Goal: Transaction & Acquisition: Register for event/course

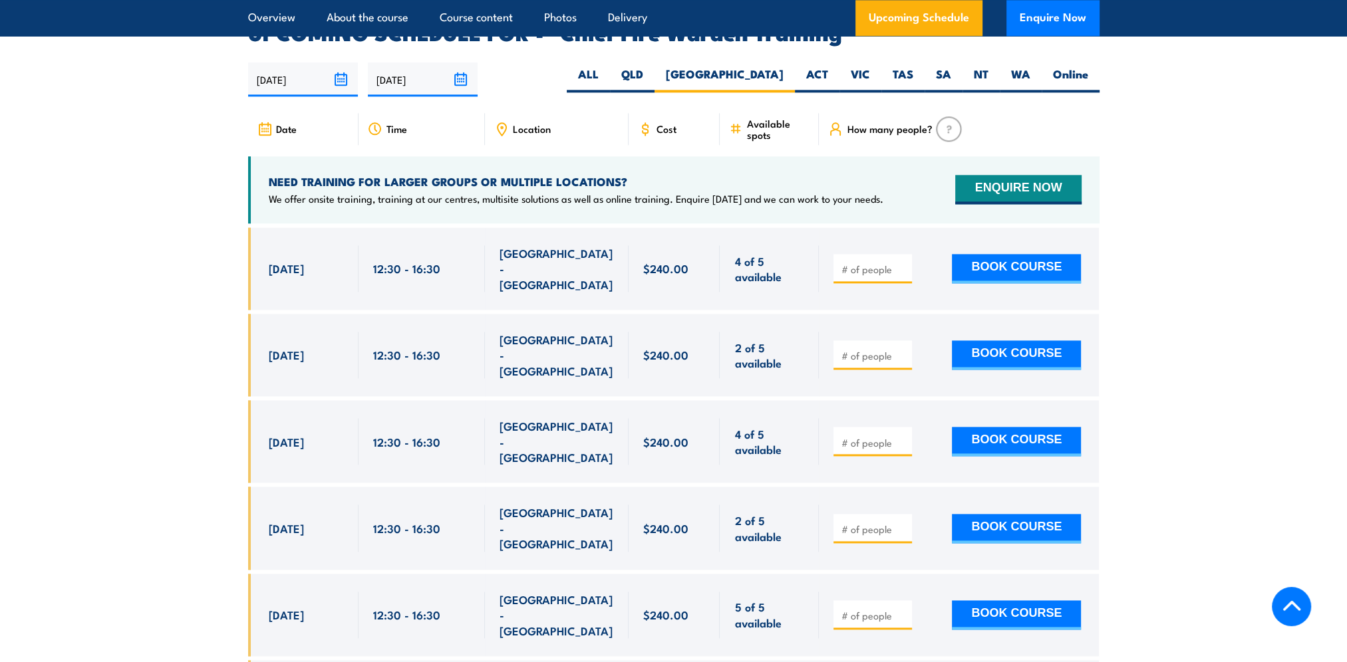
scroll to position [2372, 0]
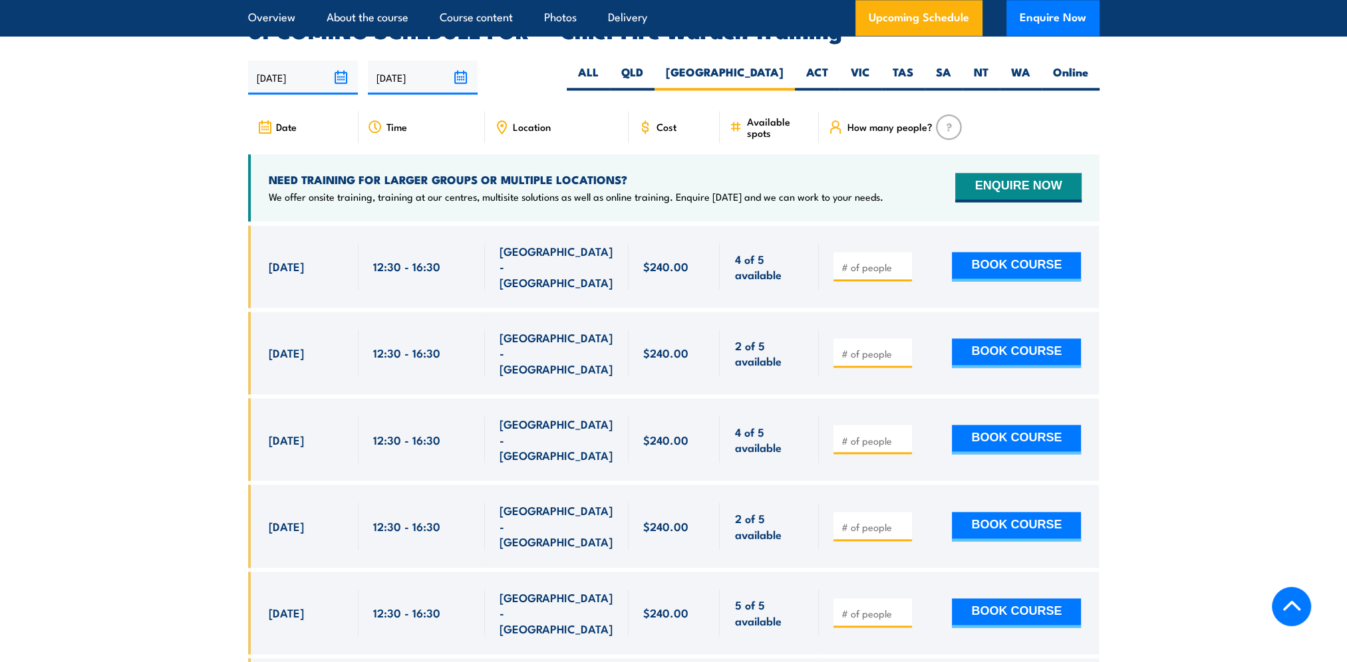
drag, startPoint x: 994, startPoint y: 307, endPoint x: 875, endPoint y: 324, distance: 120.3
click at [883, 330] on div at bounding box center [959, 353] width 280 height 82
click at [848, 347] on input "number" at bounding box center [874, 353] width 67 height 13
click at [902, 347] on input "1" at bounding box center [874, 353] width 67 height 13
type input "2"
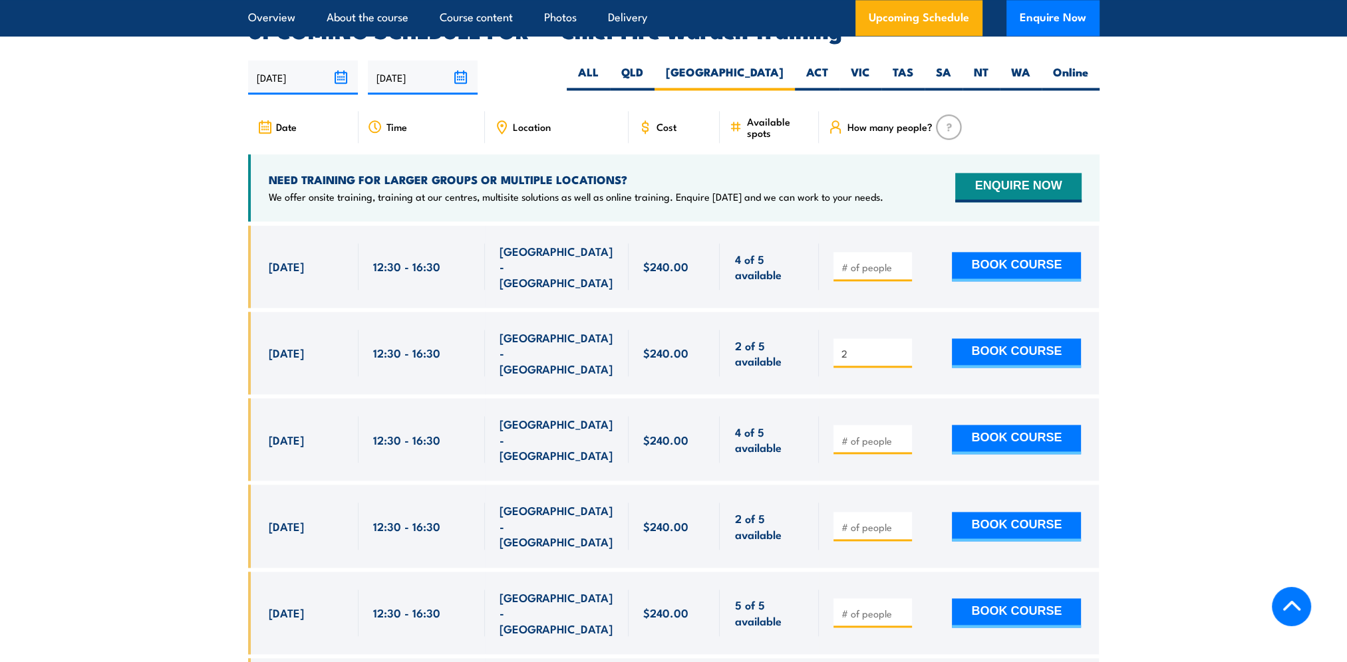
click at [902, 347] on input "2" at bounding box center [874, 353] width 67 height 13
click at [1000, 339] on button "BOOK COURSE" at bounding box center [1016, 353] width 129 height 29
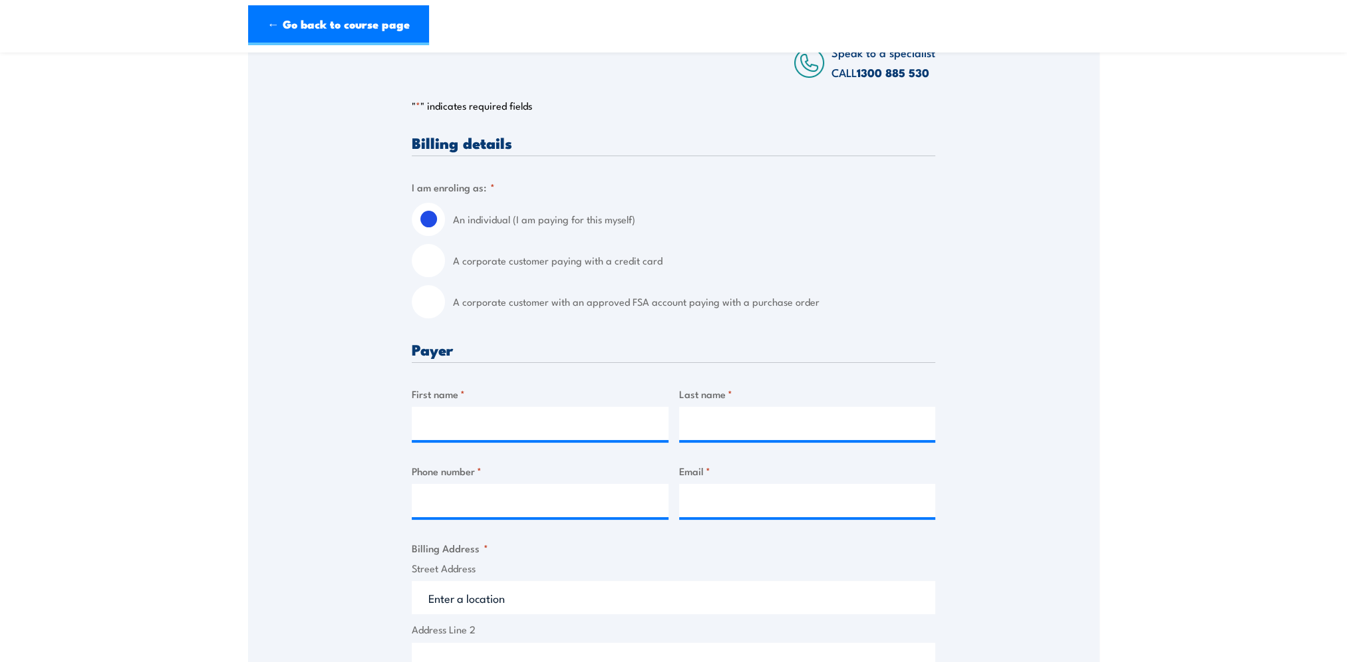
scroll to position [266, 0]
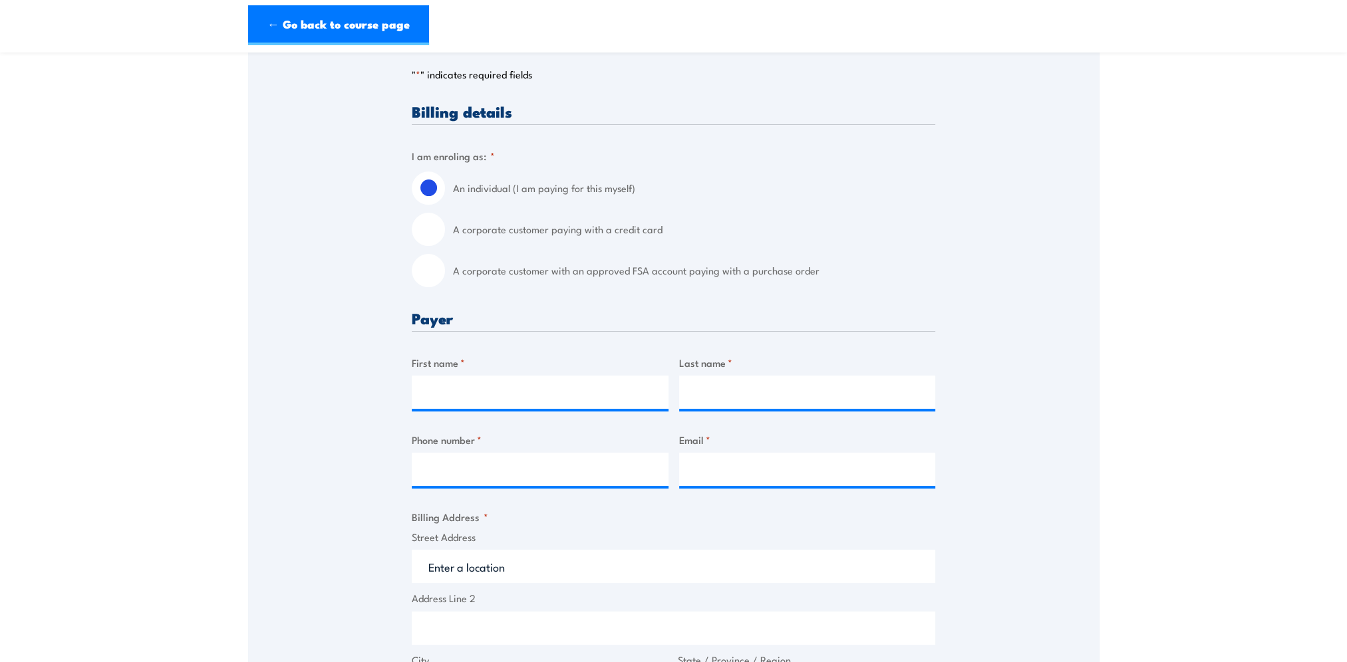
click at [438, 272] on input "A corporate customer with an approved FSA account paying with a purchase order" at bounding box center [428, 270] width 33 height 33
radio input "true"
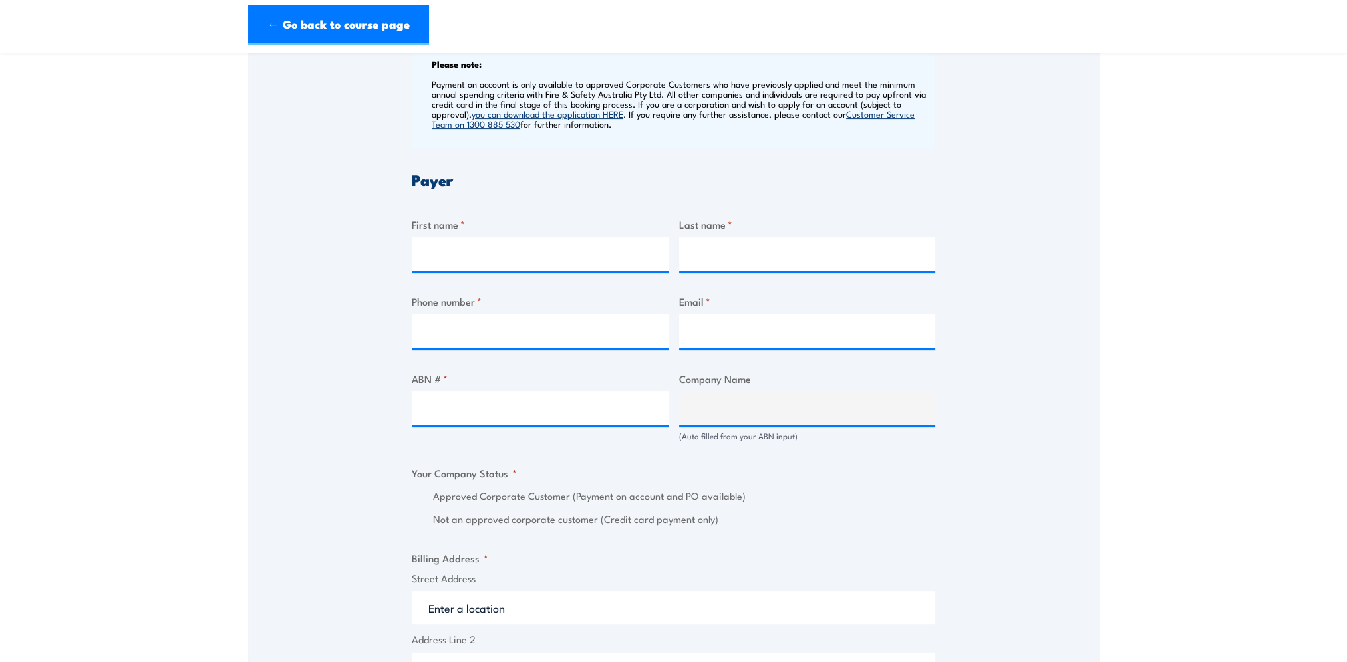
scroll to position [532, 0]
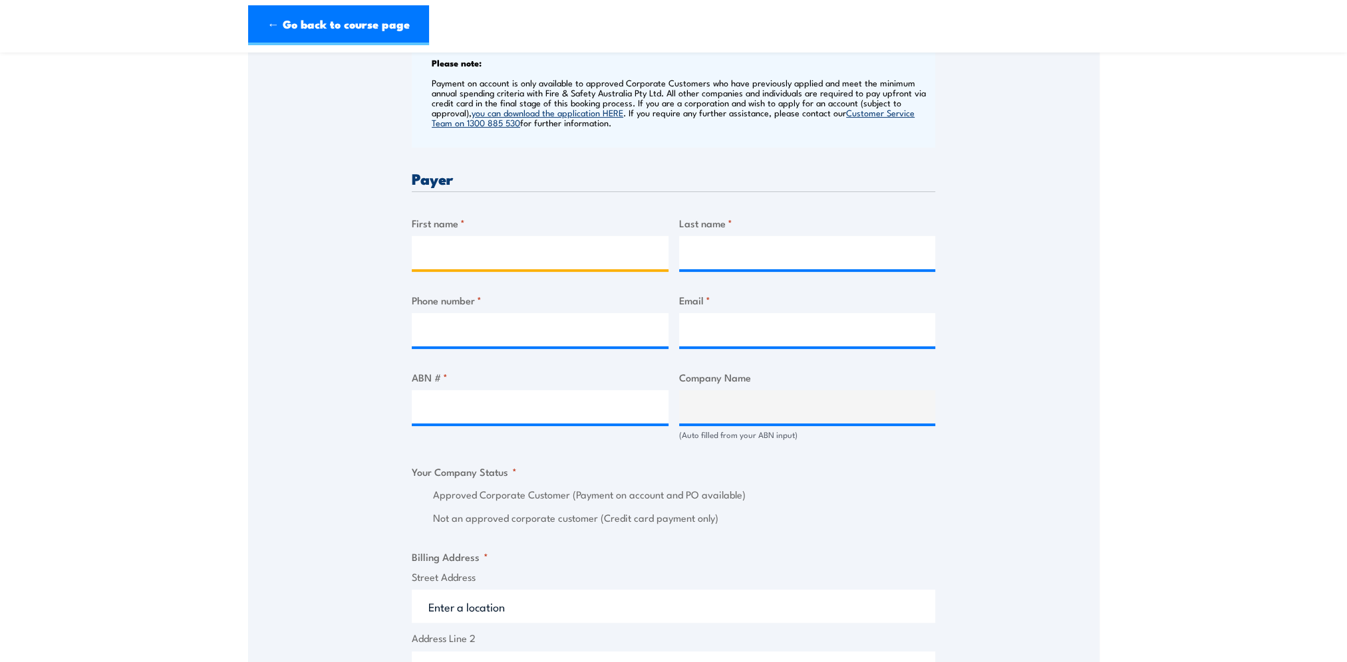
click at [463, 242] on input "First name *" at bounding box center [540, 252] width 257 height 33
type input "Ceridwen"
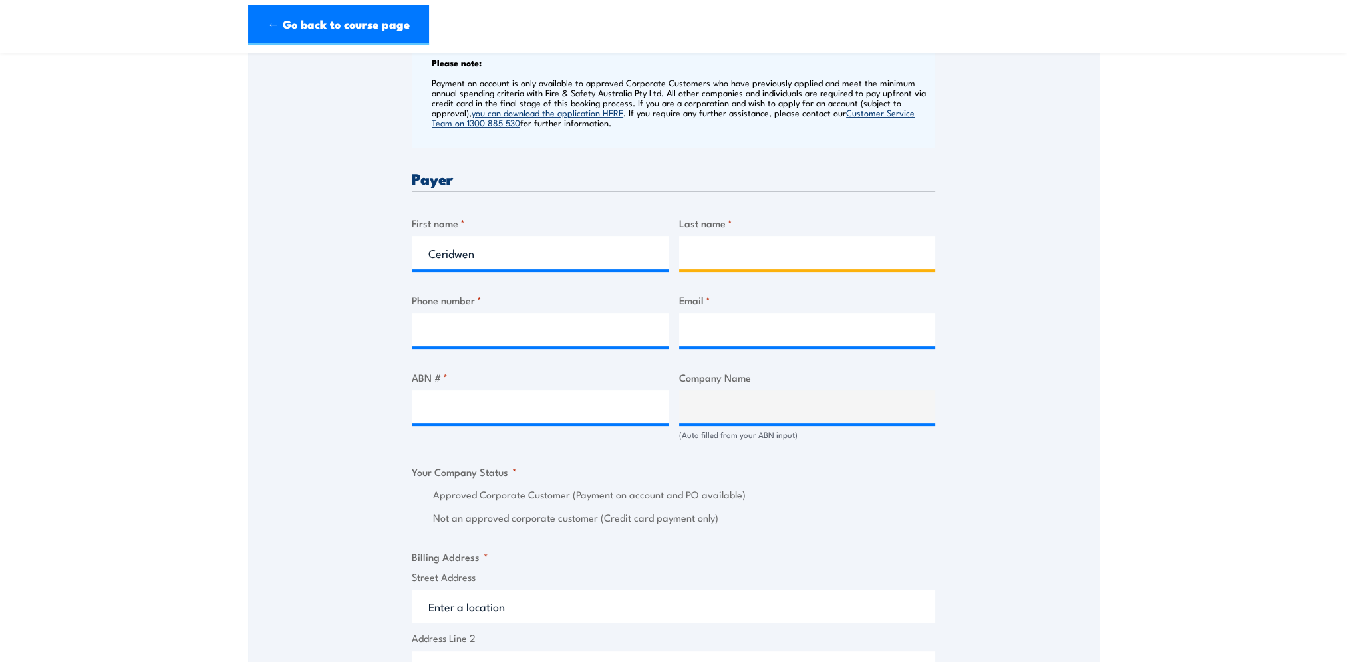
type input "Jones"
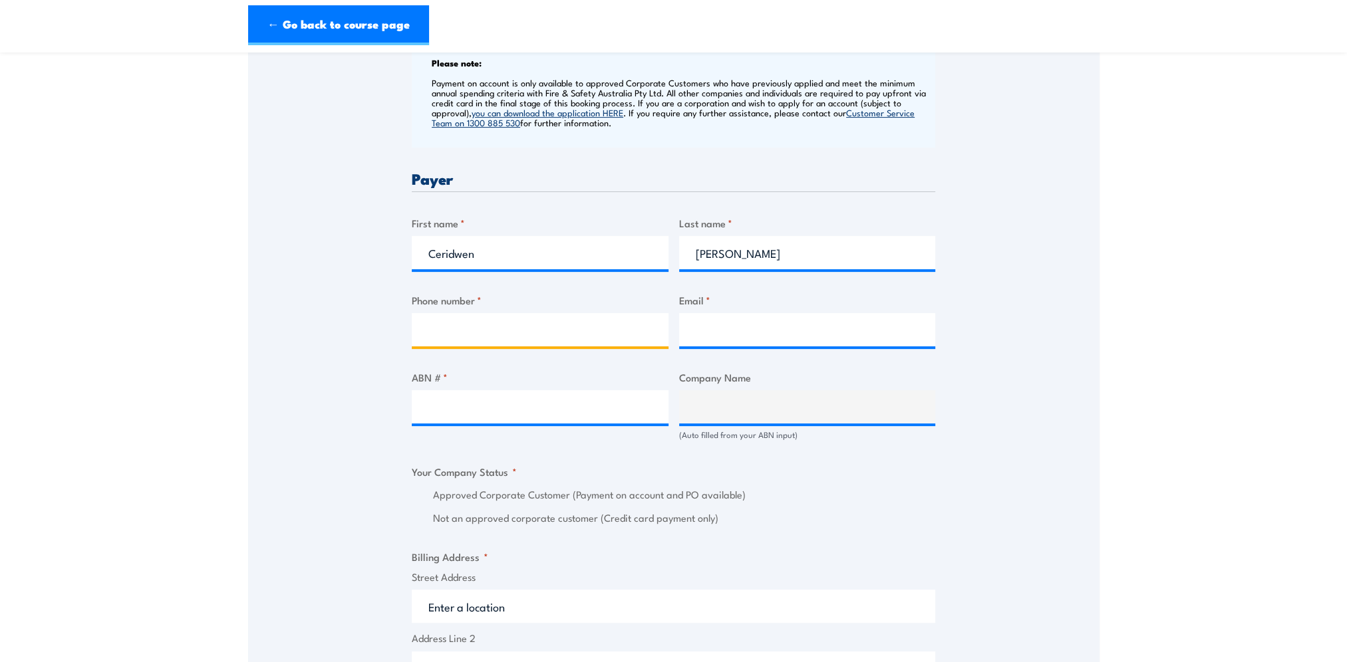
type input "0459948614"
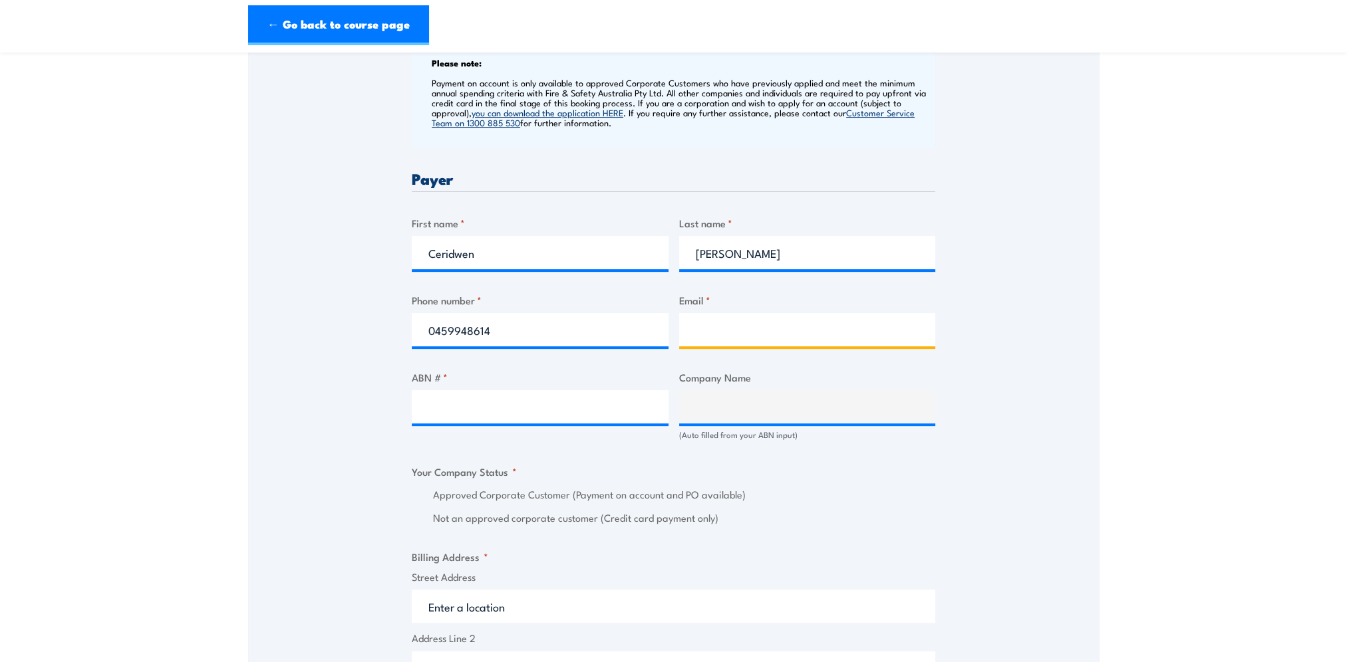
type input "ceridwen.jones@coles.com.au"
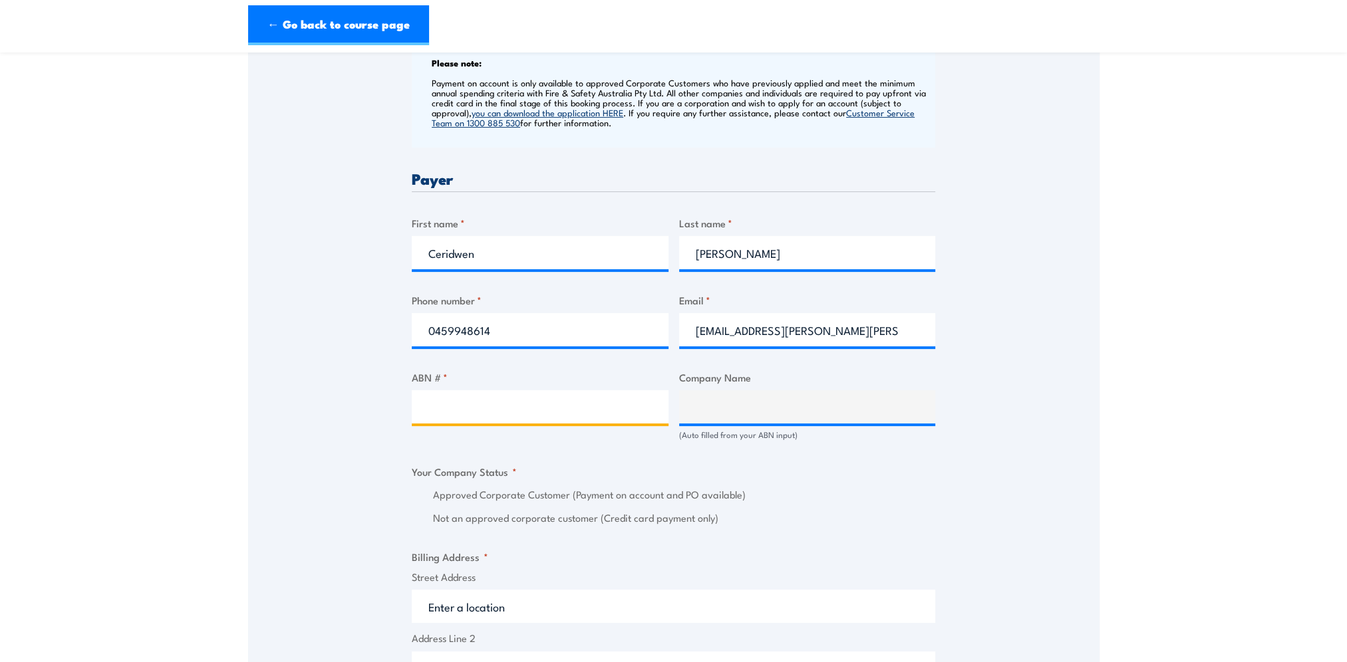
click at [450, 409] on input "ABN # *" at bounding box center [540, 406] width 257 height 33
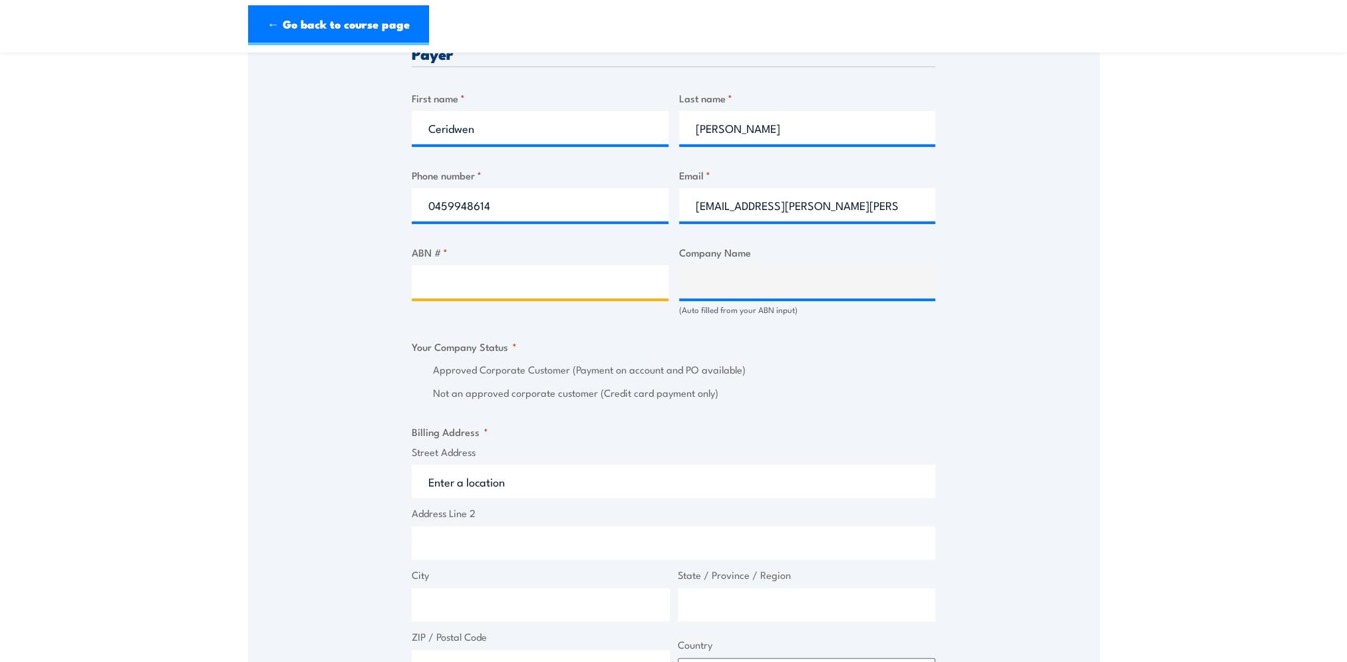
scroll to position [665, 0]
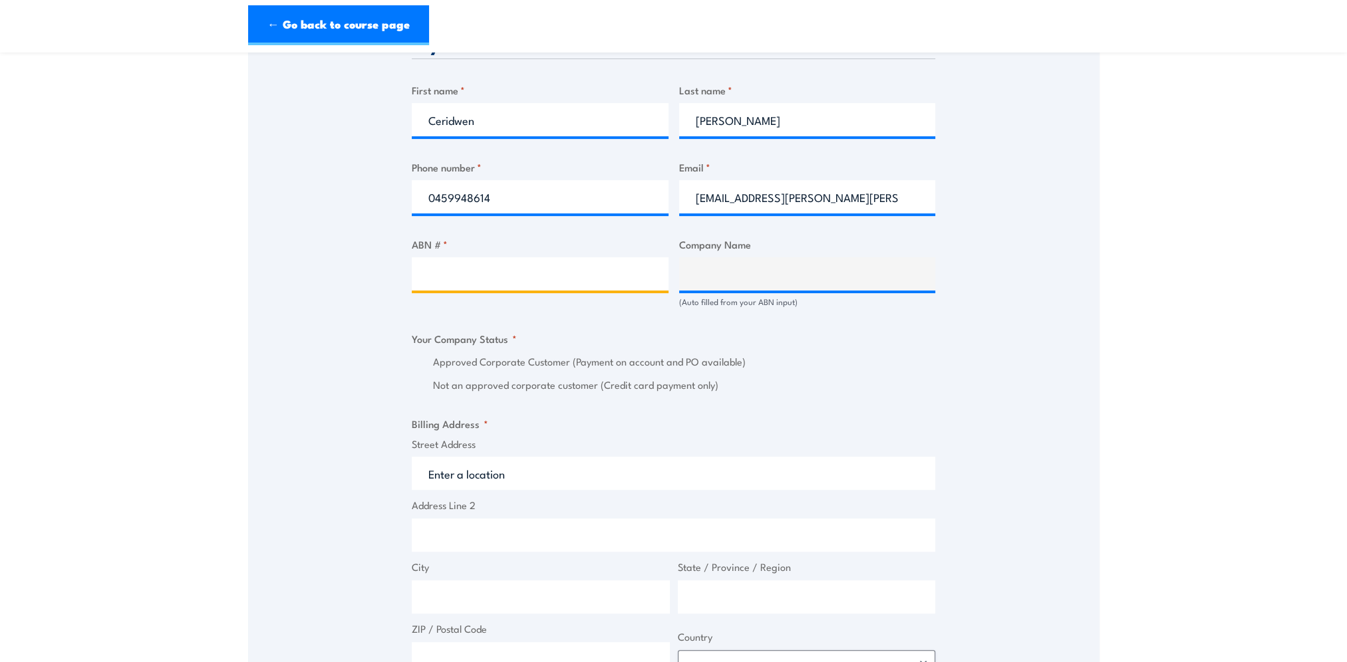
click at [451, 274] on input "ABN # *" at bounding box center [540, 273] width 257 height 33
paste input "45004189708"
type input "45004189708"
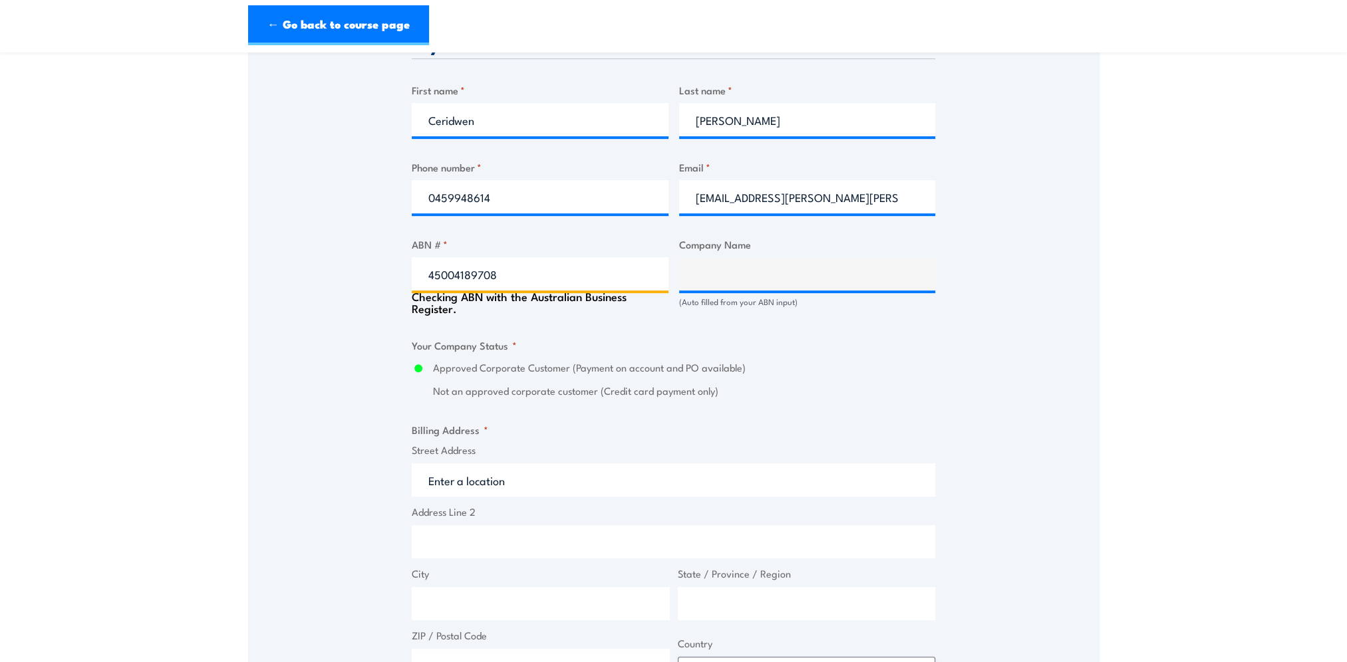
type input "COLES SUPERMARKETS AUSTRALIA PTY LTD"
radio input "true"
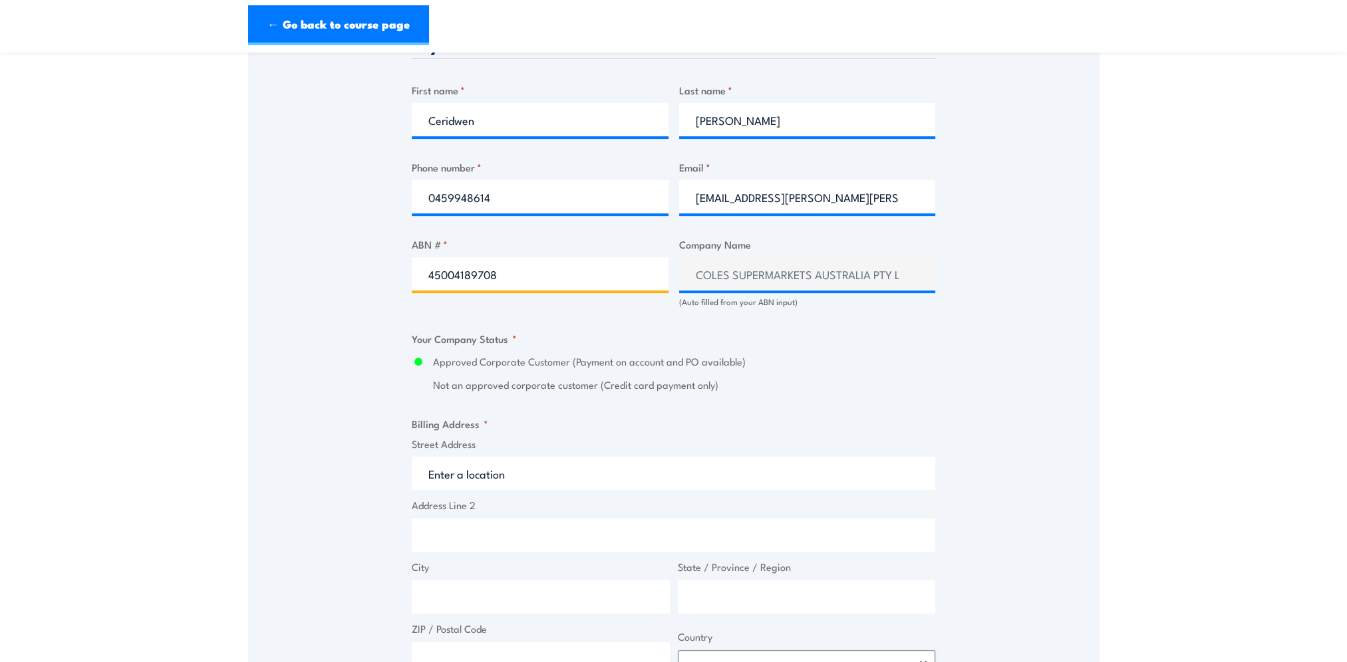
type input "45004189708"
click at [495, 474] on input "Street Address" at bounding box center [673, 473] width 523 height 33
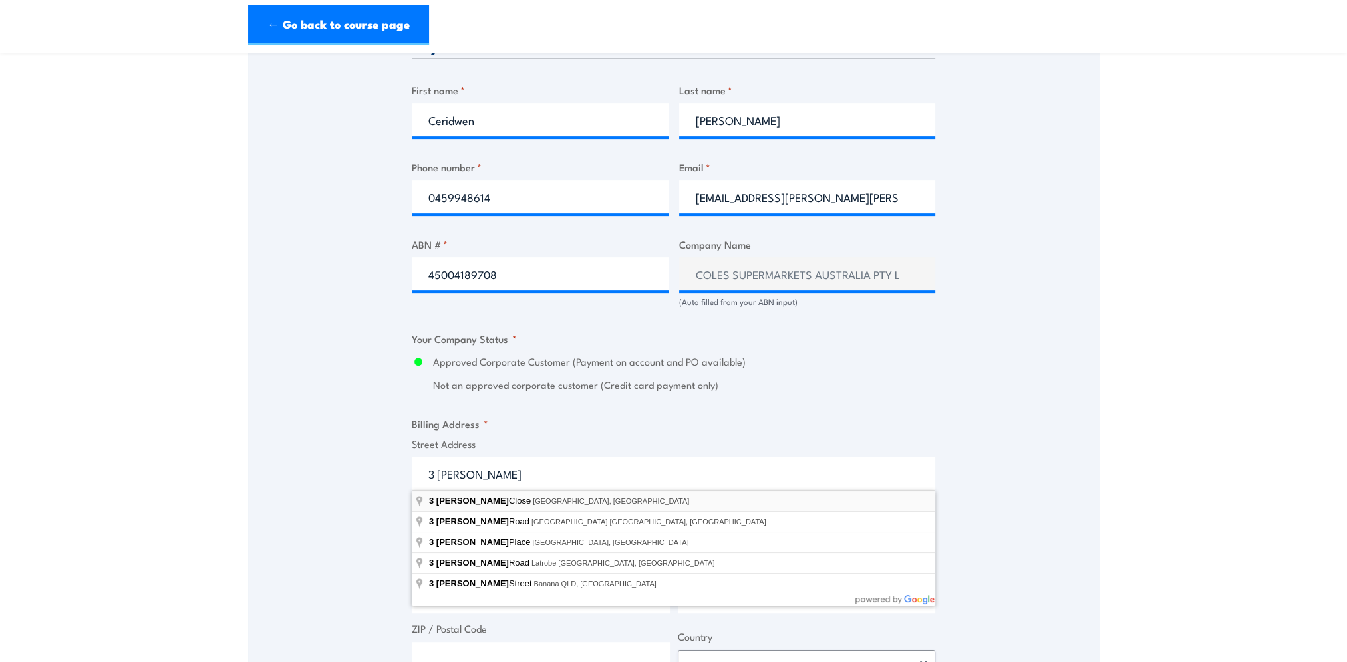
type input "3 Moriarty Close, Wetherill Park NSW, Australia"
type input "3 [PERSON_NAME]"
type input "[GEOGRAPHIC_DATA]"
type input "2164"
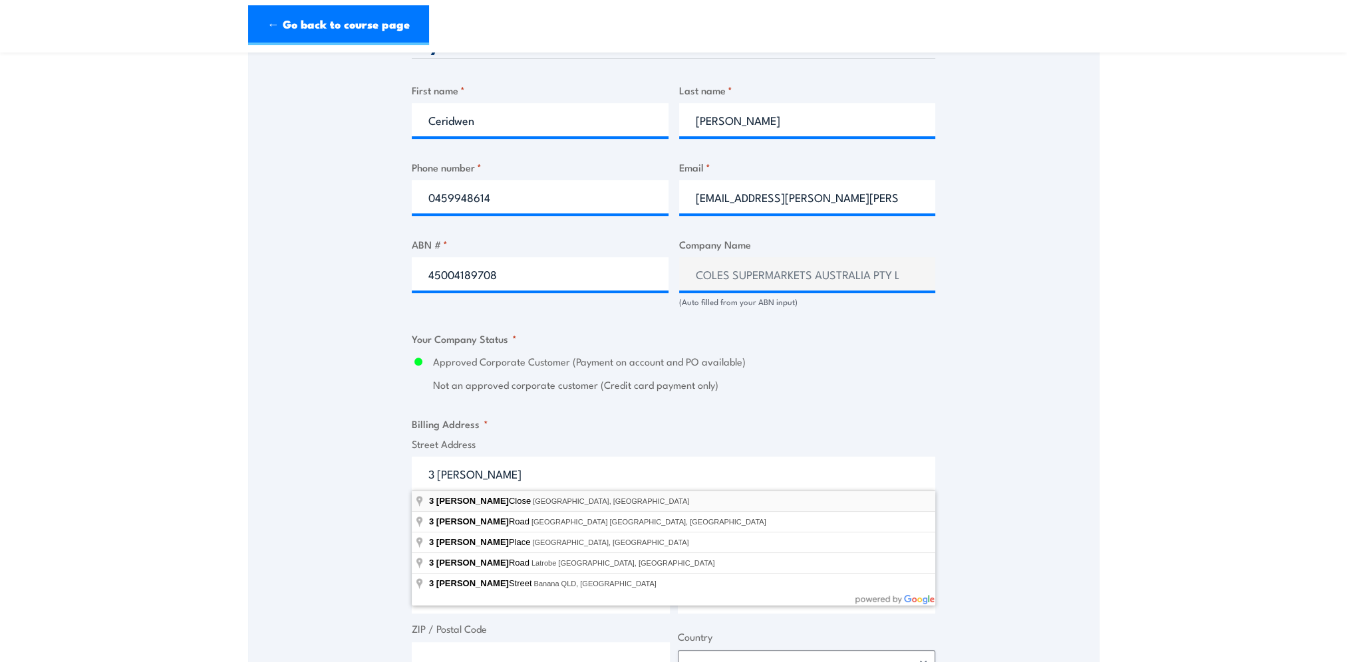
select select "[GEOGRAPHIC_DATA]"
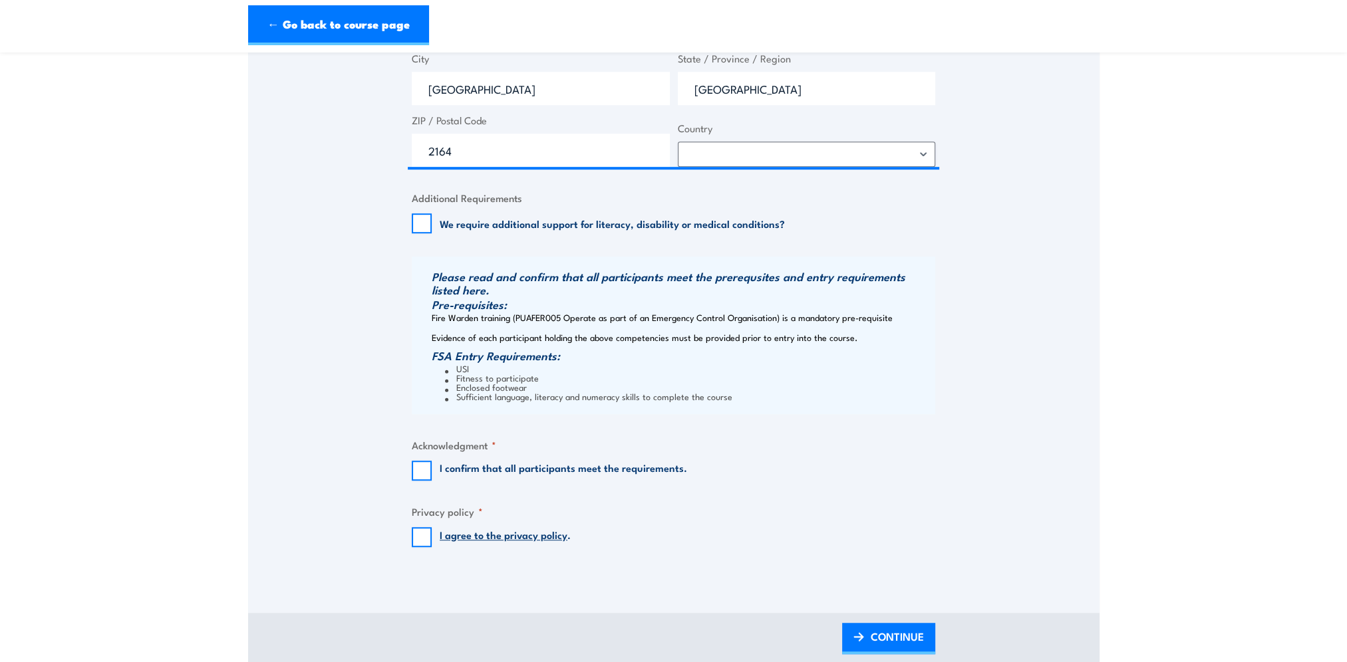
scroll to position [1197, 0]
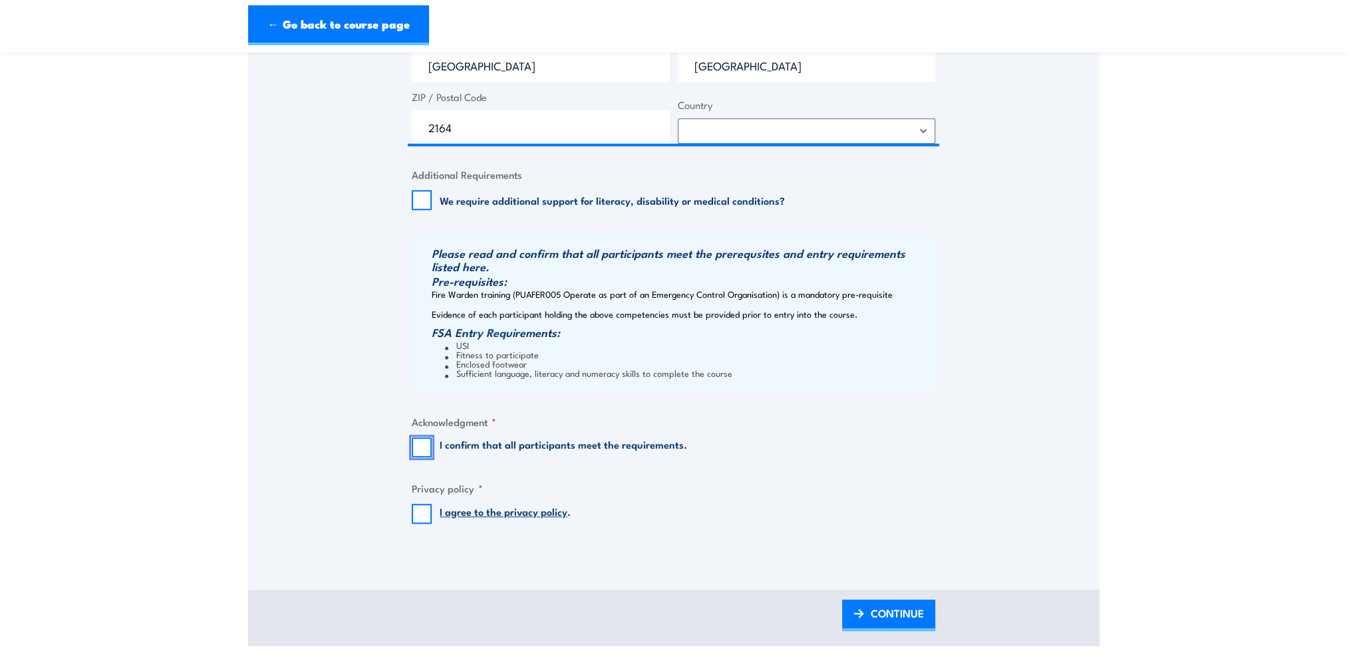
click at [424, 444] on input "I confirm that all participants meet the requirements." at bounding box center [422, 448] width 20 height 20
checkbox input "true"
click at [422, 514] on input "I agree to the privacy policy ." at bounding box center [422, 514] width 20 height 20
checkbox input "true"
click at [872, 609] on span "CONTINUE" at bounding box center [897, 613] width 53 height 35
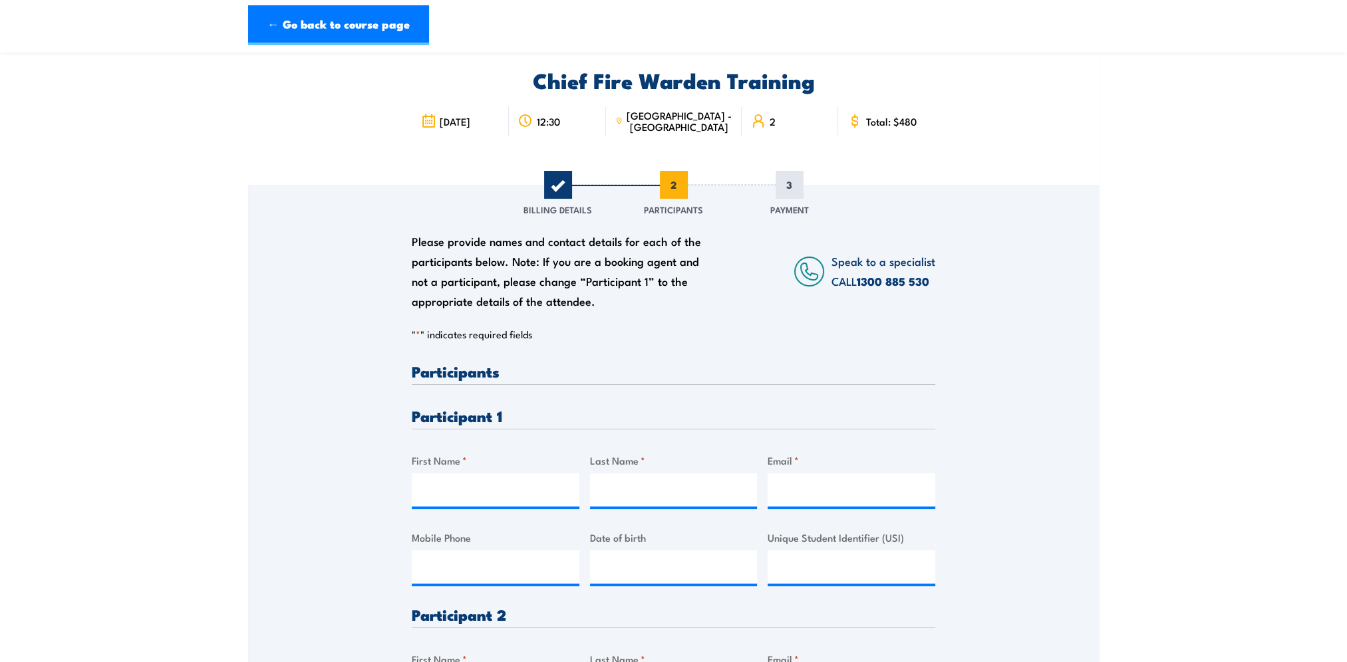
scroll to position [200, 0]
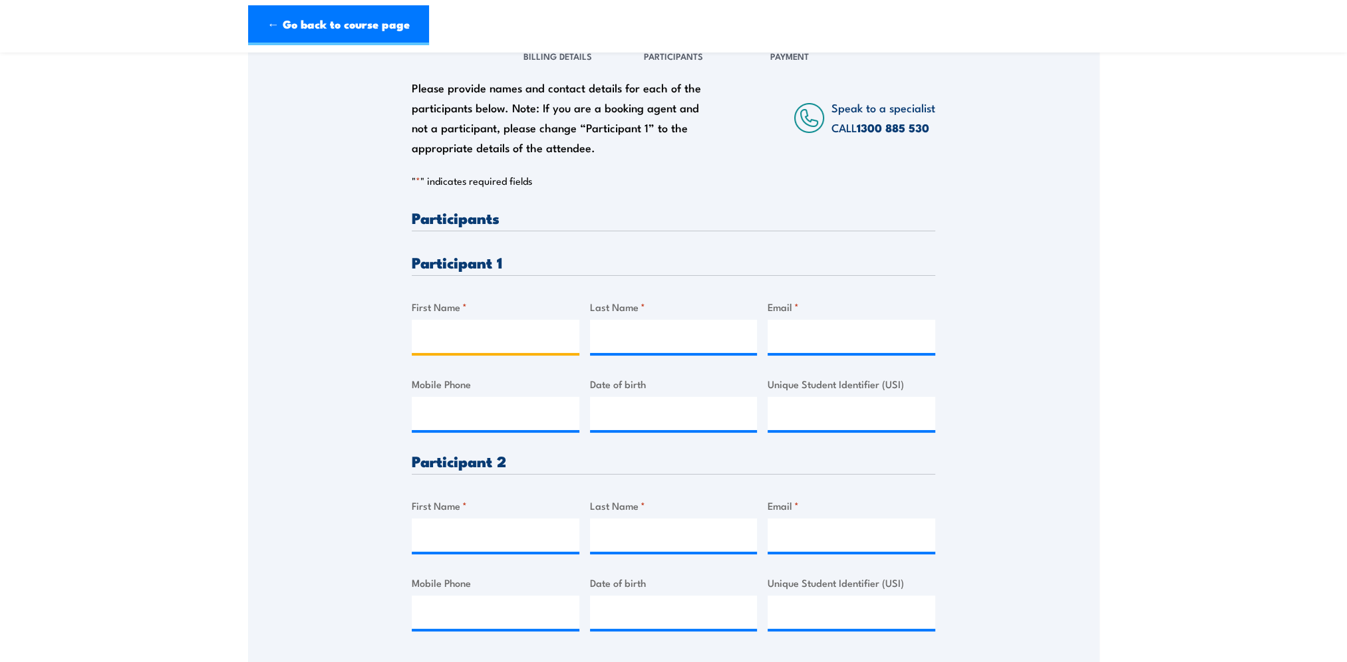
click at [460, 329] on input "First Name *" at bounding box center [496, 336] width 168 height 33
type input "Belkan"
type input "Koch"
click at [795, 332] on input "Email *" at bounding box center [851, 336] width 168 height 33
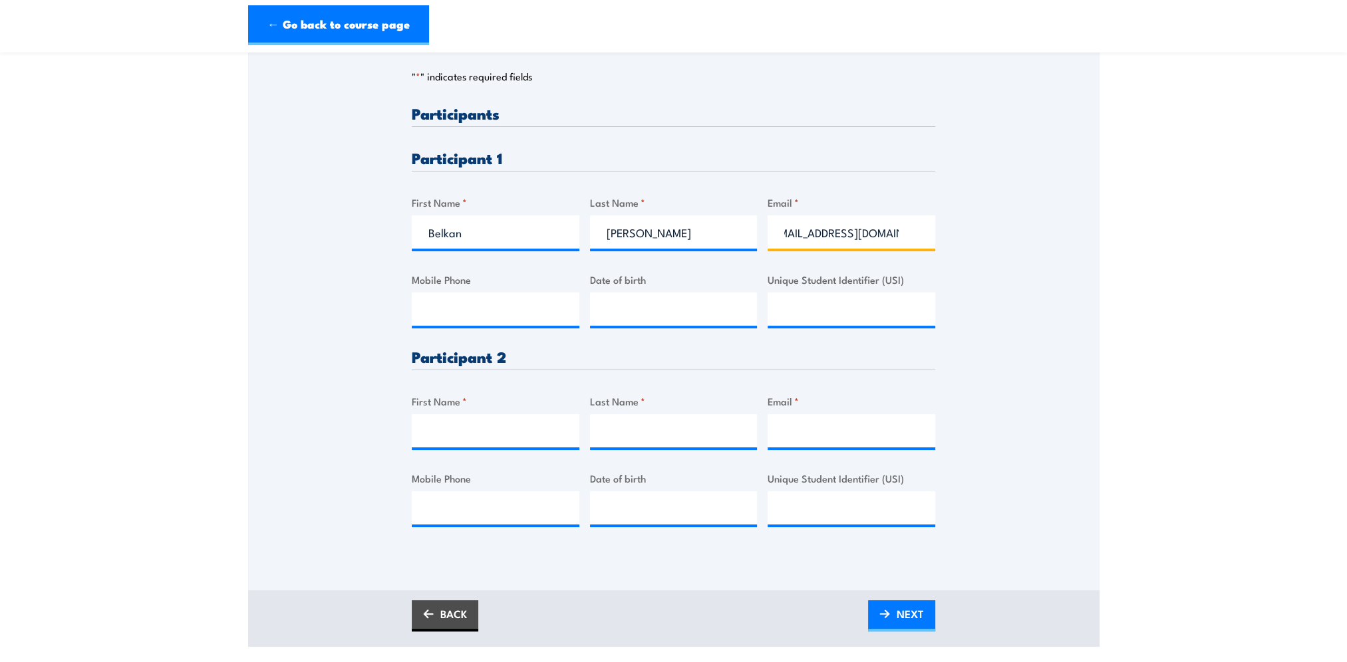
scroll to position [333, 0]
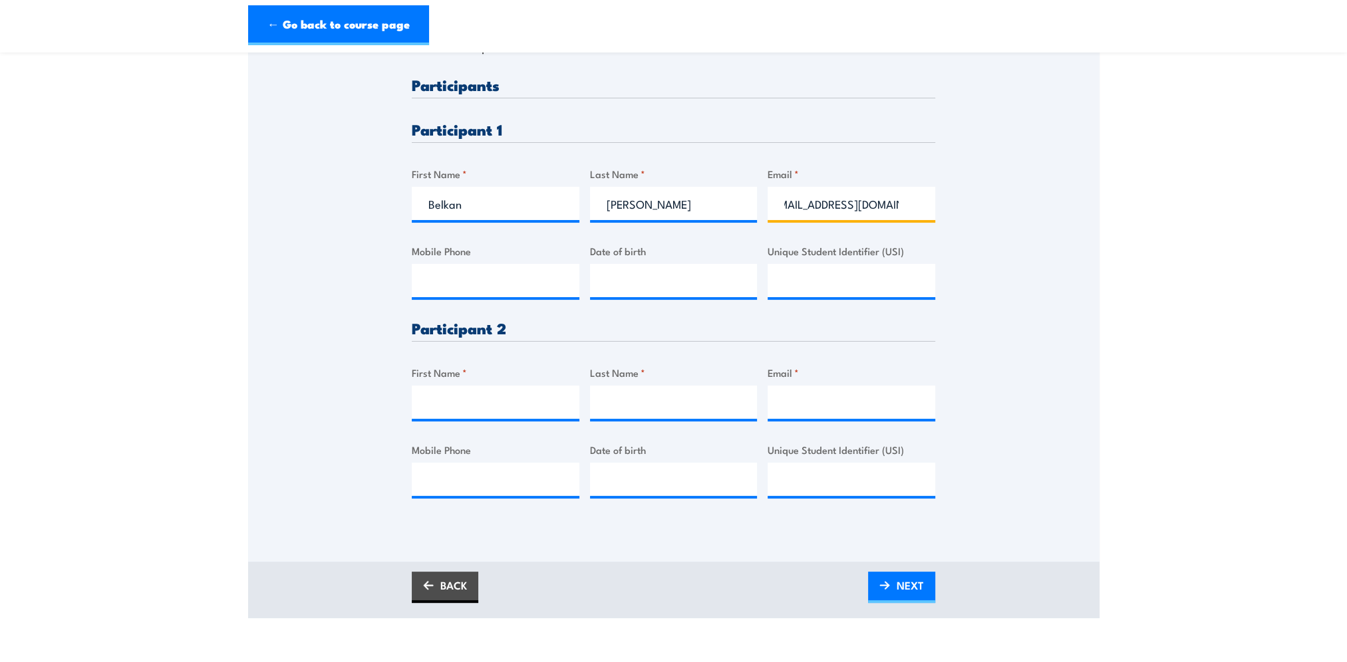
type input "belkan.kock@coles.com.au"
click at [468, 394] on input "First Name *" at bounding box center [496, 402] width 168 height 33
type input "Dani"
type input "Misfud"
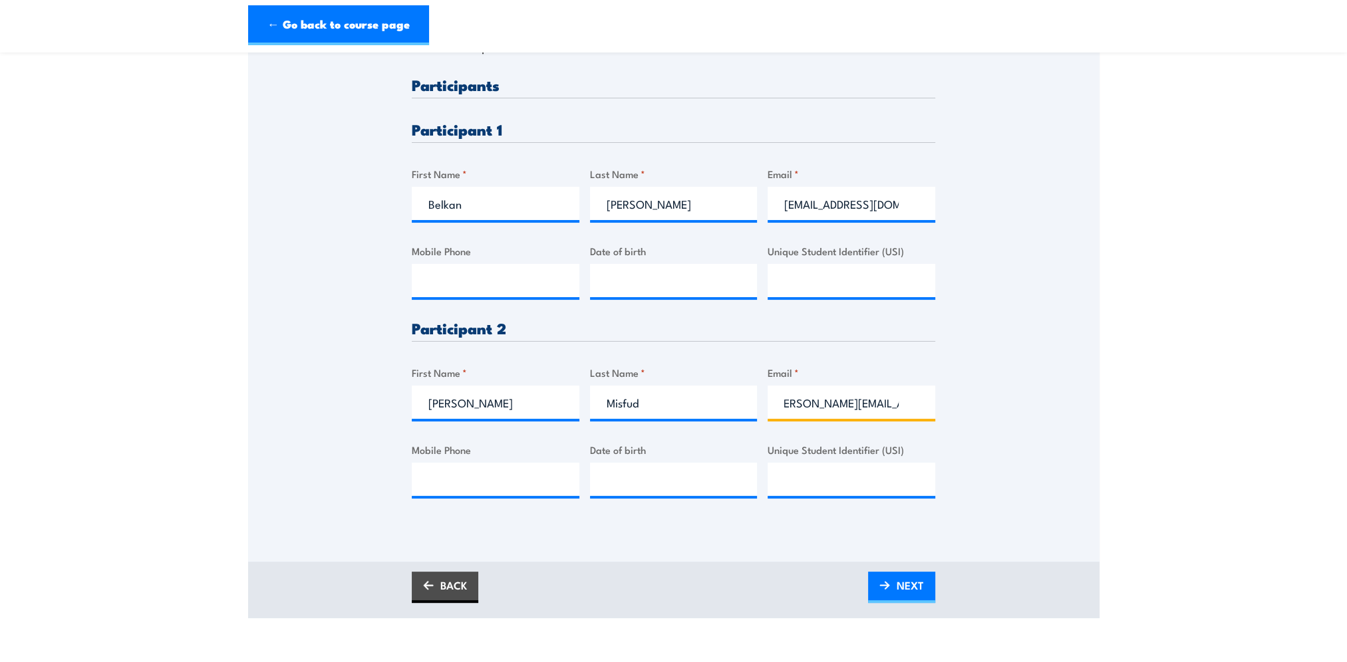
scroll to position [0, 17]
type input "dani.misfud@coles.com.au"
click at [843, 199] on input "belkan.kock@coles.com.au" at bounding box center [851, 203] width 168 height 33
type input "belkan.kock1@coles.com.au"
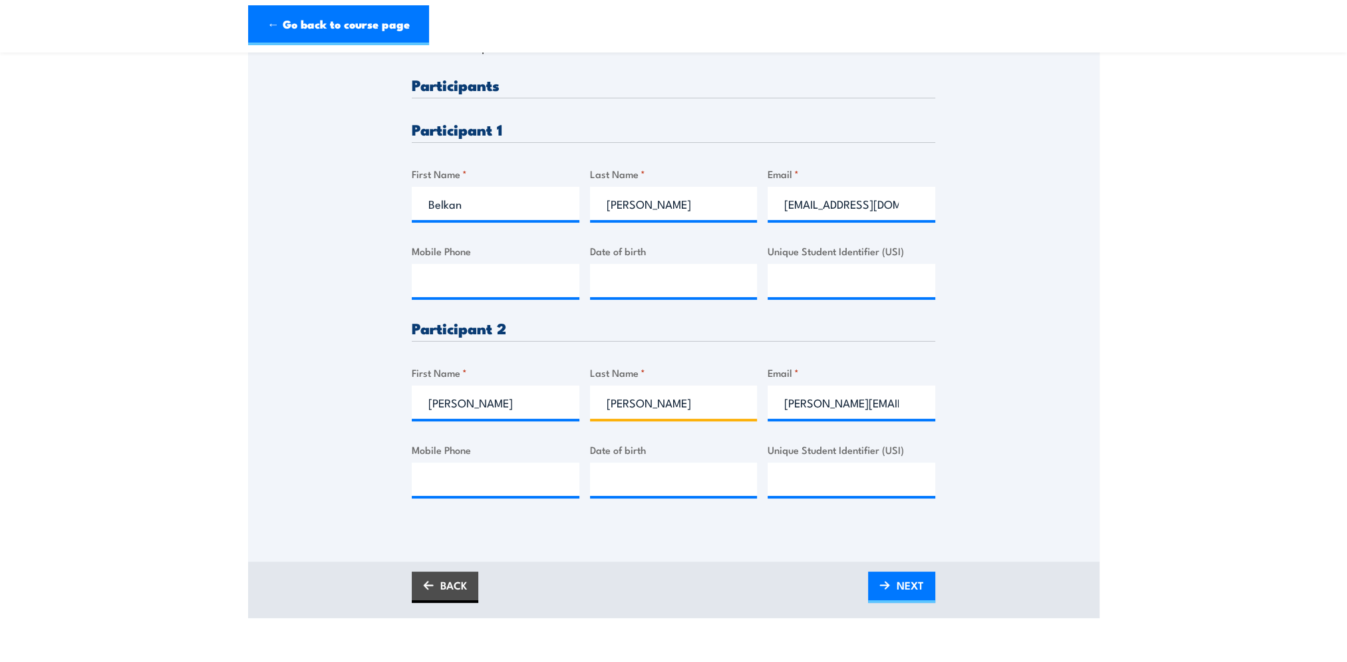
type input "Mifsud"
click at [830, 400] on input "dani.misfud@coles.com.au" at bounding box center [851, 402] width 168 height 33
type input "dani.mifsud@coles.com.au"
click at [902, 579] on span "NEXT" at bounding box center [910, 585] width 27 height 35
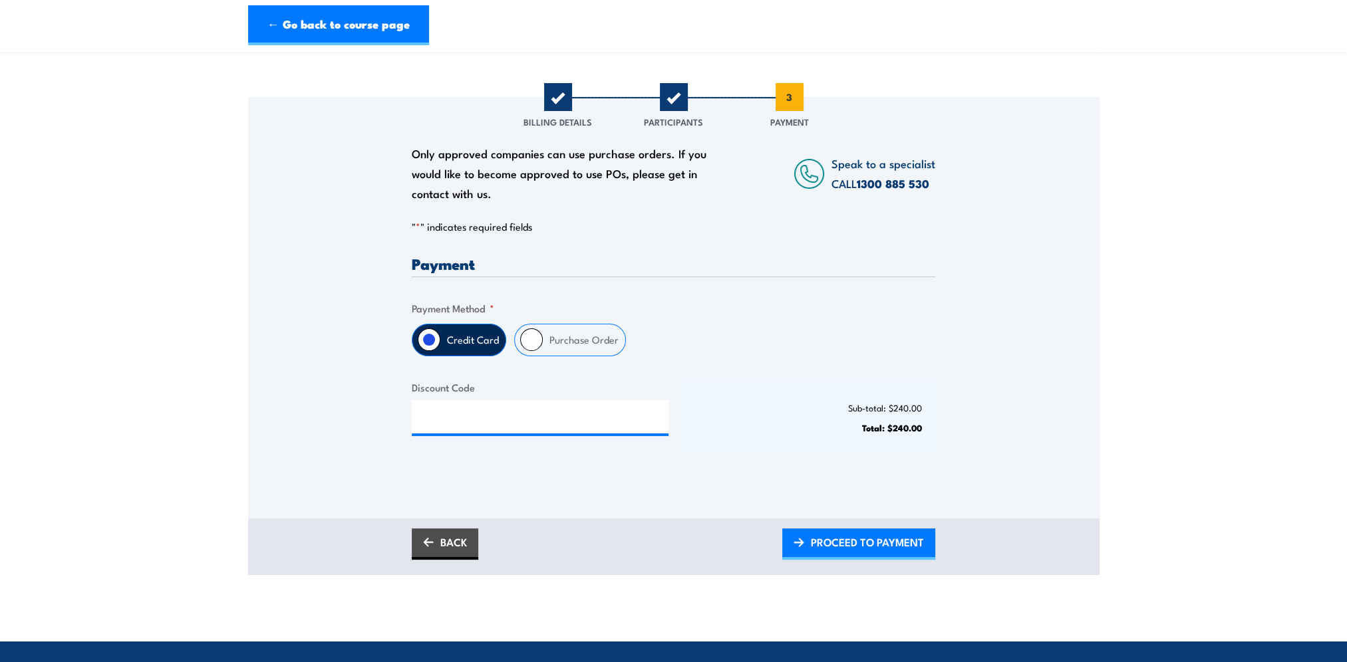
scroll to position [200, 0]
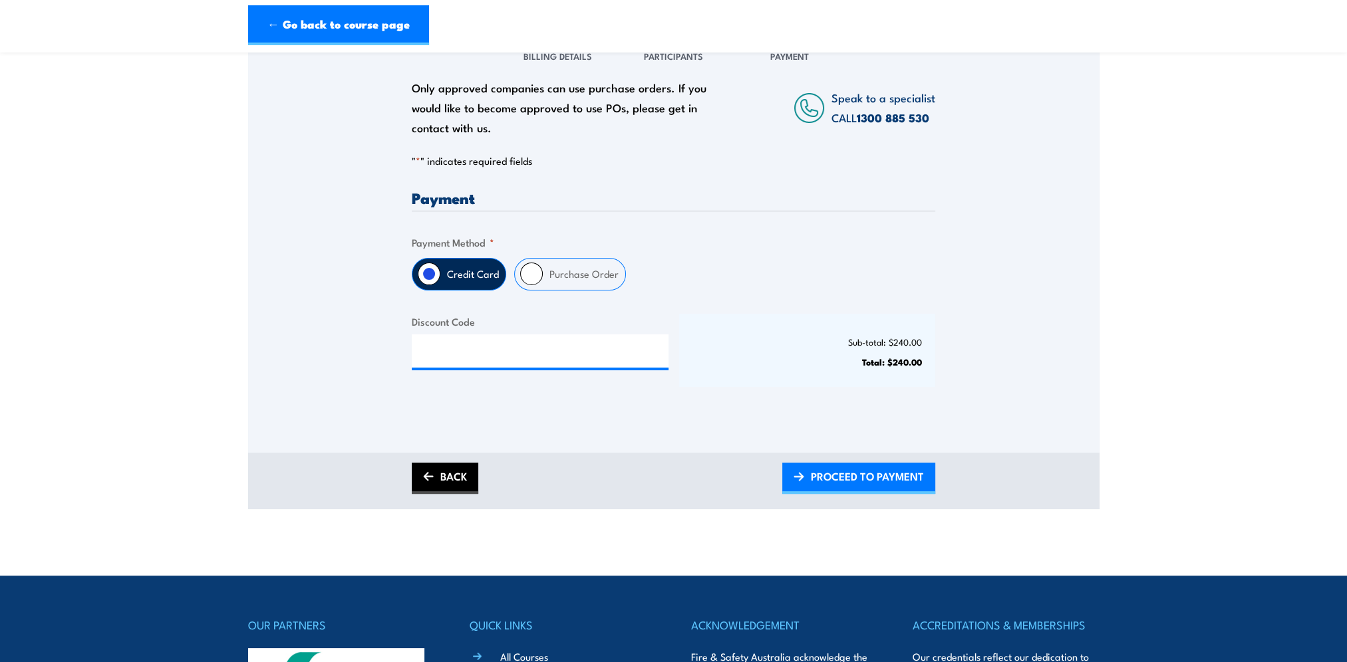
click at [428, 476] on img at bounding box center [428, 476] width 11 height 9
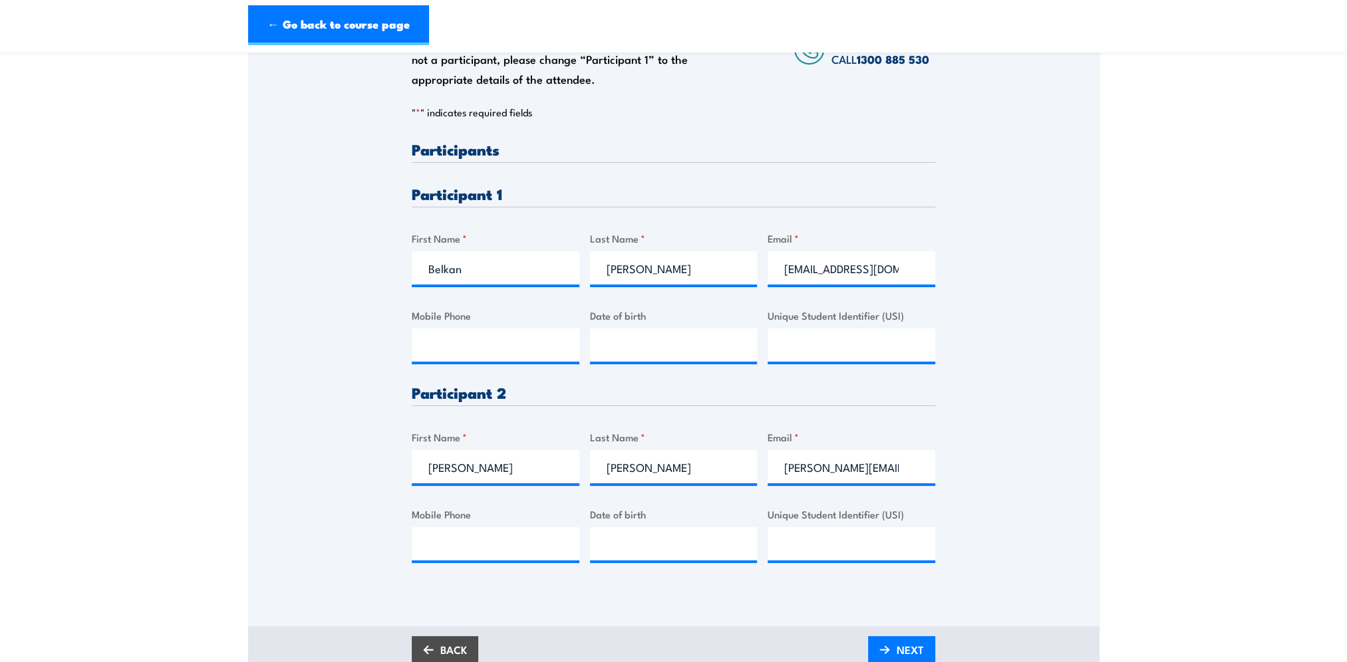
scroll to position [266, 0]
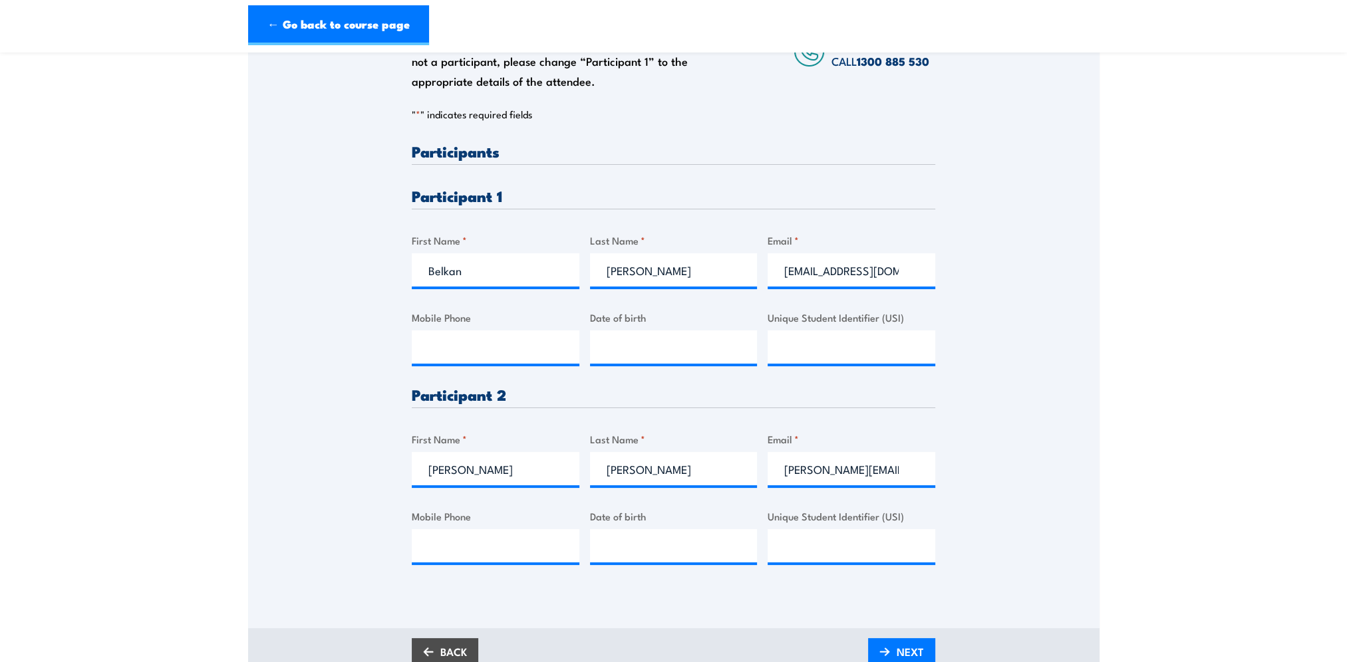
click at [456, 156] on h3 "Participants" at bounding box center [673, 151] width 523 height 15
click at [458, 202] on h3 "Participant 1" at bounding box center [673, 195] width 523 height 15
click at [918, 644] on span "NEXT" at bounding box center [910, 651] width 27 height 35
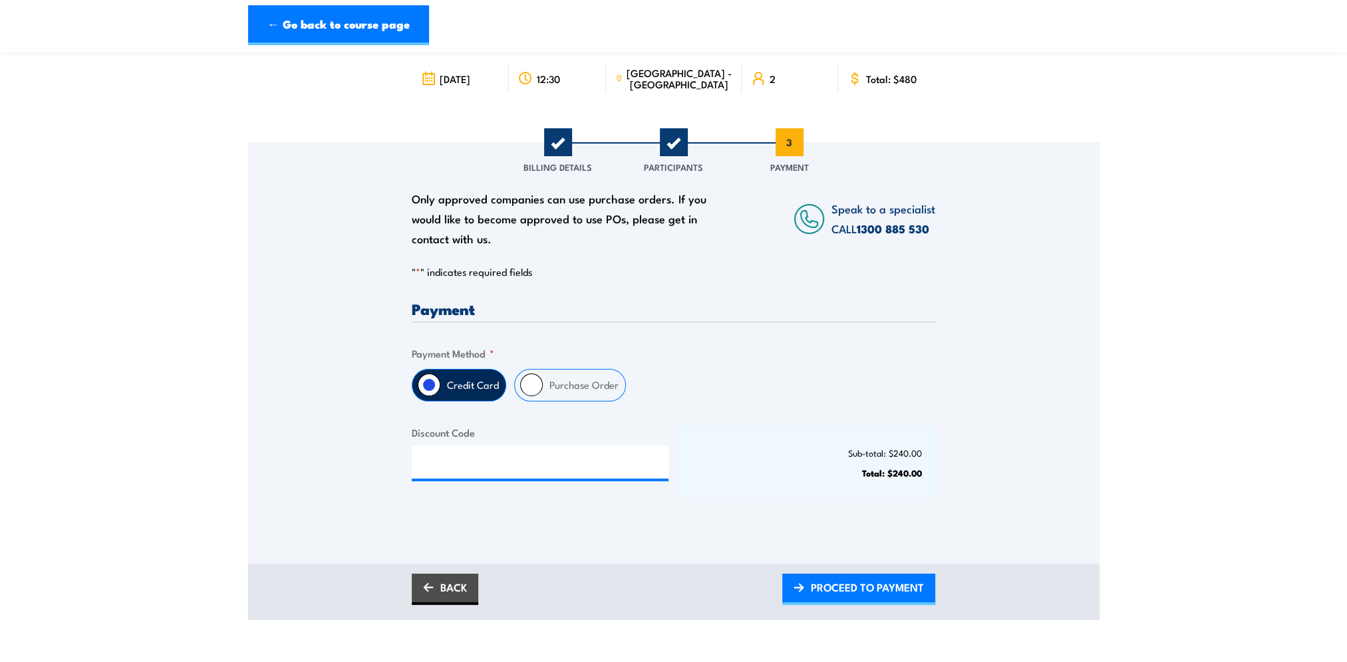
scroll to position [133, 0]
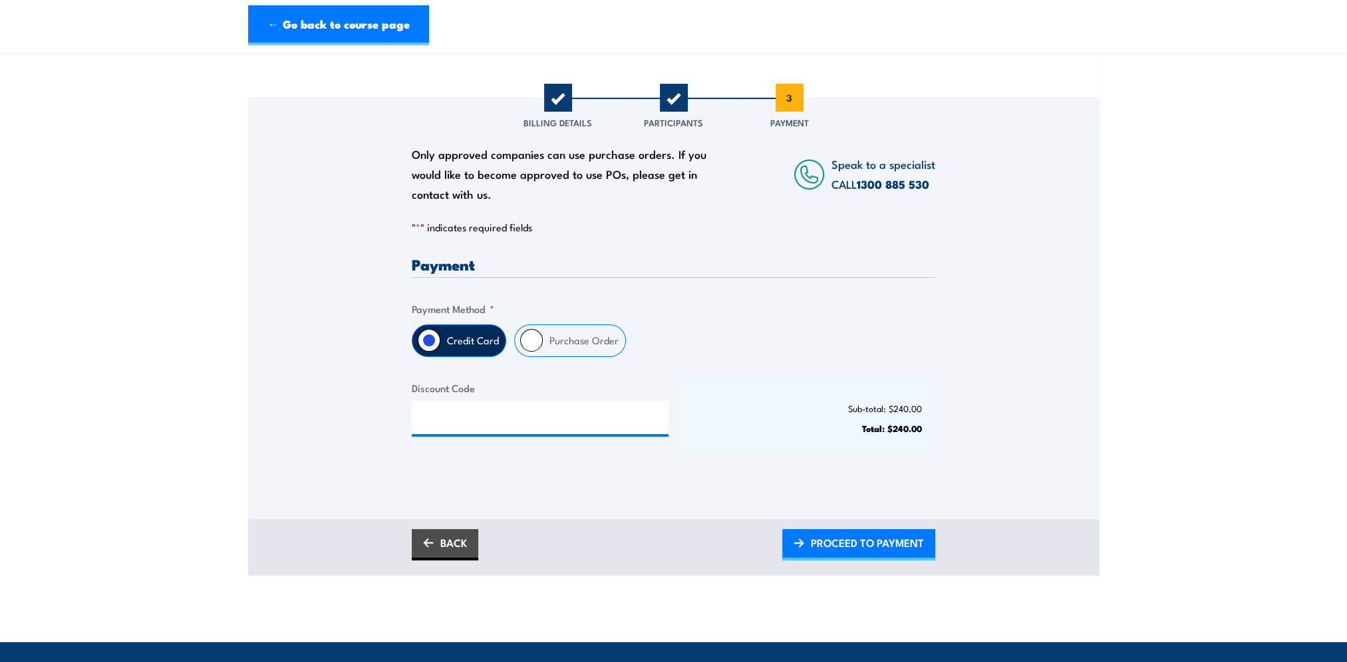
click at [527, 341] on input "Purchase Order" at bounding box center [531, 340] width 23 height 23
radio input "true"
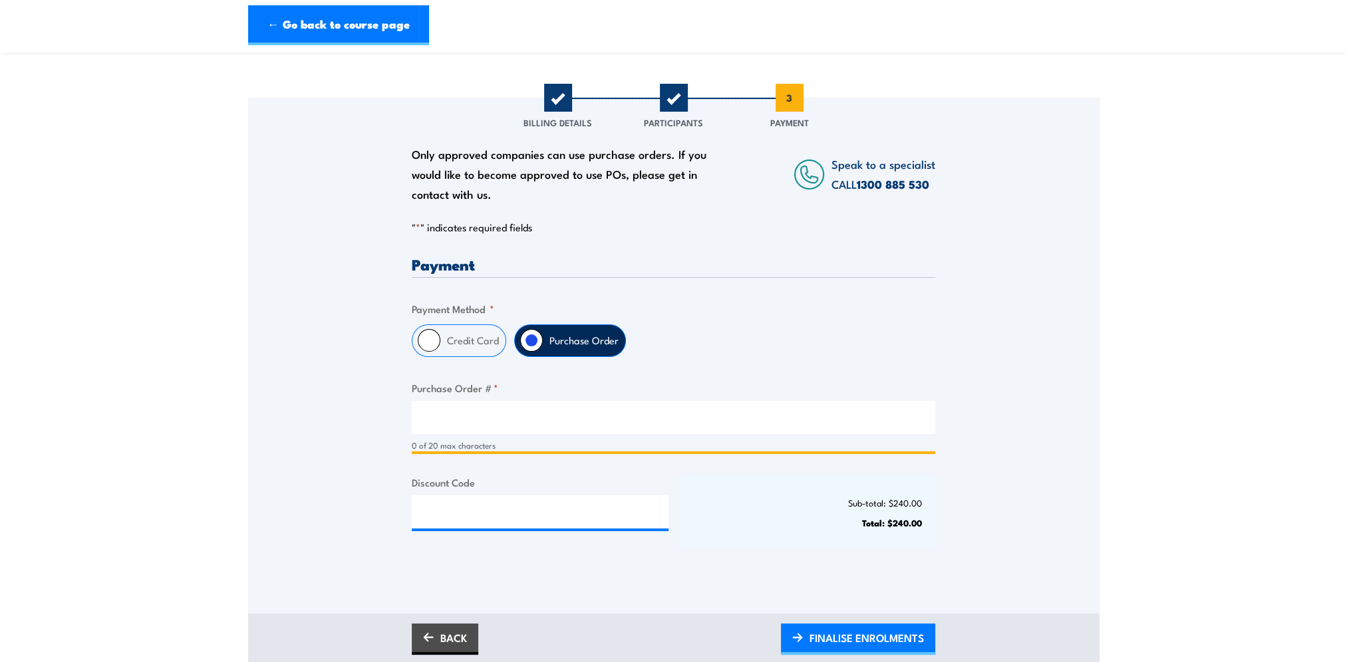
click at [450, 414] on input "Purchase Order # *" at bounding box center [673, 417] width 523 height 33
paste input "PR298275"
click at [429, 418] on input "PR298275" at bounding box center [673, 417] width 523 height 33
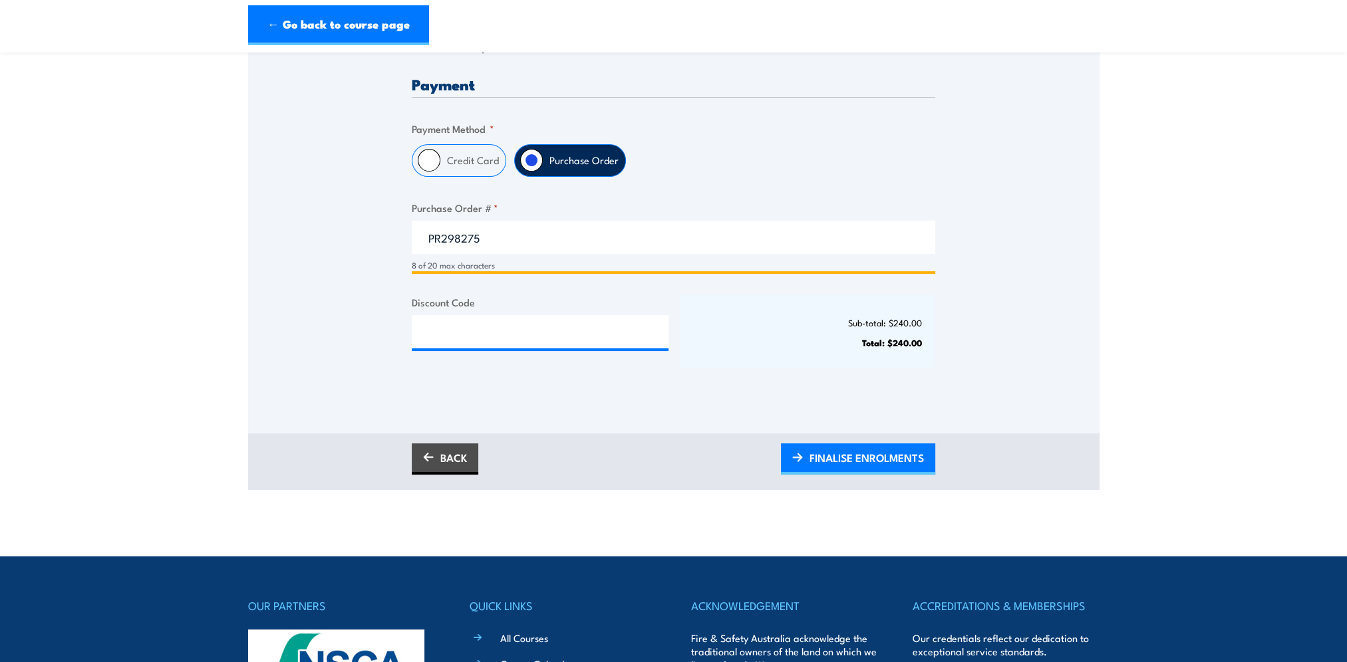
scroll to position [333, 0]
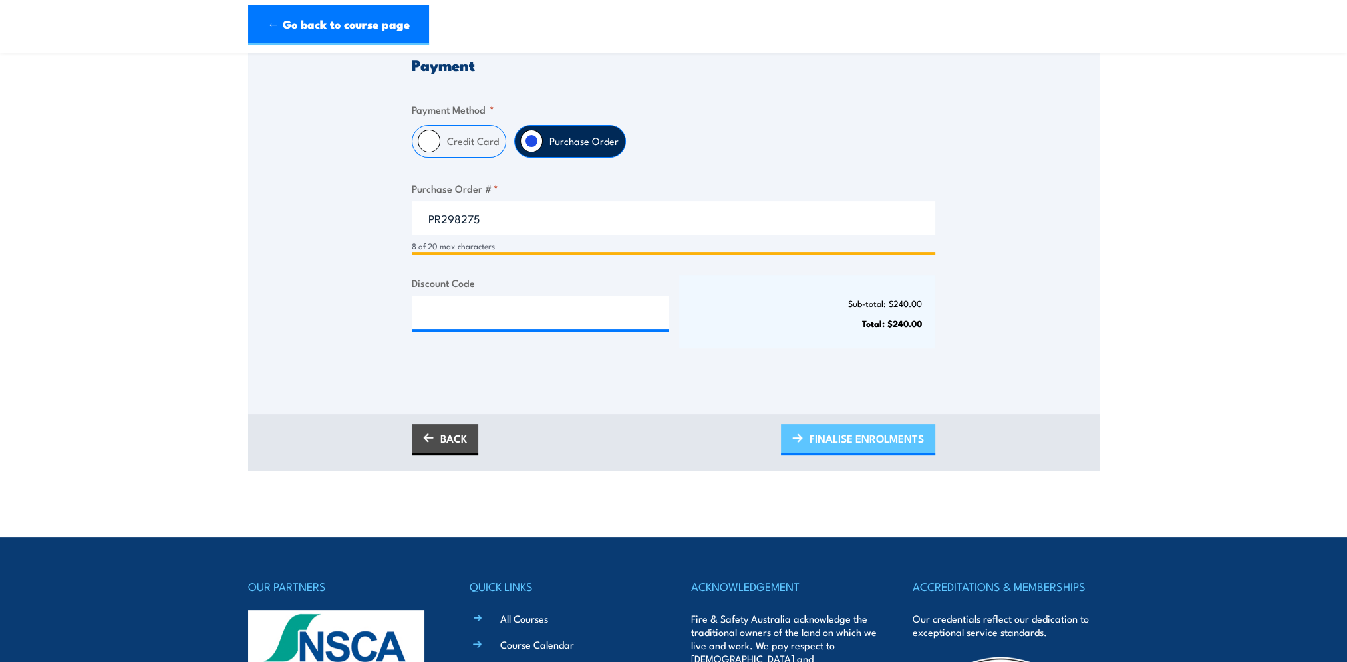
type input "PR298275"
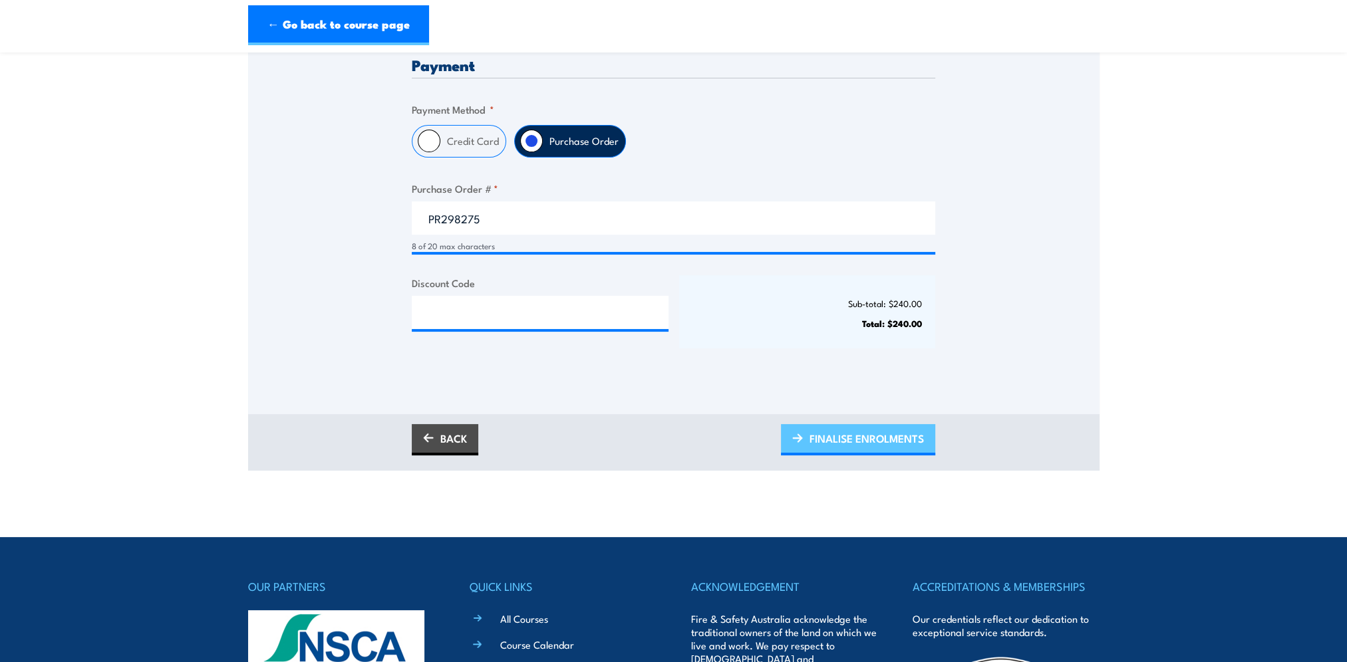
click at [920, 434] on span "FINALISE ENROLMENTS" at bounding box center [866, 438] width 114 height 35
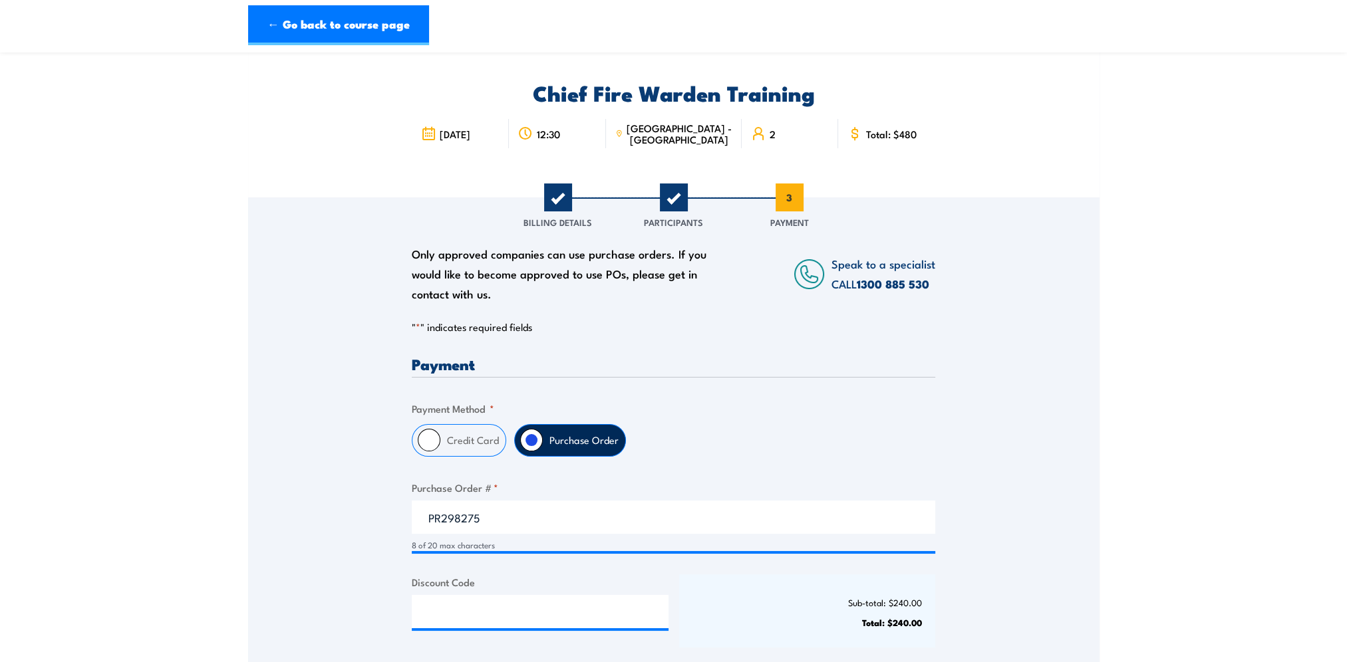
scroll to position [0, 0]
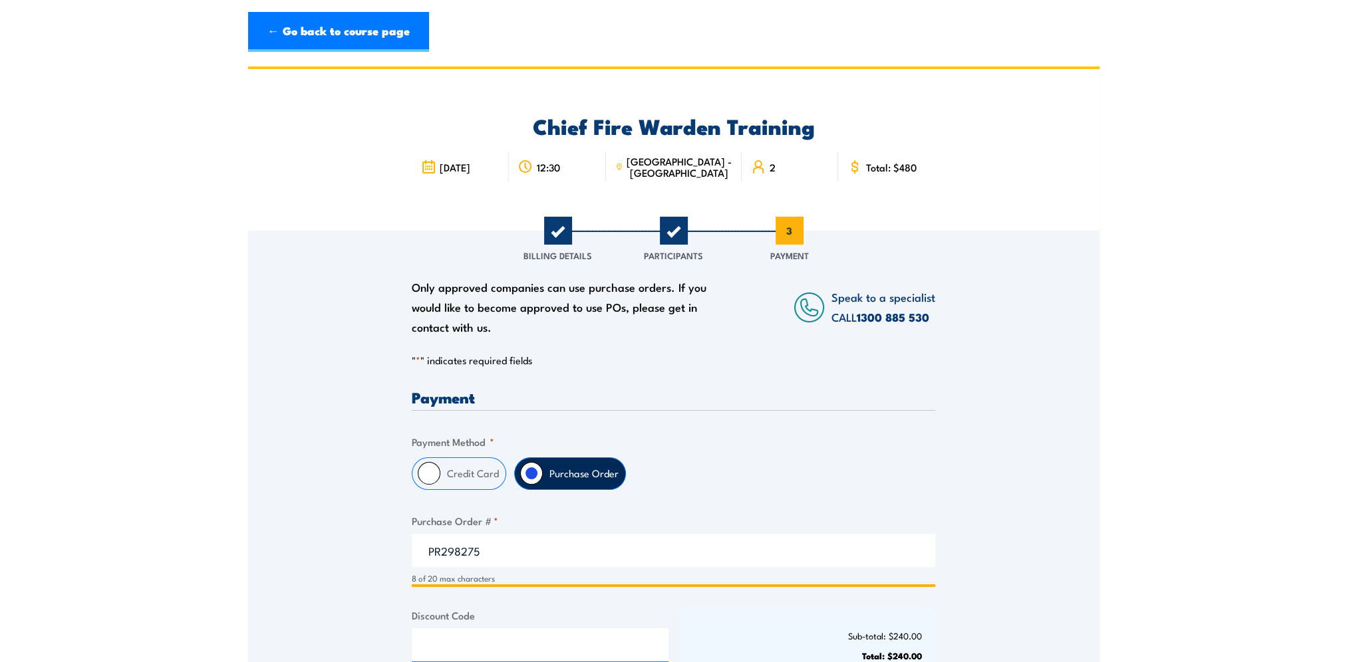
click at [427, 548] on input "PR298275" at bounding box center [673, 550] width 523 height 33
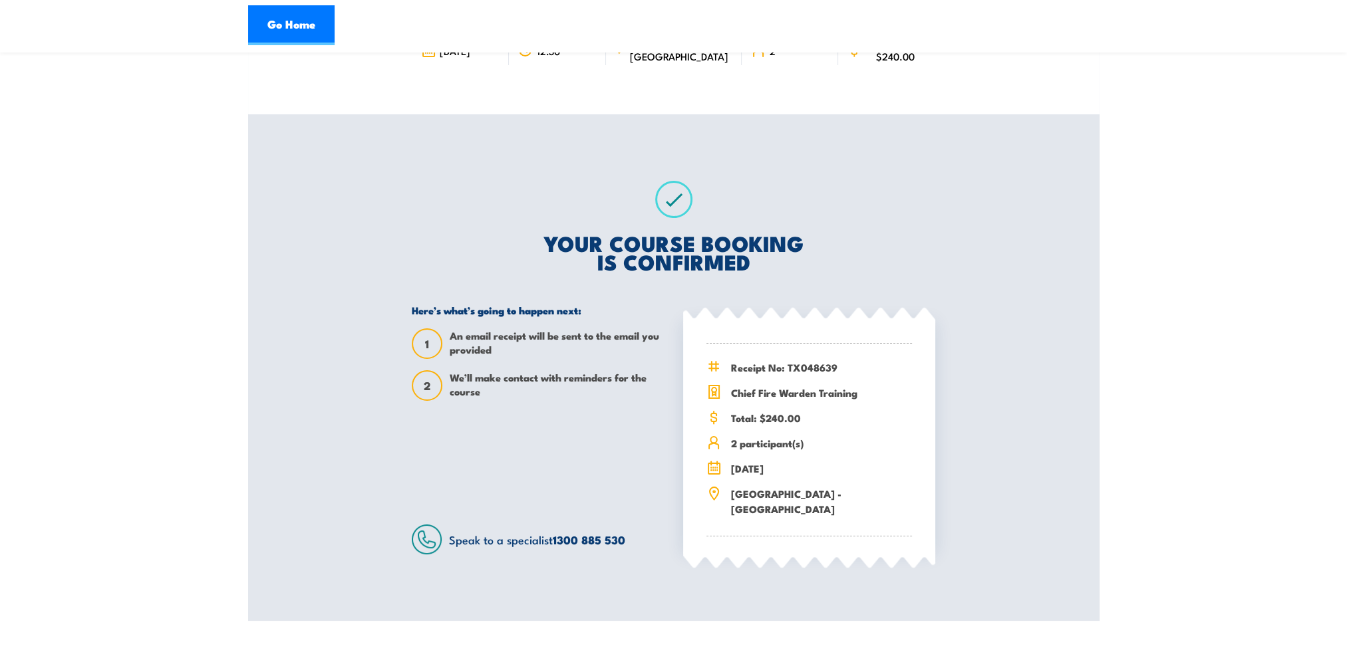
scroll to position [133, 0]
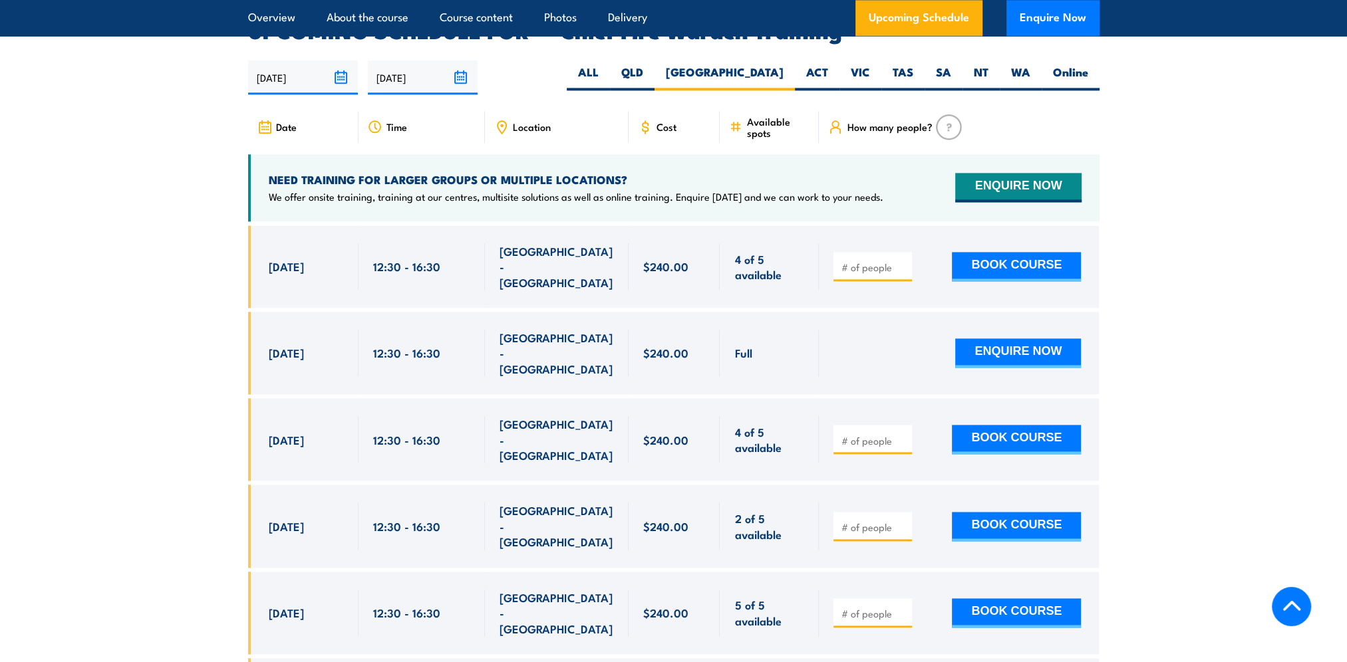
click at [845, 434] on input "number" at bounding box center [874, 440] width 67 height 13
type input "1"
click at [901, 434] on input "1" at bounding box center [874, 440] width 67 height 13
click at [992, 425] on button "BOOK COURSE" at bounding box center [1016, 439] width 129 height 29
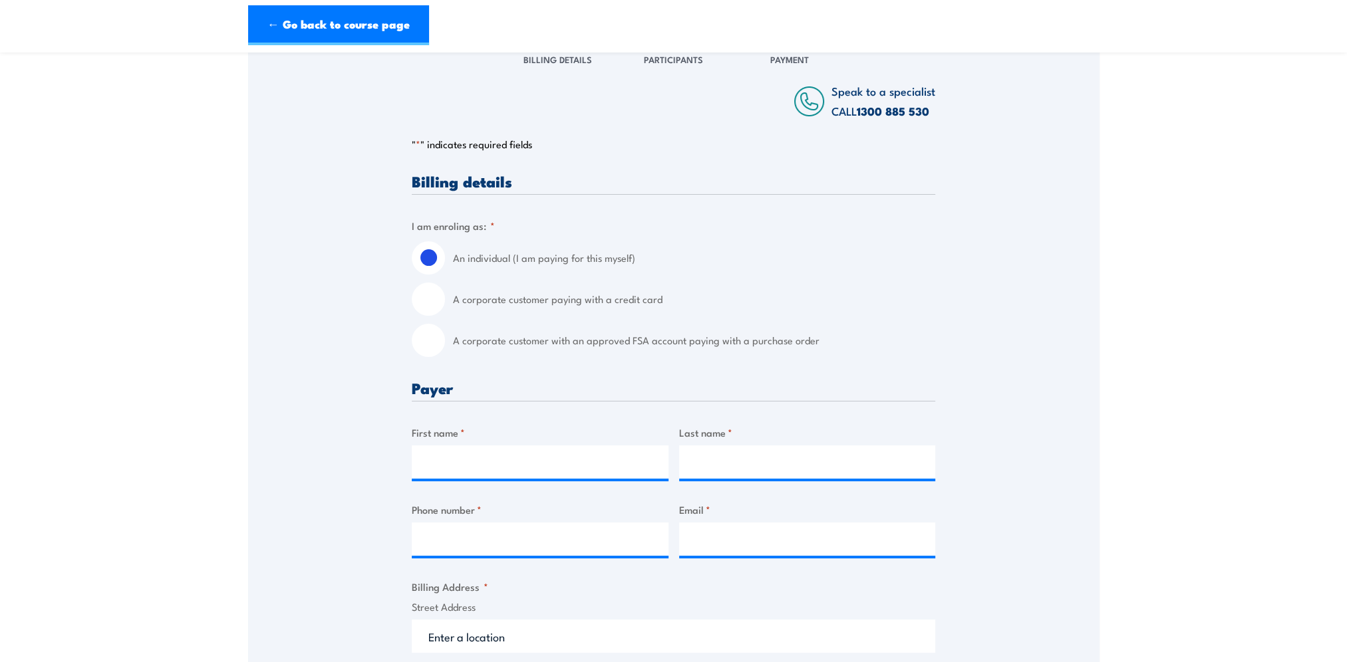
scroll to position [200, 0]
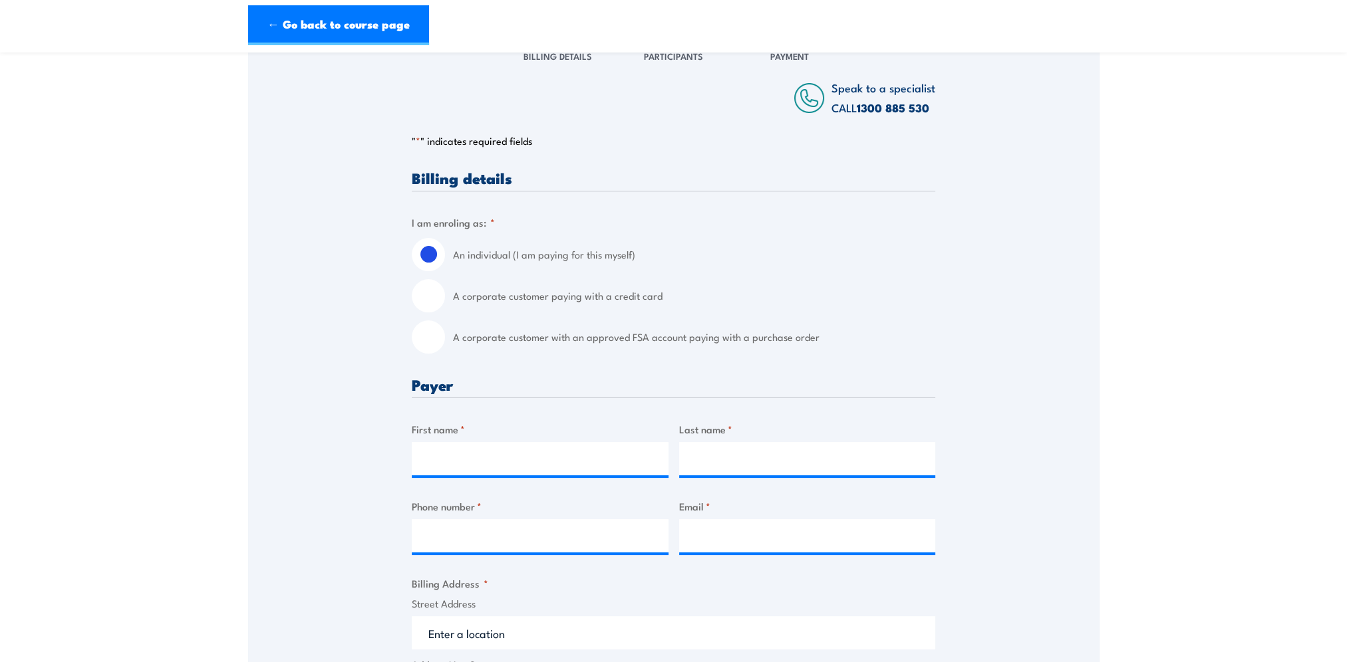
click at [434, 333] on input "A corporate customer with an approved FSA account paying with a purchase order" at bounding box center [428, 337] width 33 height 33
radio input "true"
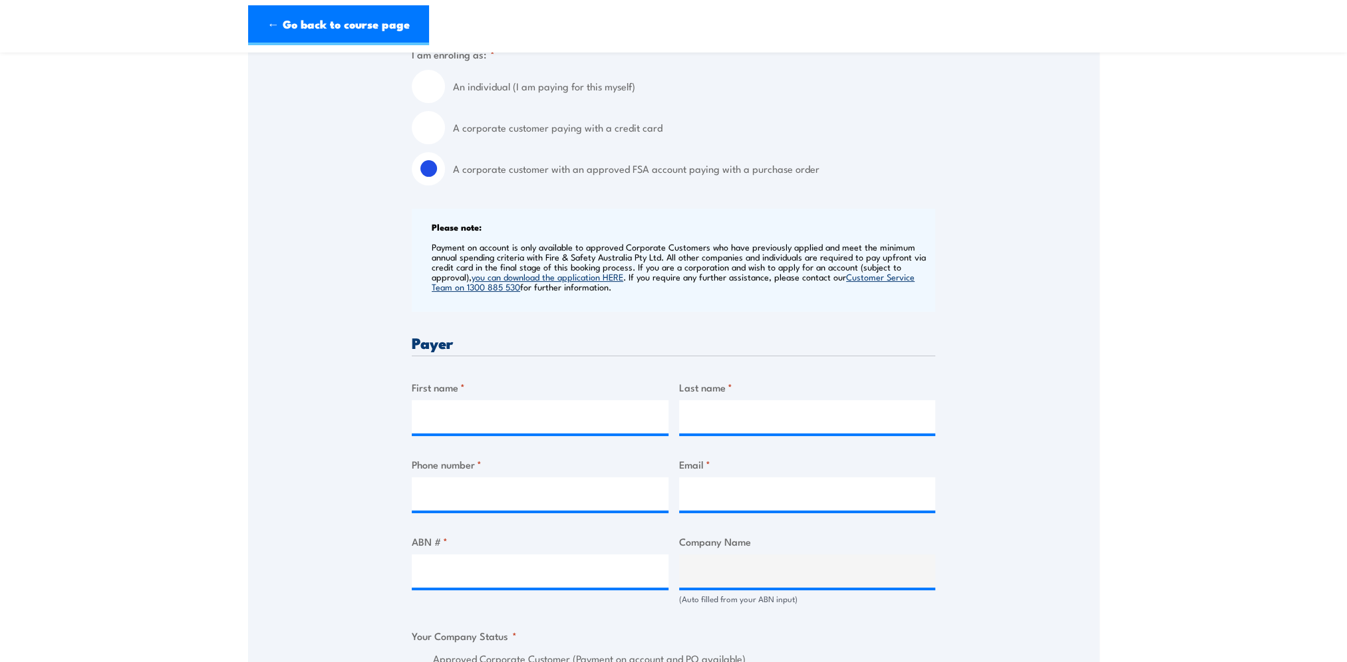
scroll to position [399, 0]
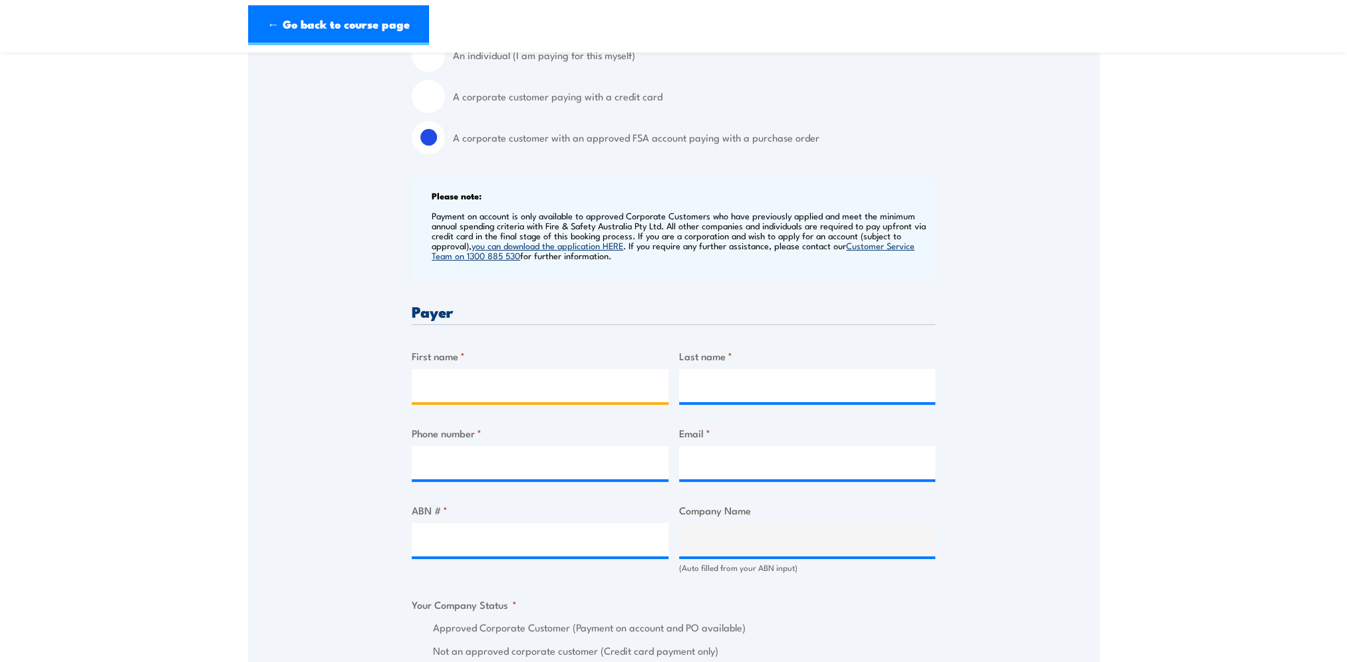
click at [447, 377] on input "First name *" at bounding box center [540, 385] width 257 height 33
type input "Mirjana"
type input "Terzic"
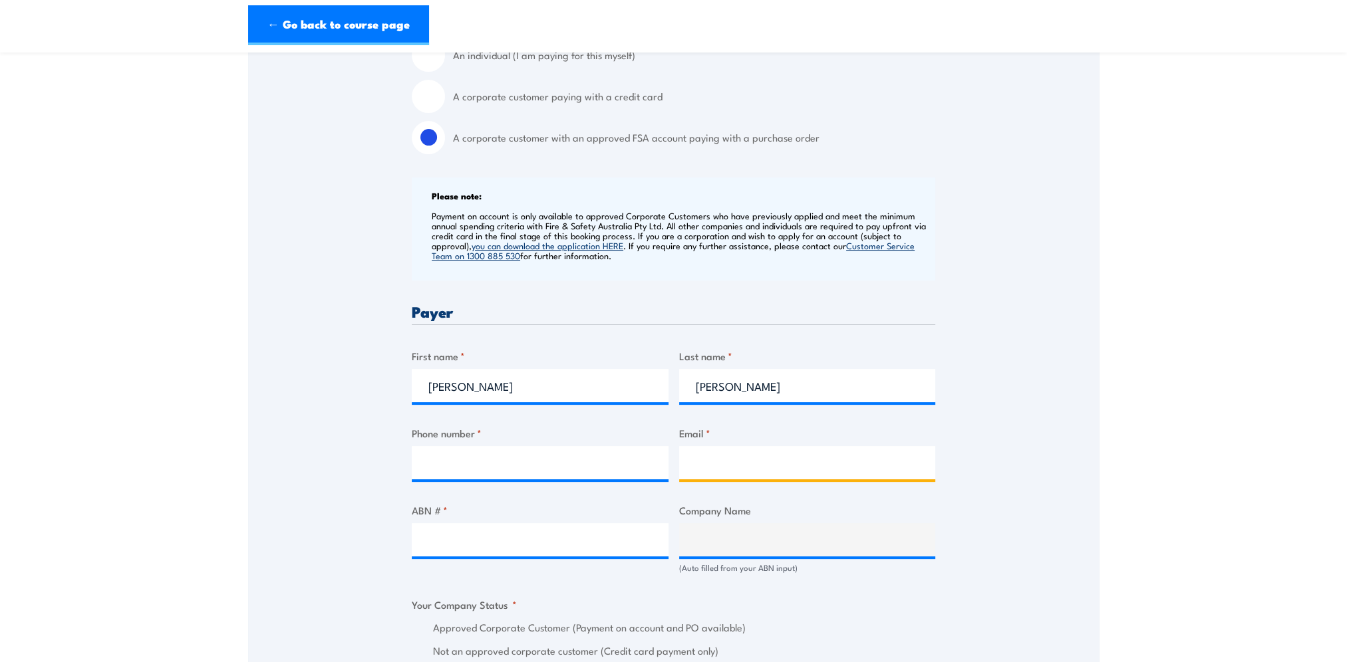
click at [718, 458] on input "Email *" at bounding box center [807, 462] width 257 height 33
type input "mirjana.terzic@coles.com.au"
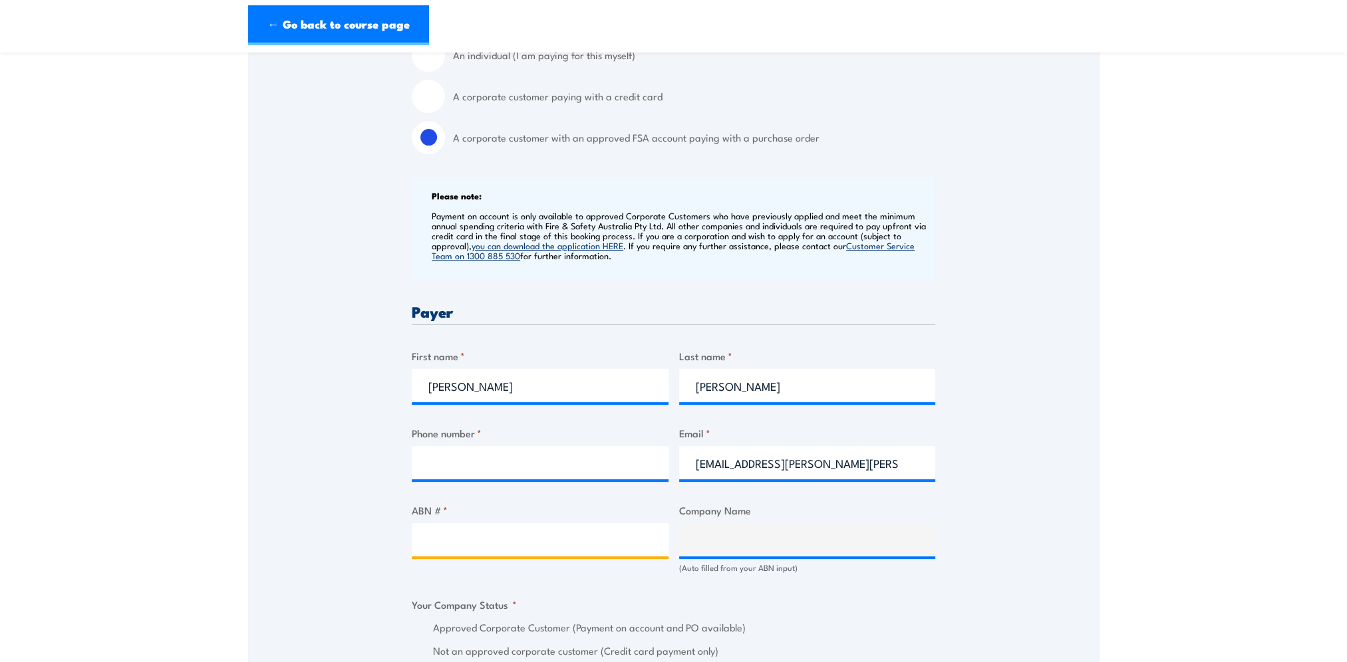
click at [487, 538] on input "ABN # *" at bounding box center [540, 539] width 257 height 33
click at [442, 546] on input "ABN # *" at bounding box center [540, 539] width 257 height 33
paste input "45004189708"
type input "45004189708"
click at [662, 585] on div "Billing details I am enroling as: * An individual (I am paying for this myself)…" at bounding box center [673, 658] width 523 height 1375
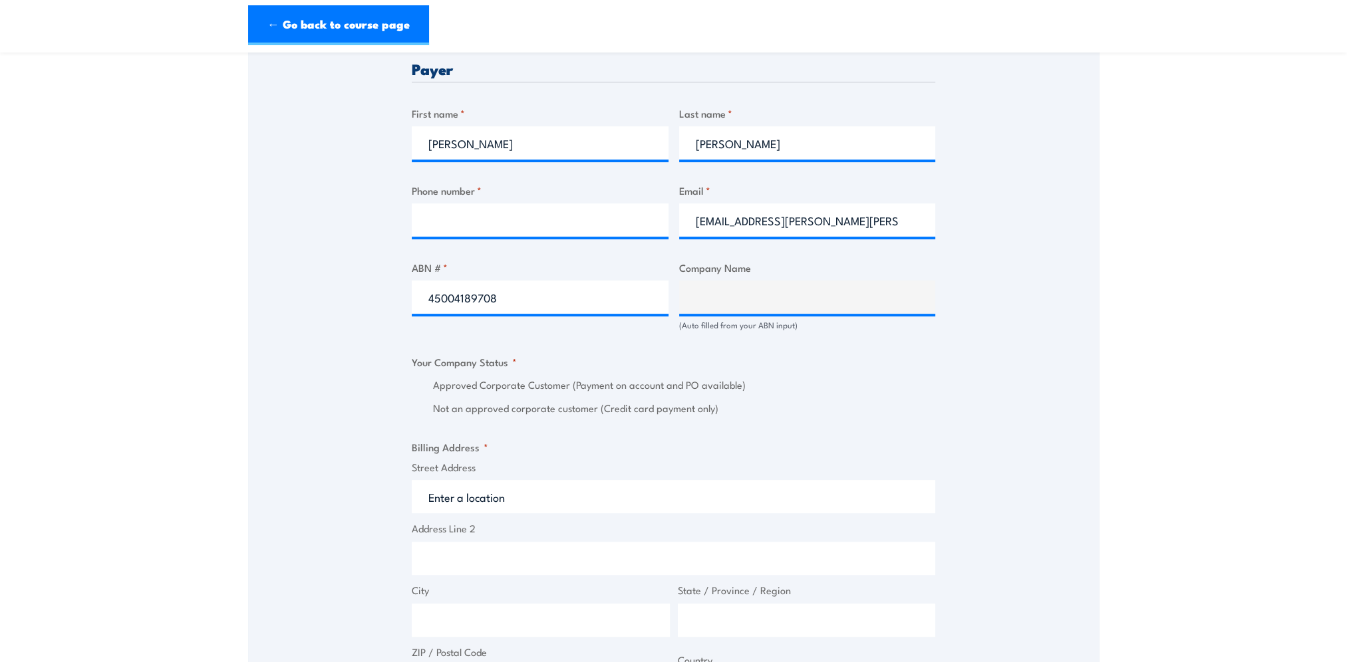
scroll to position [665, 0]
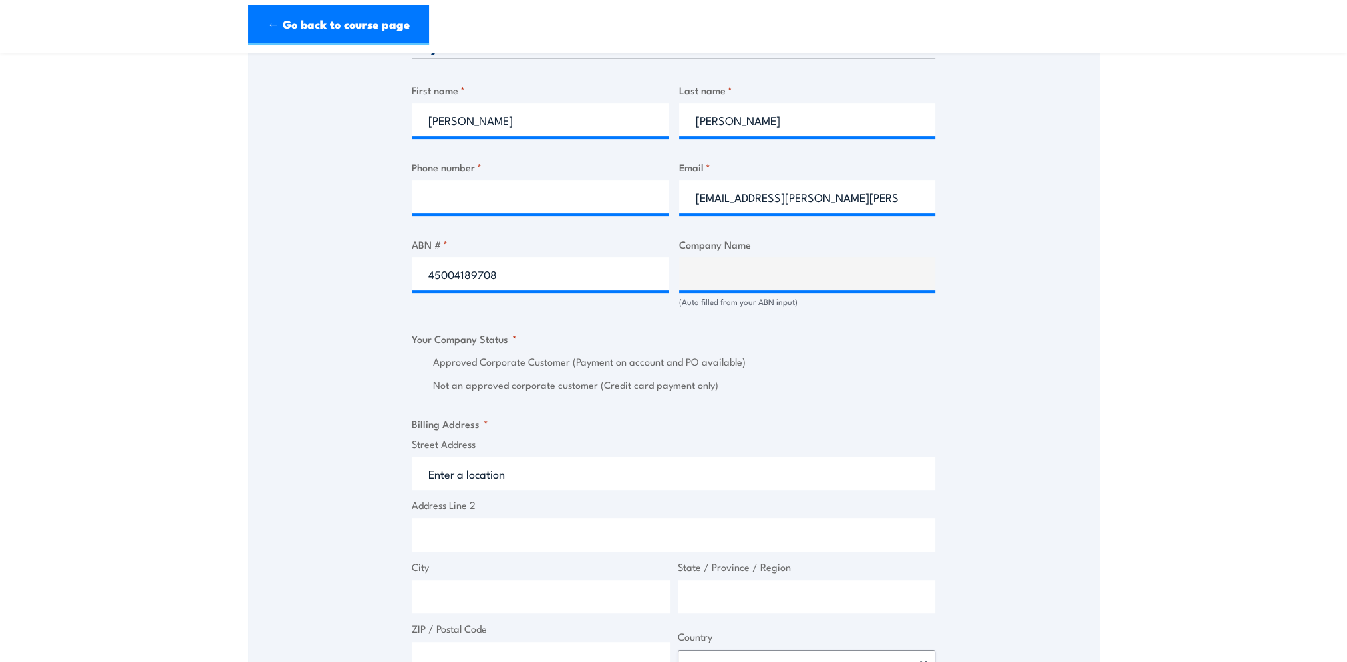
click at [805, 372] on div "Approved Corporate Customer (Payment on account and PO available) Not an approv…" at bounding box center [673, 373] width 523 height 39
click at [427, 273] on input "45004189708" at bounding box center [540, 273] width 257 height 33
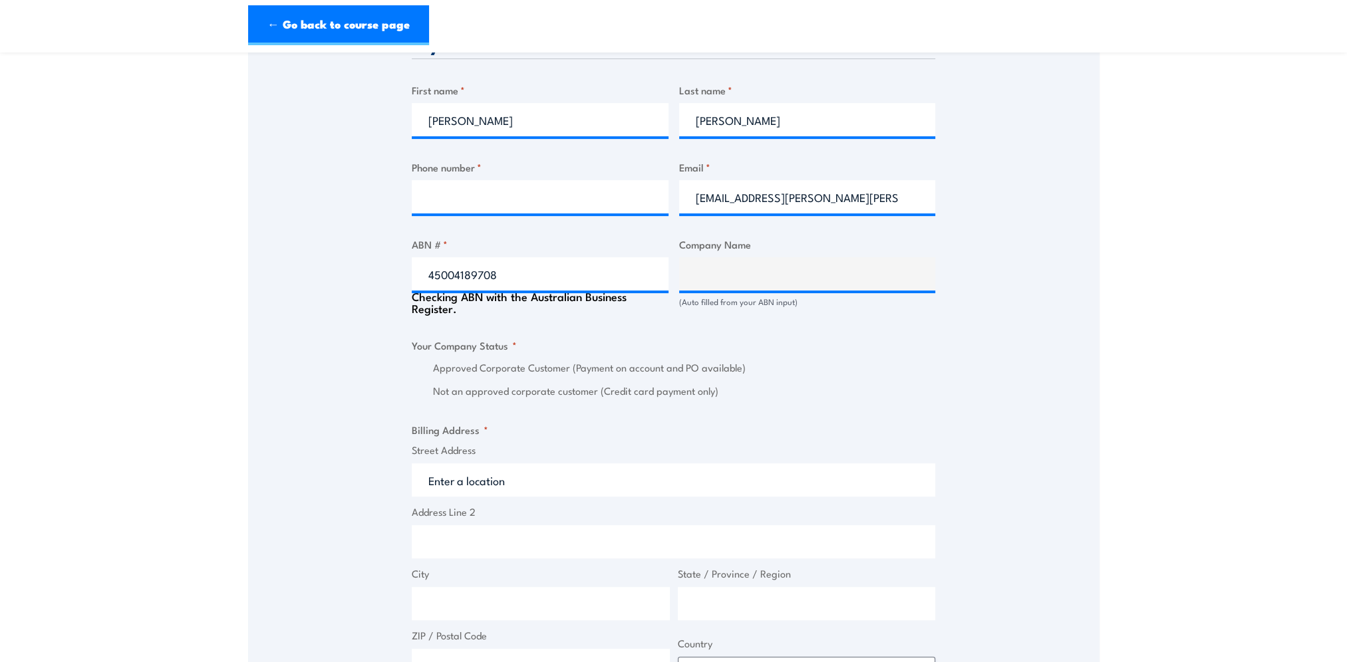
click at [817, 369] on label "Approved Corporate Customer (Payment on account and PO available)" at bounding box center [684, 367] width 502 height 15
type input "COLES SUPERMARKETS AUSTRALIA PTY LTD"
radio input "true"
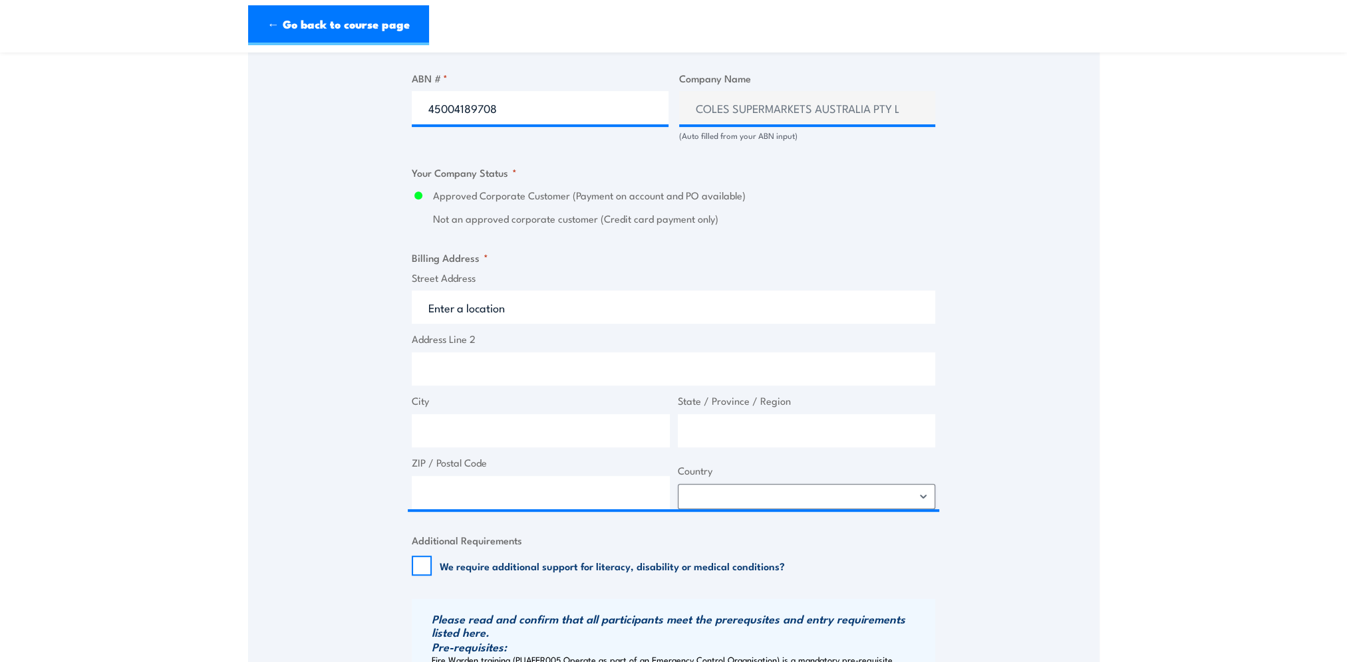
scroll to position [865, 0]
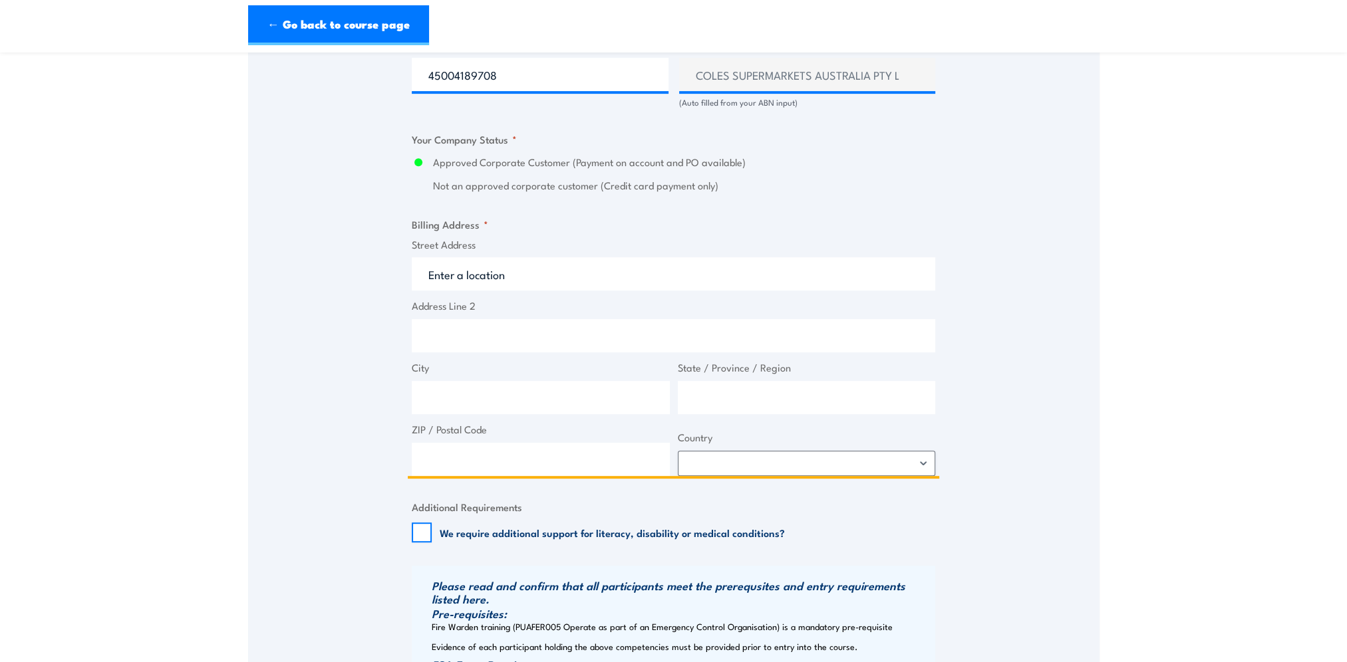
click at [487, 274] on input "Street Address" at bounding box center [673, 273] width 523 height 33
type input "3 [PERSON_NAME]"
type input "[GEOGRAPHIC_DATA]"
type input "2164"
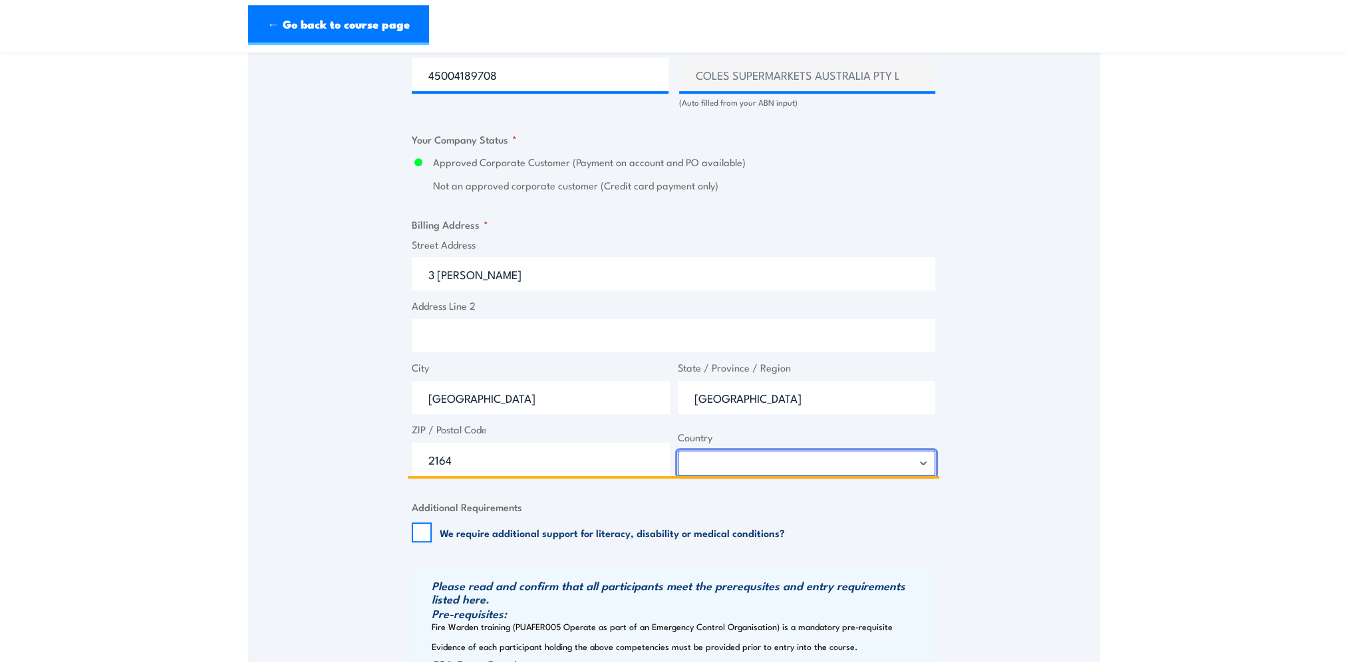
select select "[GEOGRAPHIC_DATA]"
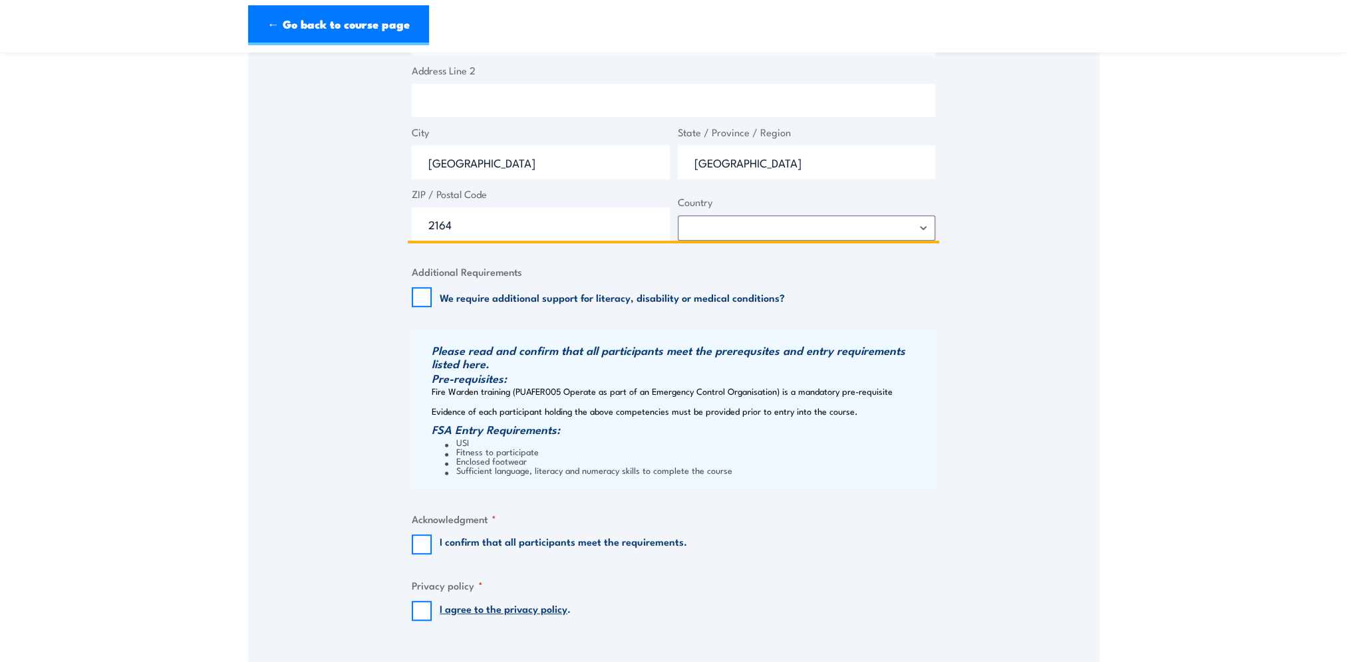
scroll to position [1131, 0]
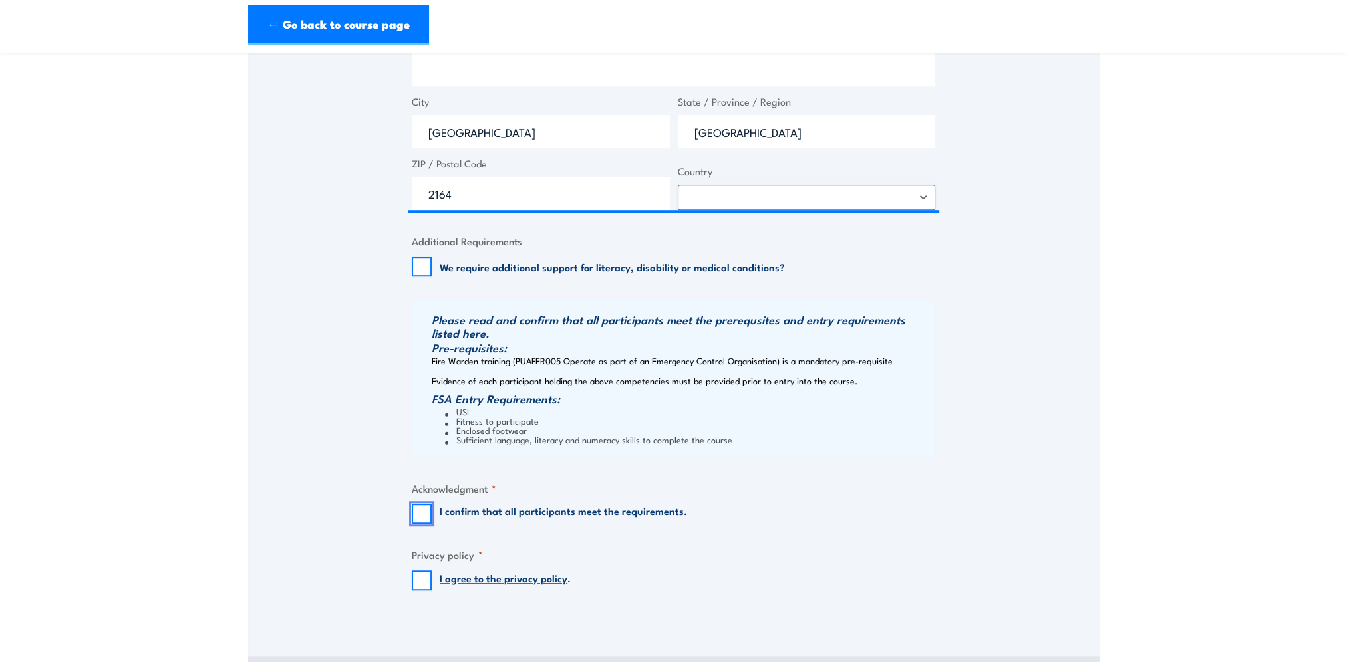
click at [425, 515] on input "I confirm that all participants meet the requirements." at bounding box center [422, 514] width 20 height 20
checkbox input "true"
click at [423, 577] on input "I agree to the privacy policy ." at bounding box center [422, 581] width 20 height 20
checkbox input "true"
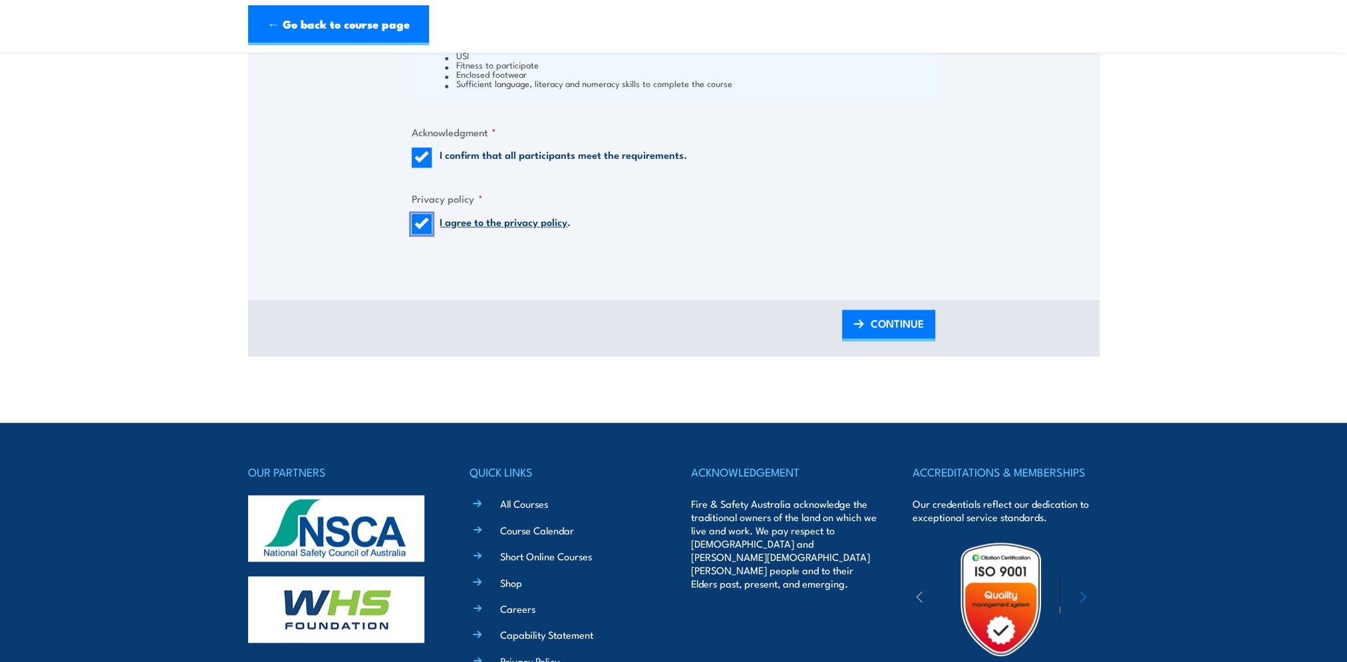
scroll to position [1530, 0]
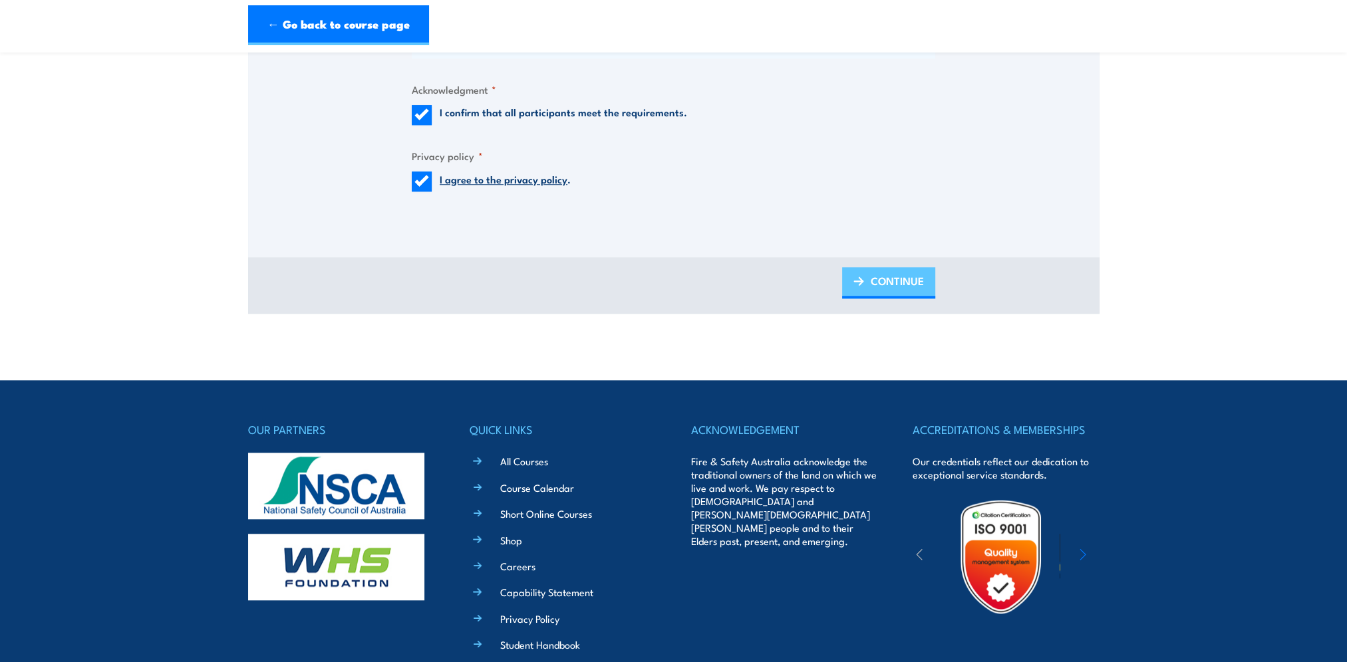
click at [889, 279] on span "CONTINUE" at bounding box center [897, 280] width 53 height 35
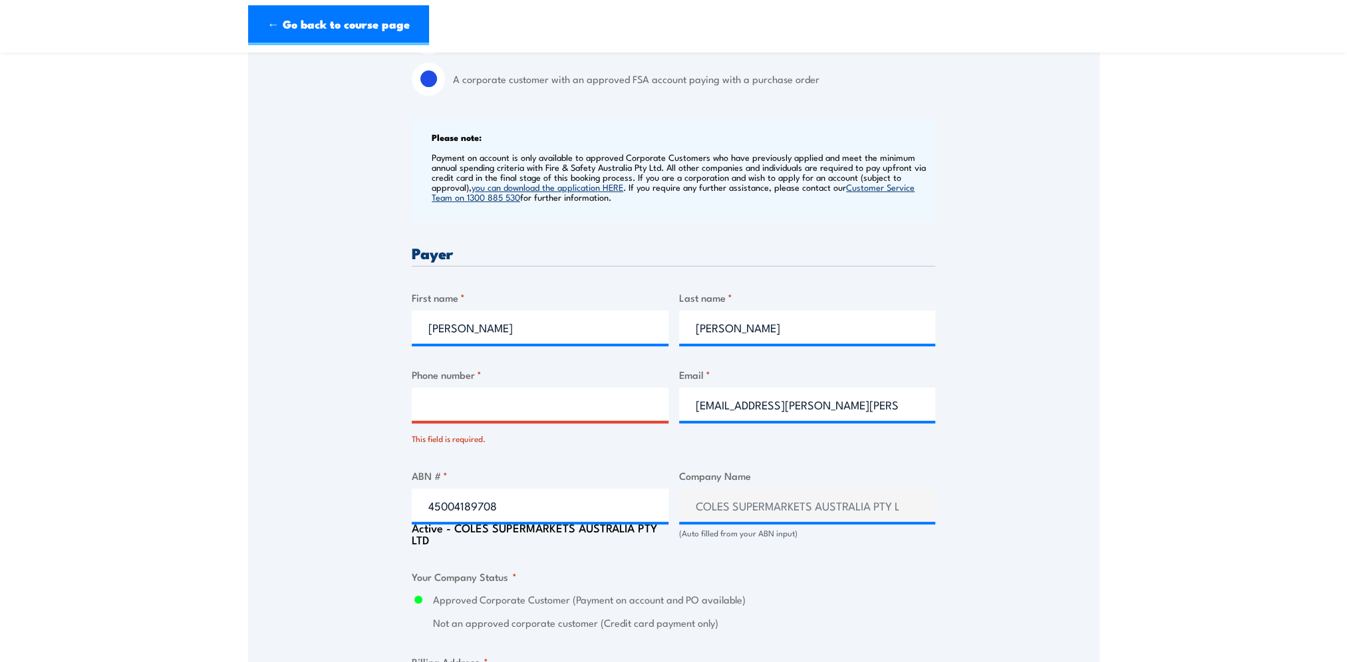
scroll to position [550, 0]
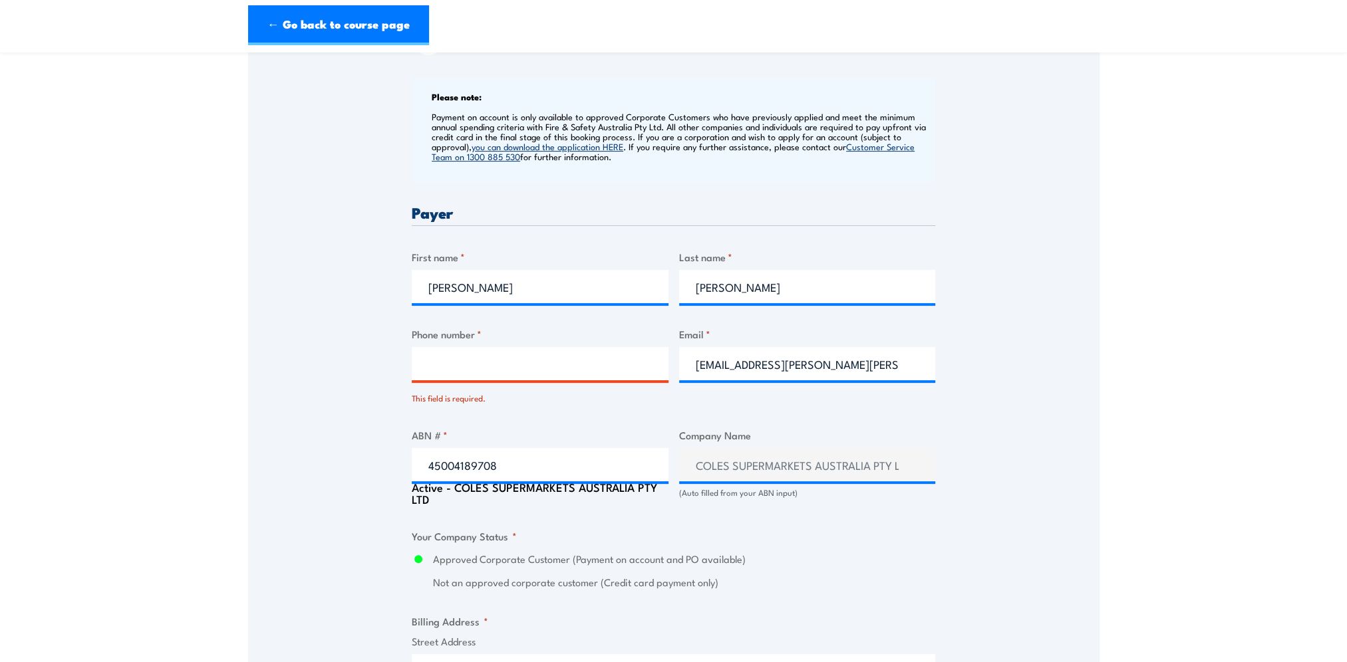
click at [501, 367] on input "Phone number *" at bounding box center [540, 363] width 257 height 33
type input "0459948614"
click at [996, 329] on div "Speak to a specialist CALL 1300 885 530 CALL 1300 885 530 There was a problem w…" at bounding box center [673, 481] width 851 height 1601
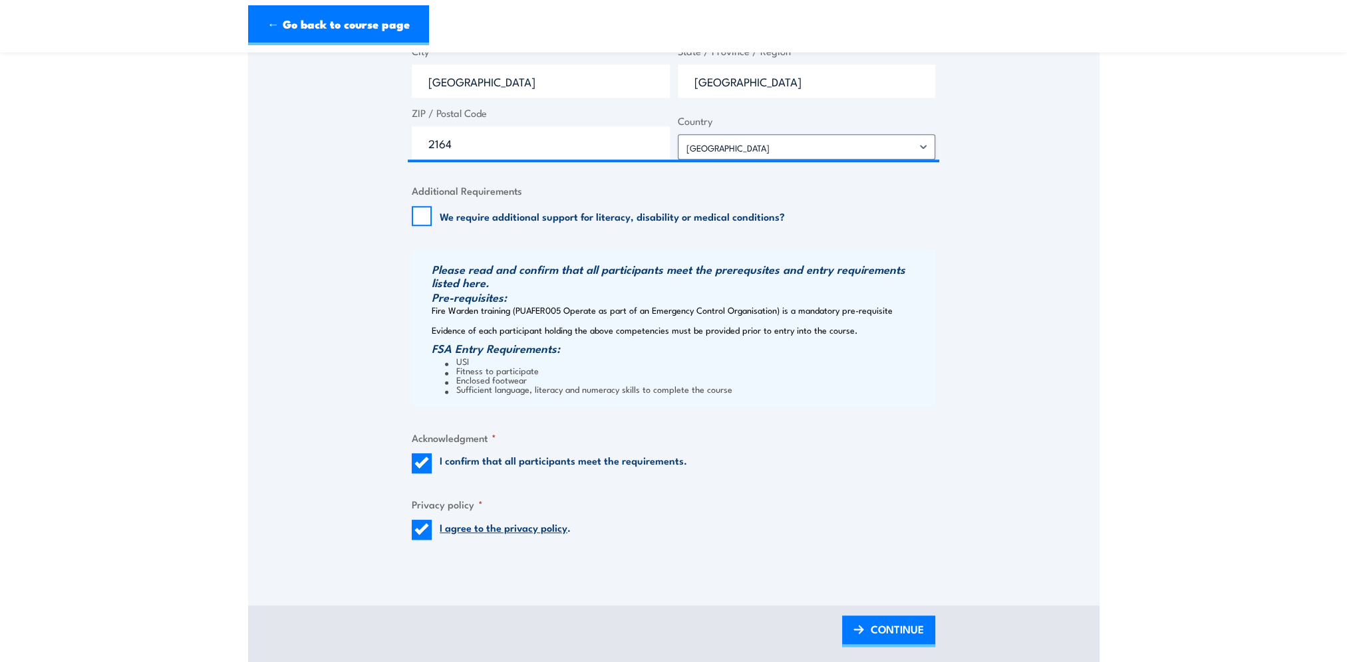
scroll to position [1348, 0]
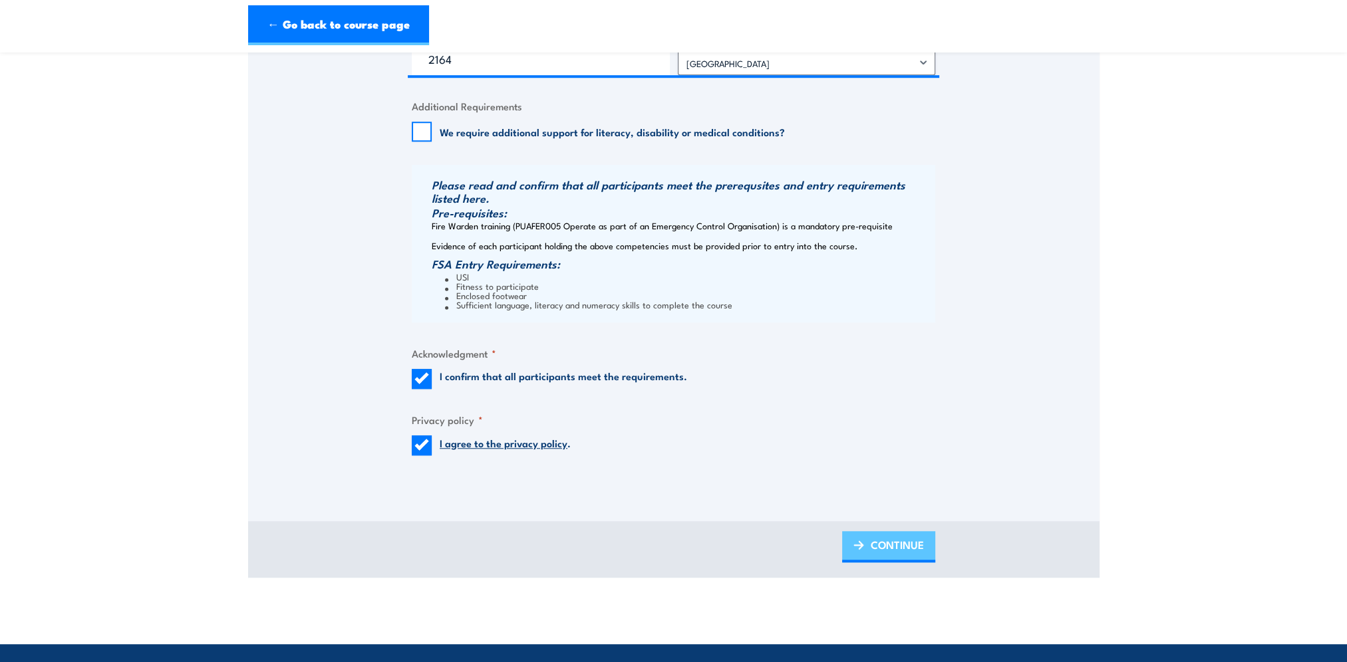
click at [894, 545] on span "CONTINUE" at bounding box center [897, 544] width 53 height 35
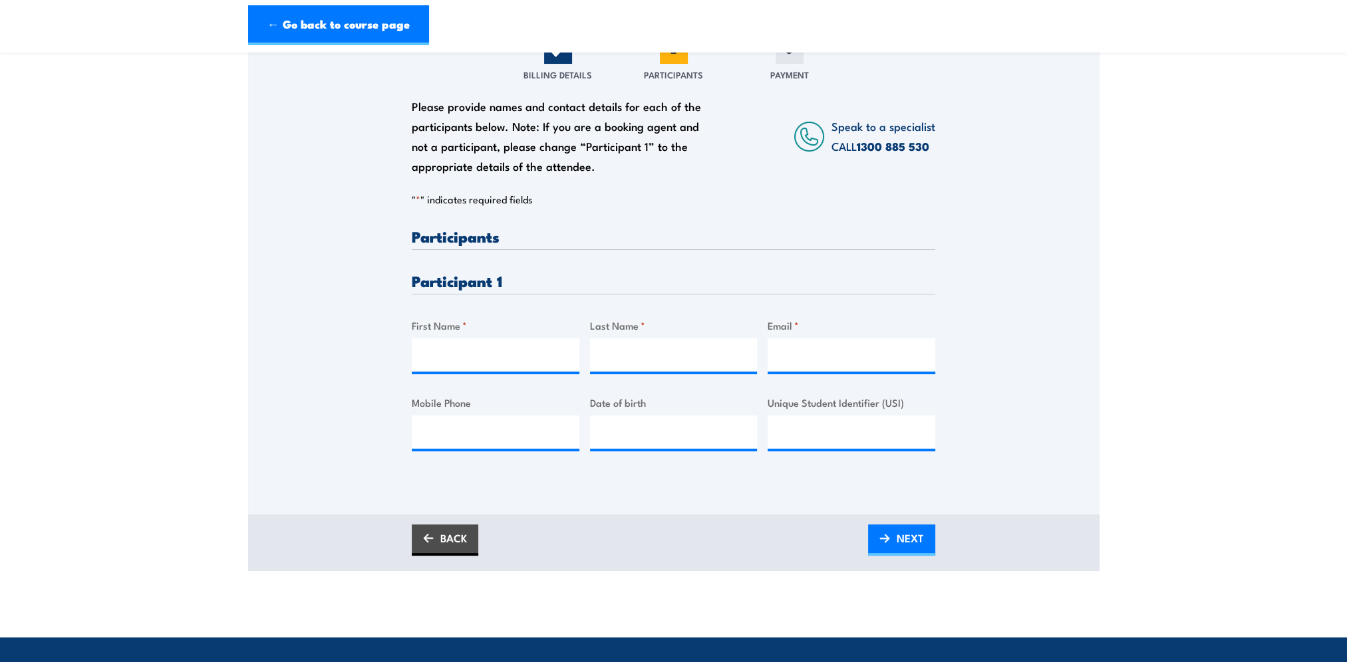
scroll to position [266, 0]
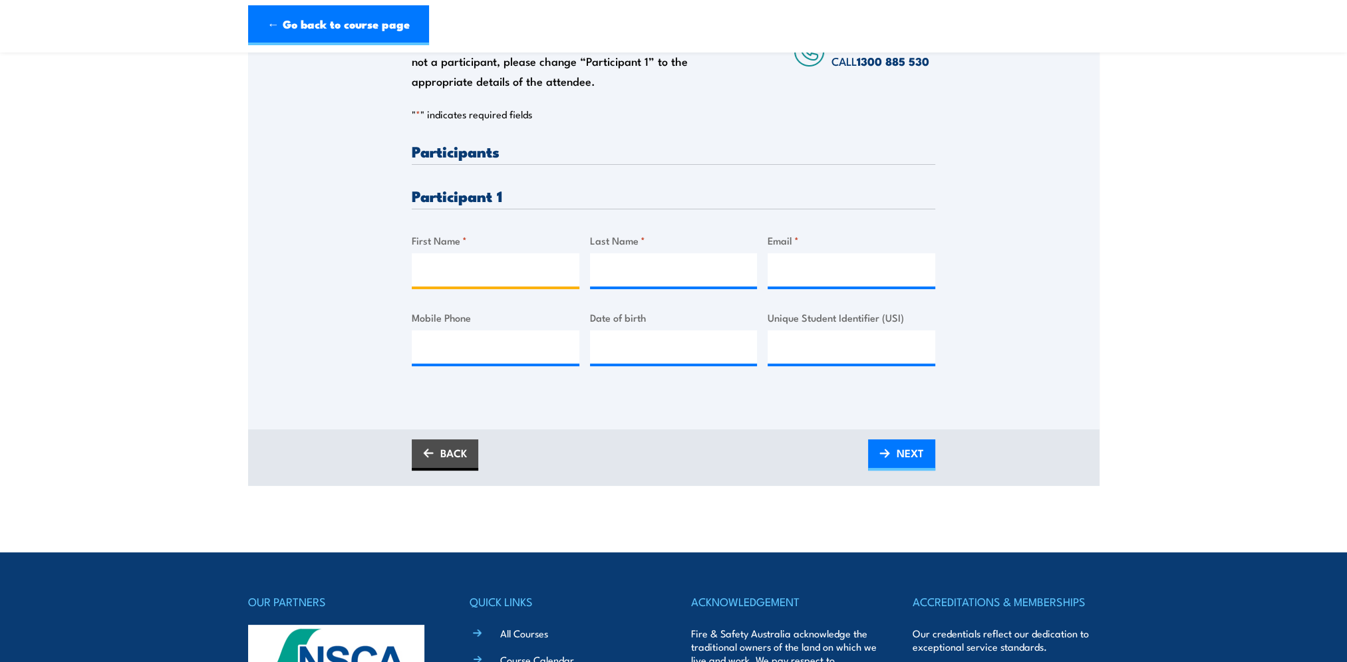
click at [426, 275] on input "First Name *" at bounding box center [496, 269] width 168 height 33
type input "Mirjana"
type input "Terzic"
type input "mirjana.terzic@coles.com.au"
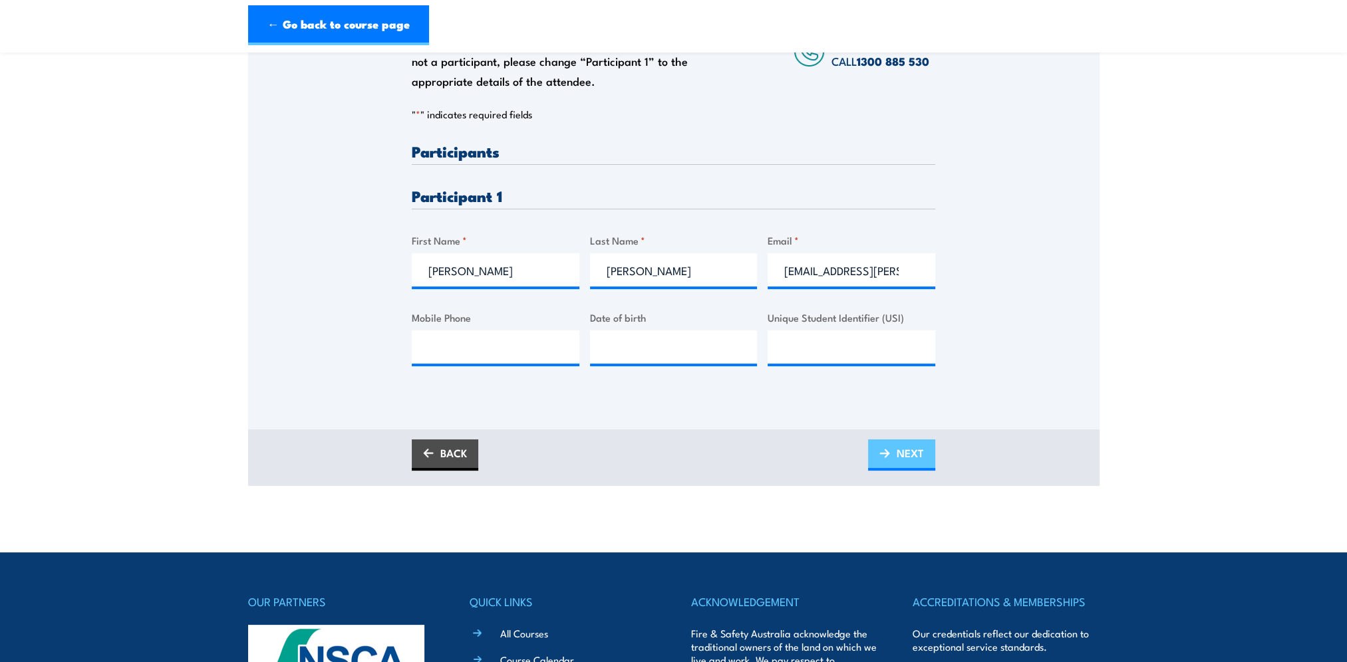
click at [912, 458] on span "NEXT" at bounding box center [910, 453] width 27 height 35
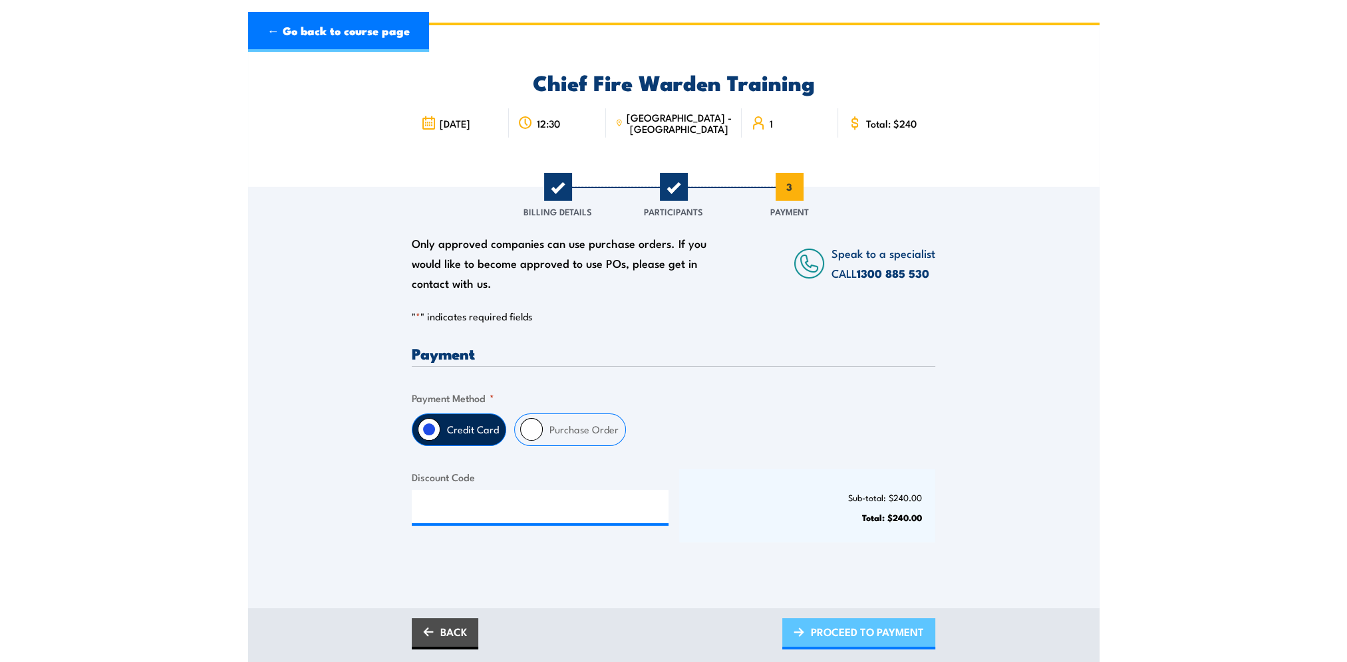
scroll to position [0, 0]
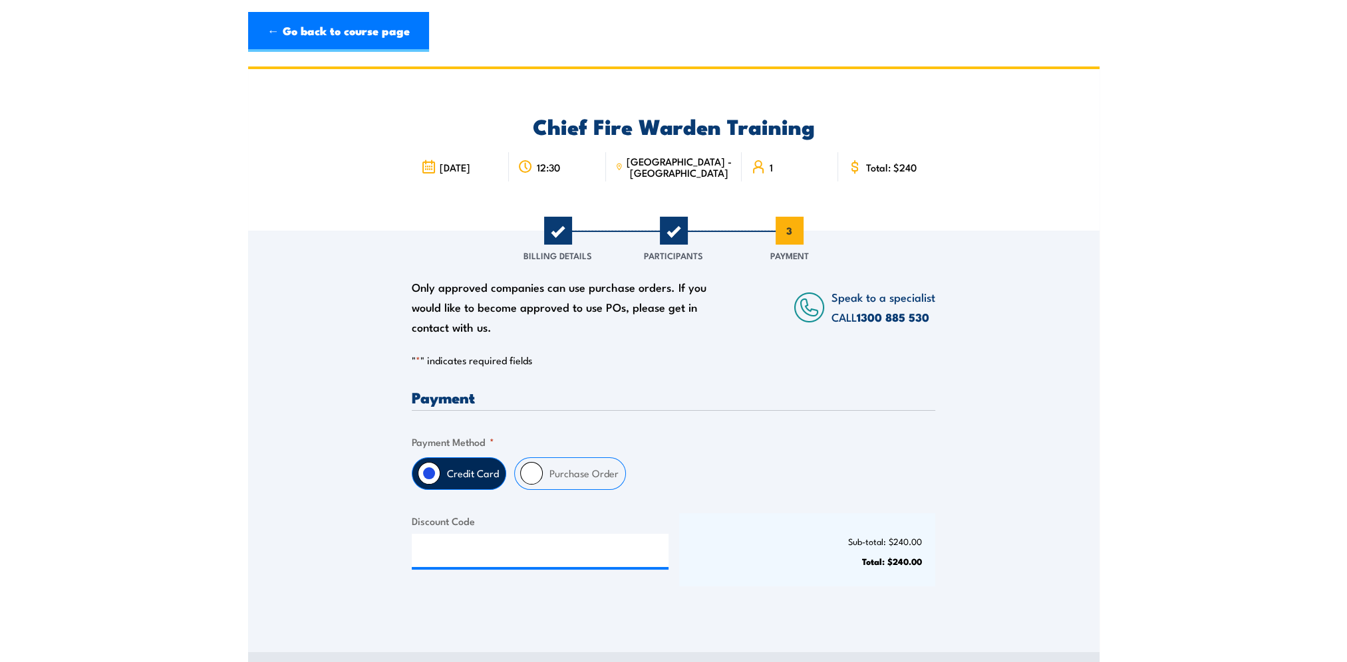
click at [528, 471] on input "Purchase Order" at bounding box center [531, 473] width 23 height 23
radio input "true"
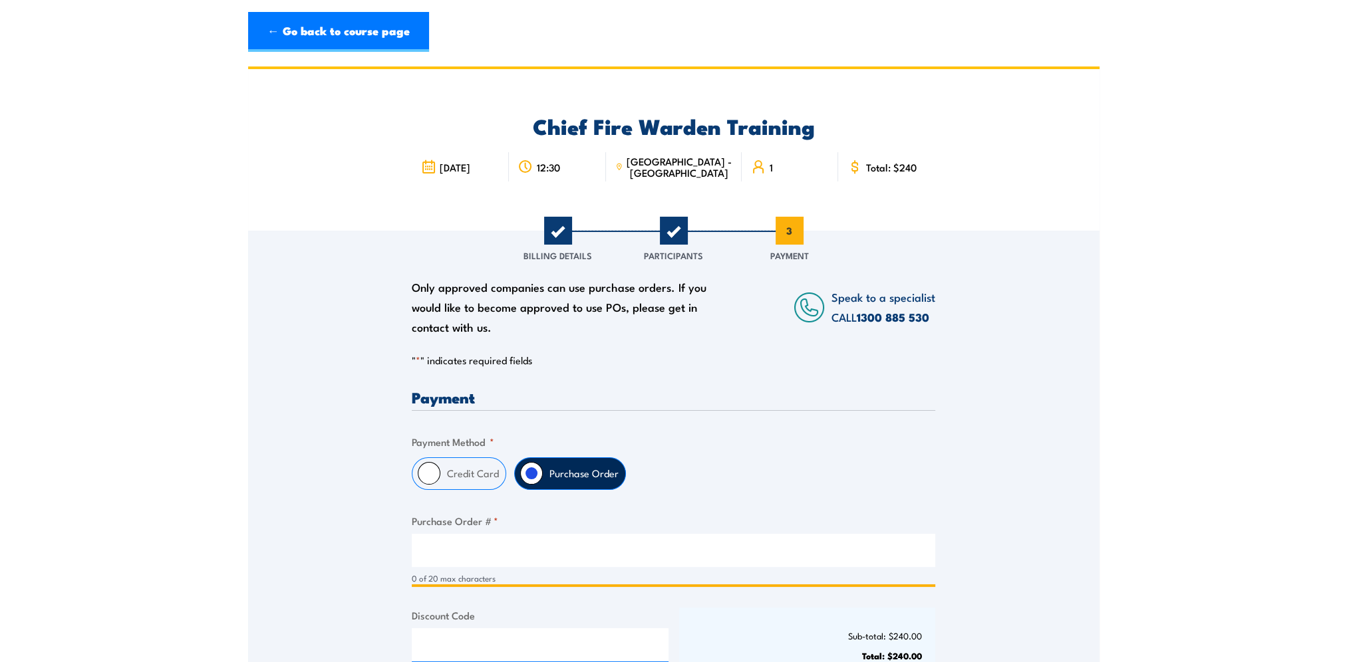
click at [452, 548] on input "Purchase Order # *" at bounding box center [673, 550] width 523 height 33
type input "PR298275"
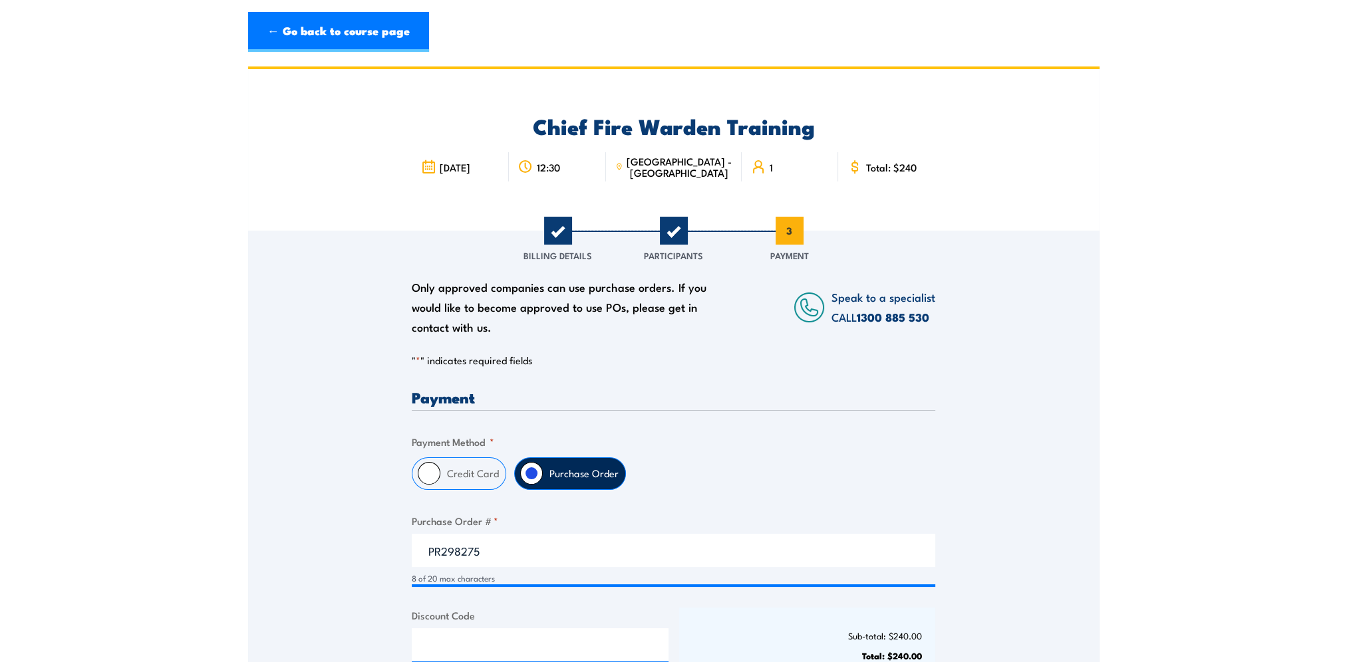
click at [765, 448] on fieldset "Payment Method * Credit Card Purchase Order" at bounding box center [673, 462] width 523 height 56
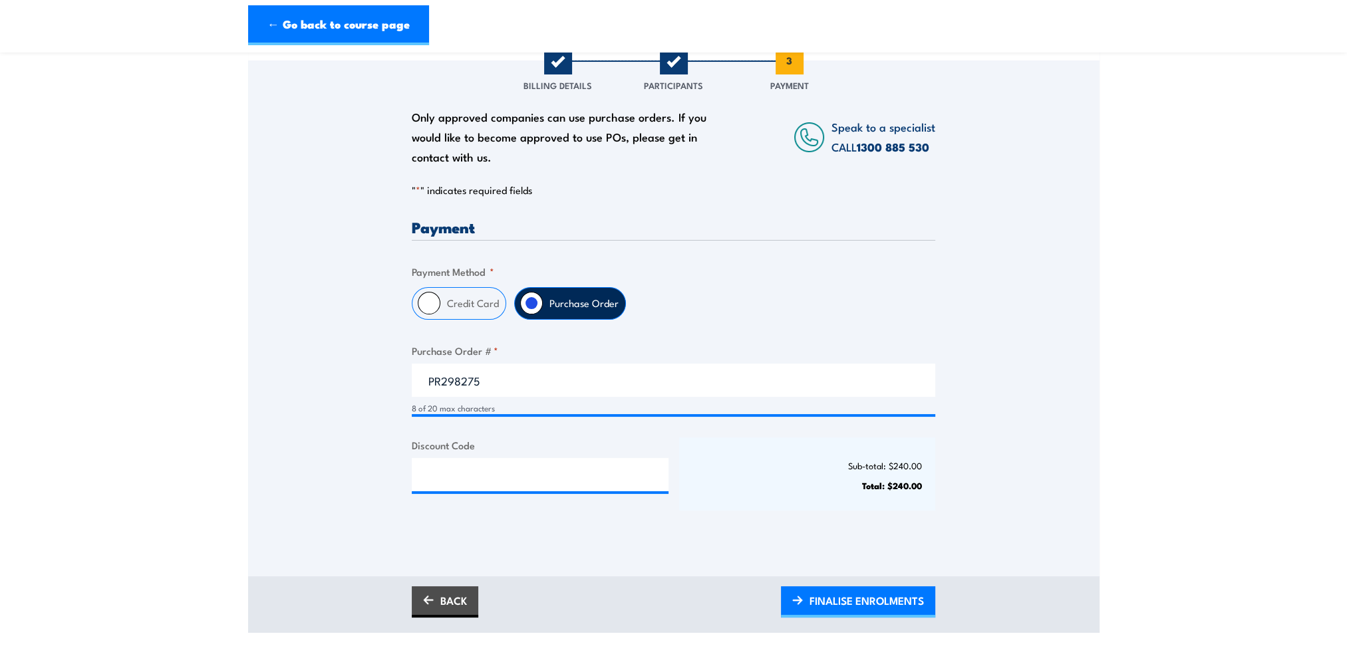
scroll to position [266, 0]
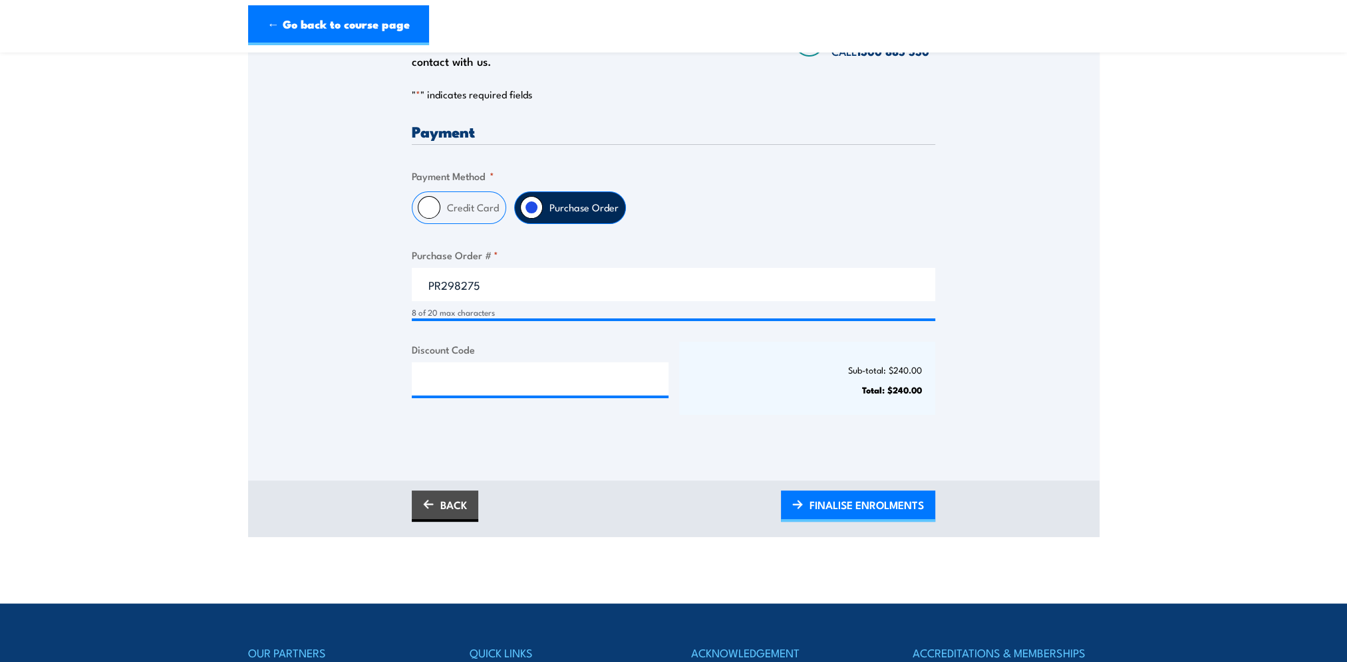
click at [775, 380] on div "Sub-total: $240.00 Total: $240.00" at bounding box center [807, 378] width 257 height 73
click at [846, 501] on span "FINALISE ENROLMENTS" at bounding box center [866, 504] width 114 height 35
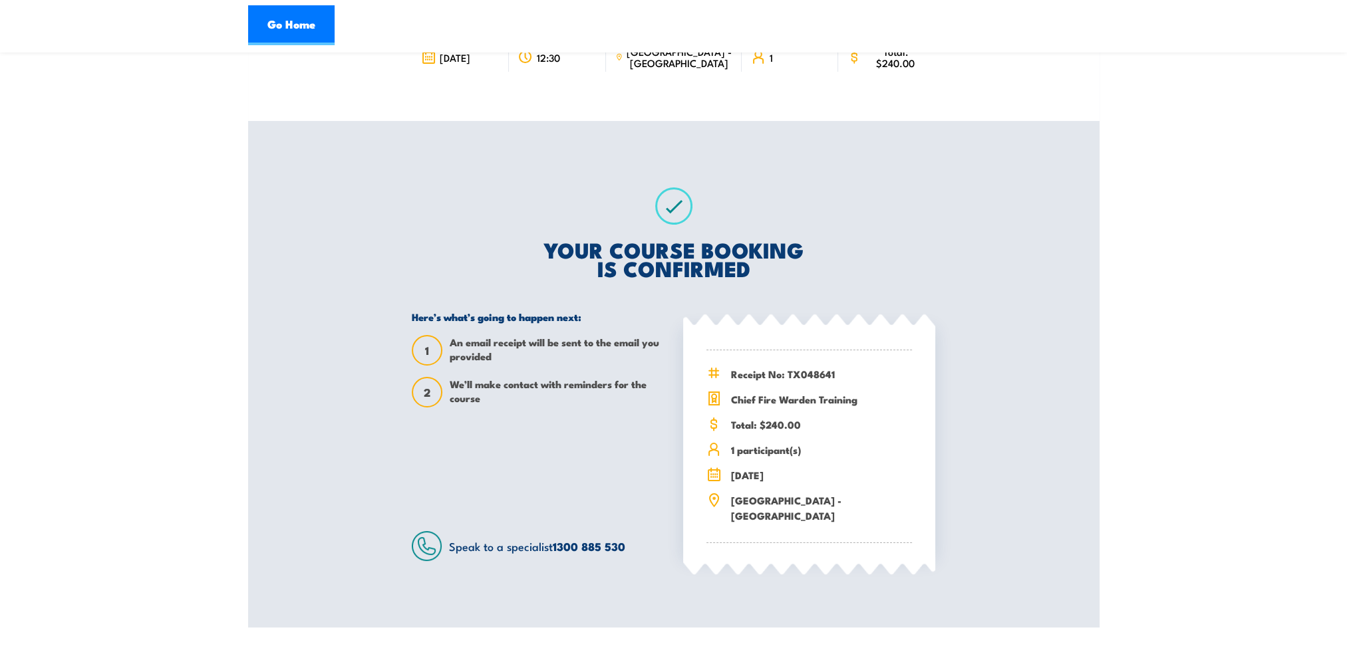
scroll to position [133, 0]
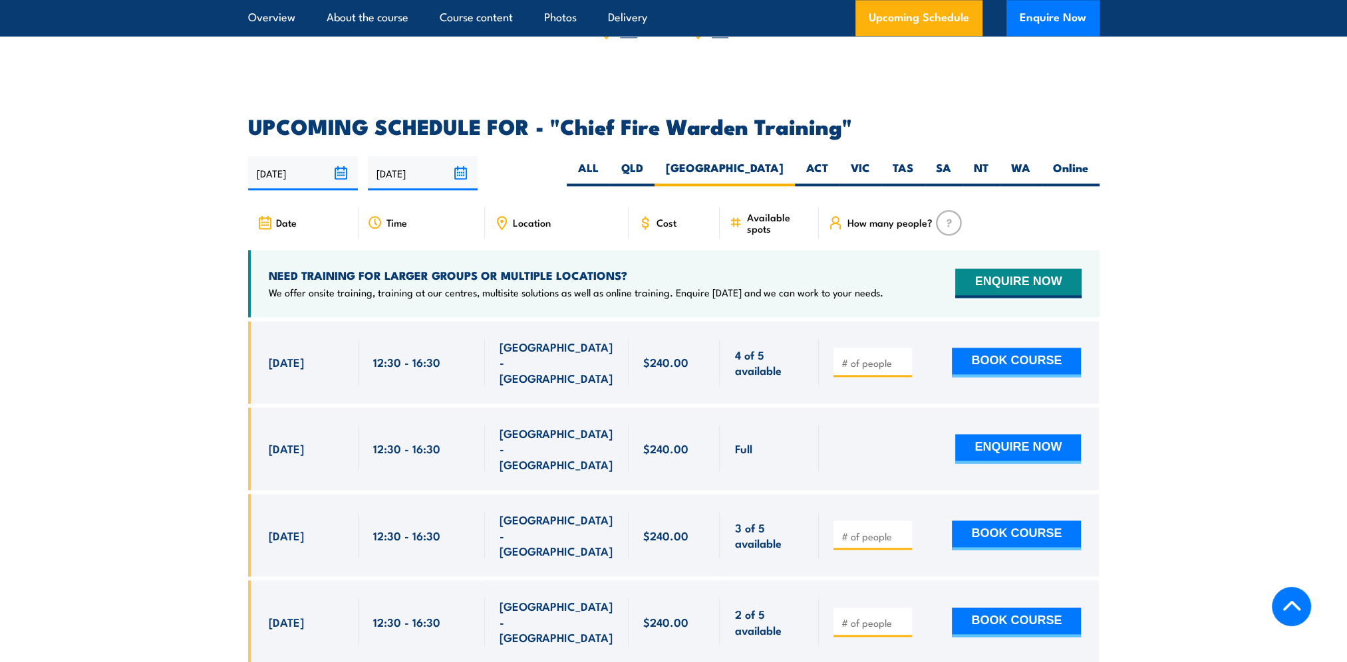
scroll to position [2372, 0]
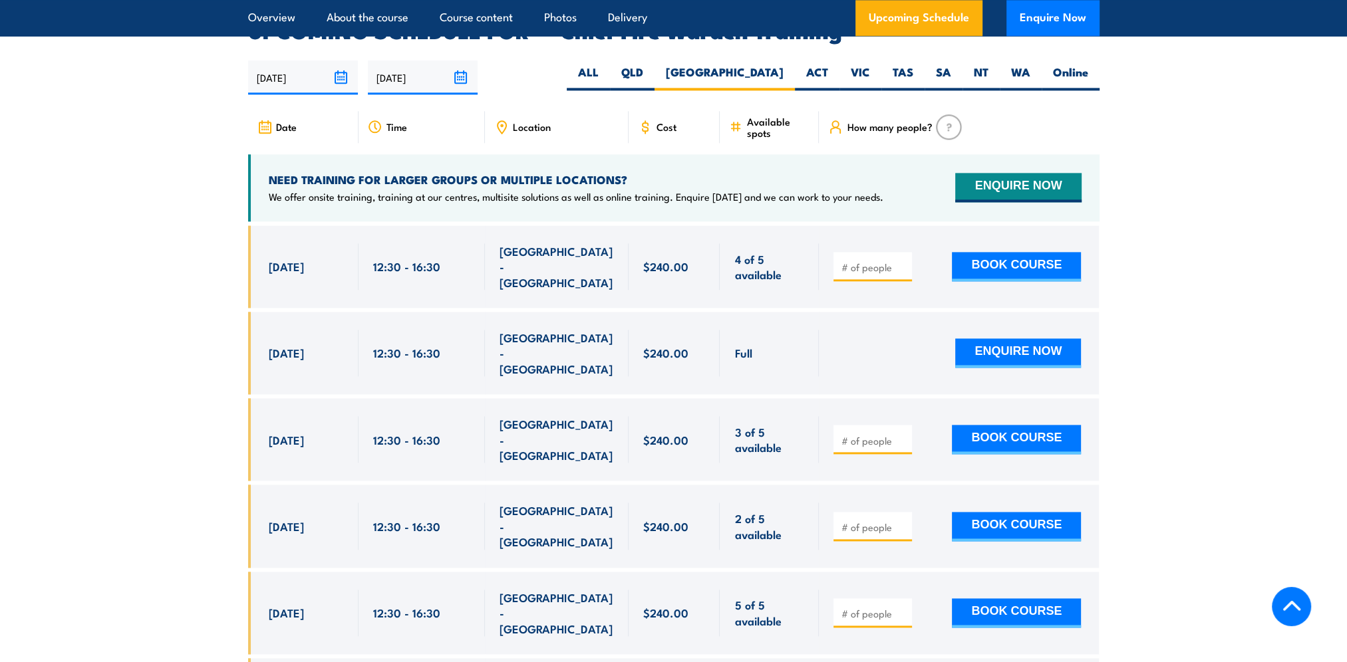
click at [851, 521] on input "number" at bounding box center [874, 527] width 67 height 13
type input "1"
click at [904, 521] on input "1" at bounding box center [874, 527] width 67 height 13
click at [1022, 512] on button "BOOK COURSE" at bounding box center [1016, 526] width 129 height 29
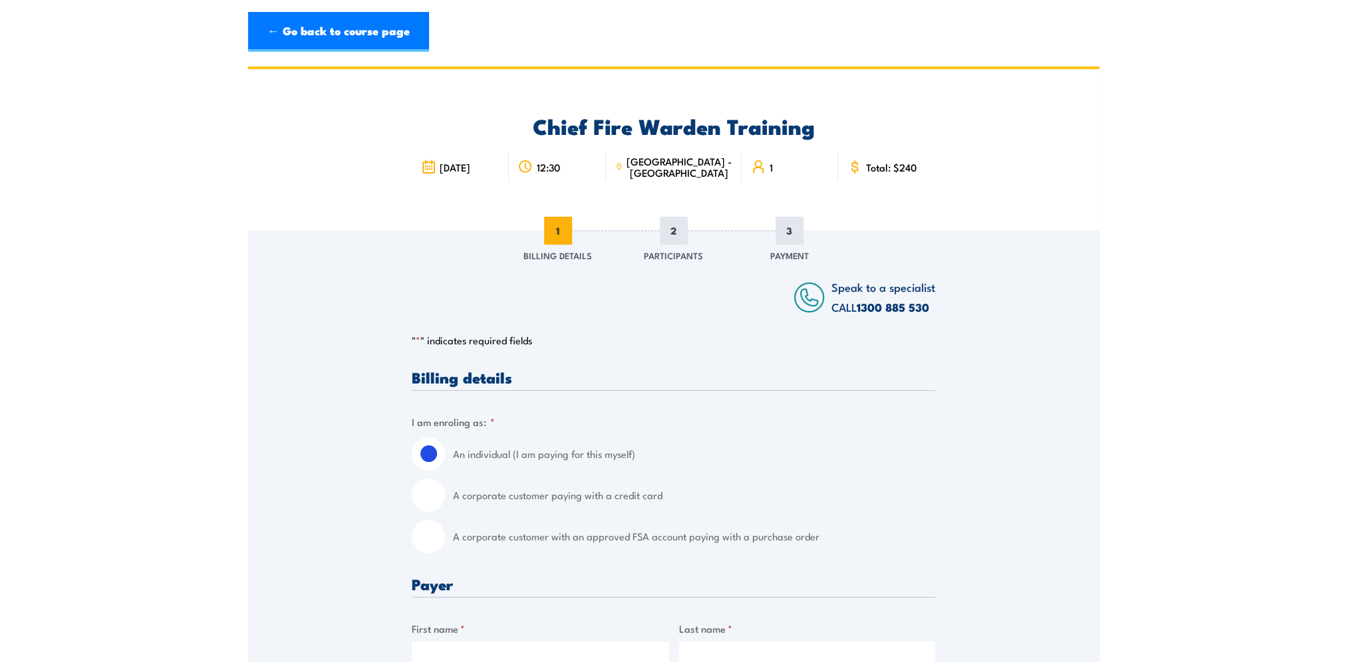
click at [432, 539] on input "A corporate customer with an approved FSA account paying with a purchase order" at bounding box center [428, 536] width 33 height 33
radio input "true"
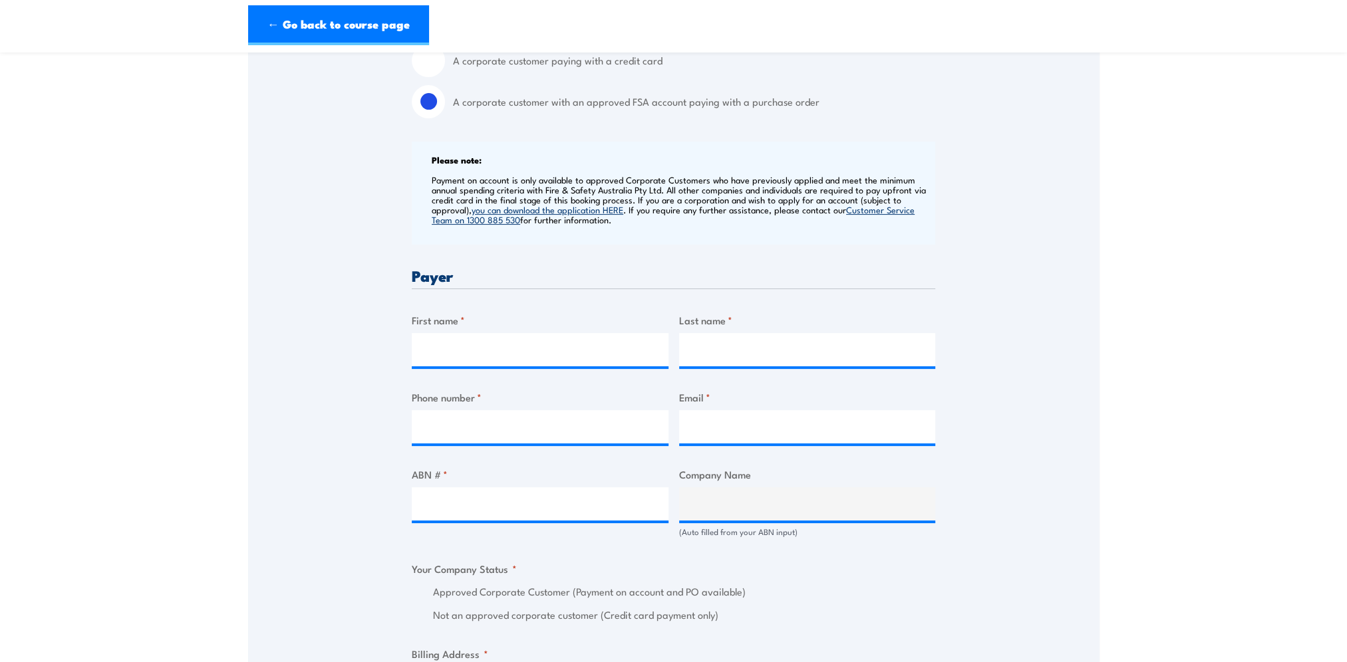
scroll to position [466, 0]
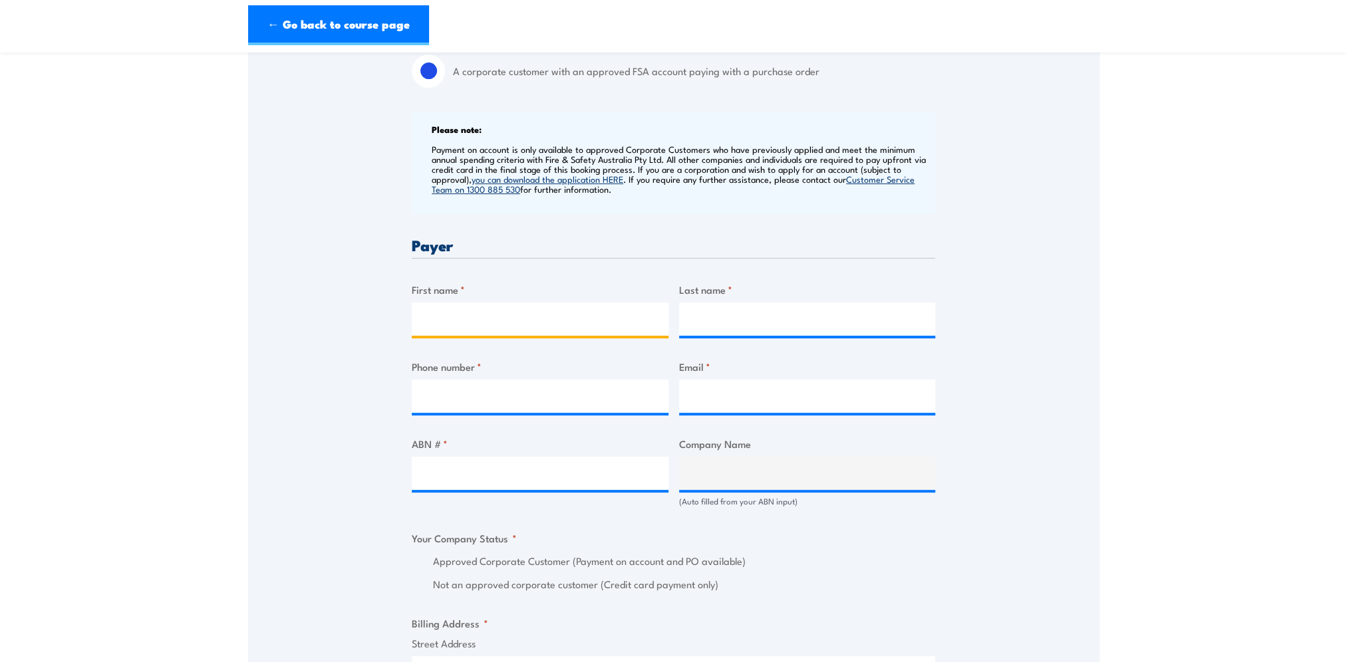
click at [476, 314] on input "First name *" at bounding box center [540, 319] width 257 height 33
type input "Ceridwen"
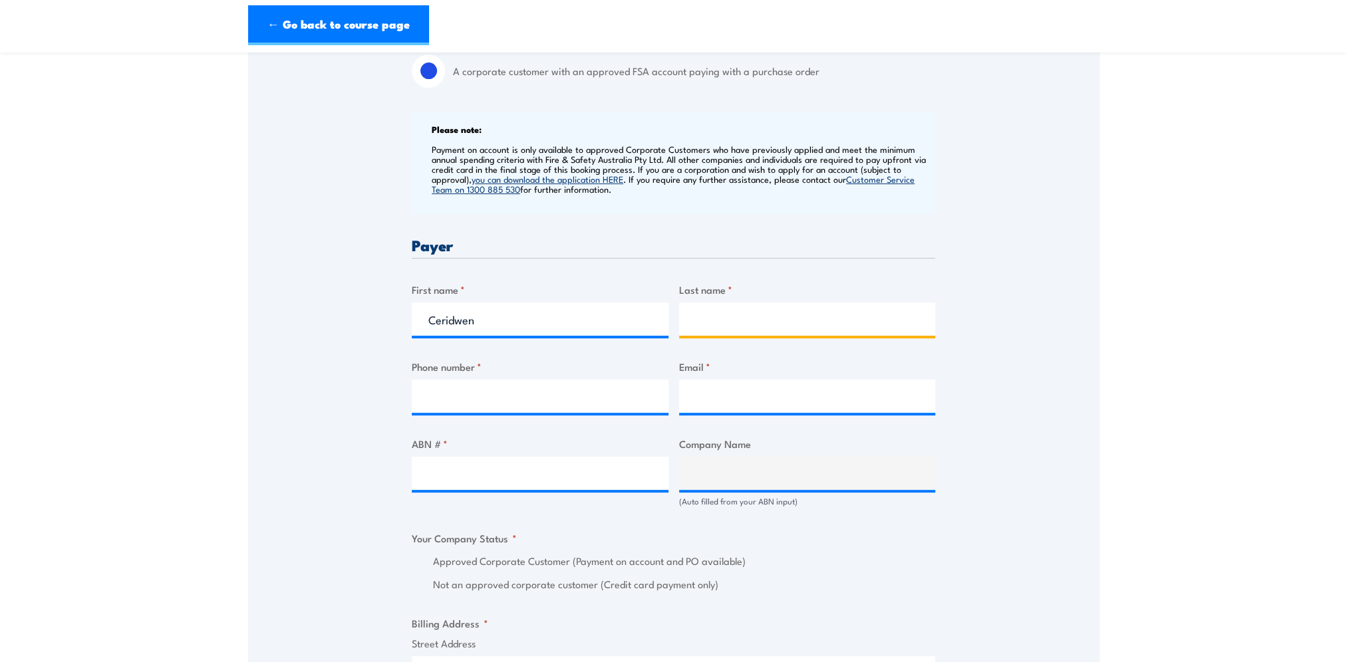
type input "[PERSON_NAME]"
type input "0459948614"
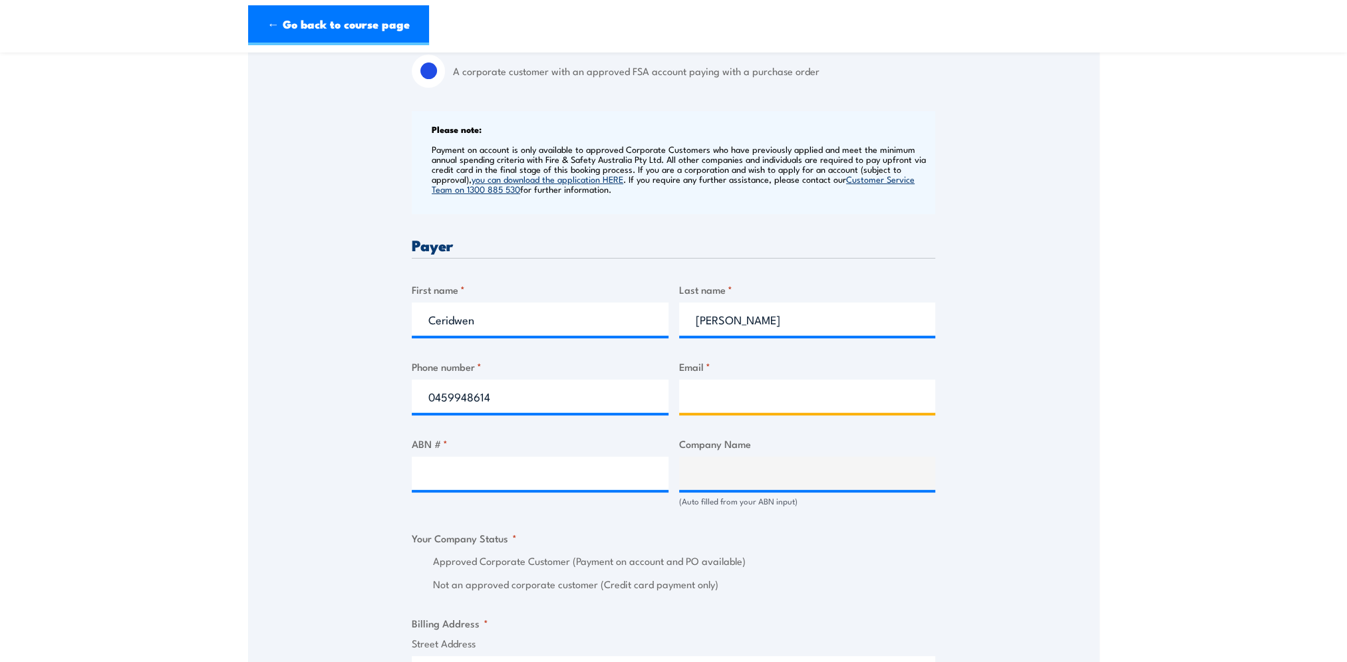
type input "[EMAIL_ADDRESS][PERSON_NAME][PERSON_NAME][DOMAIN_NAME]"
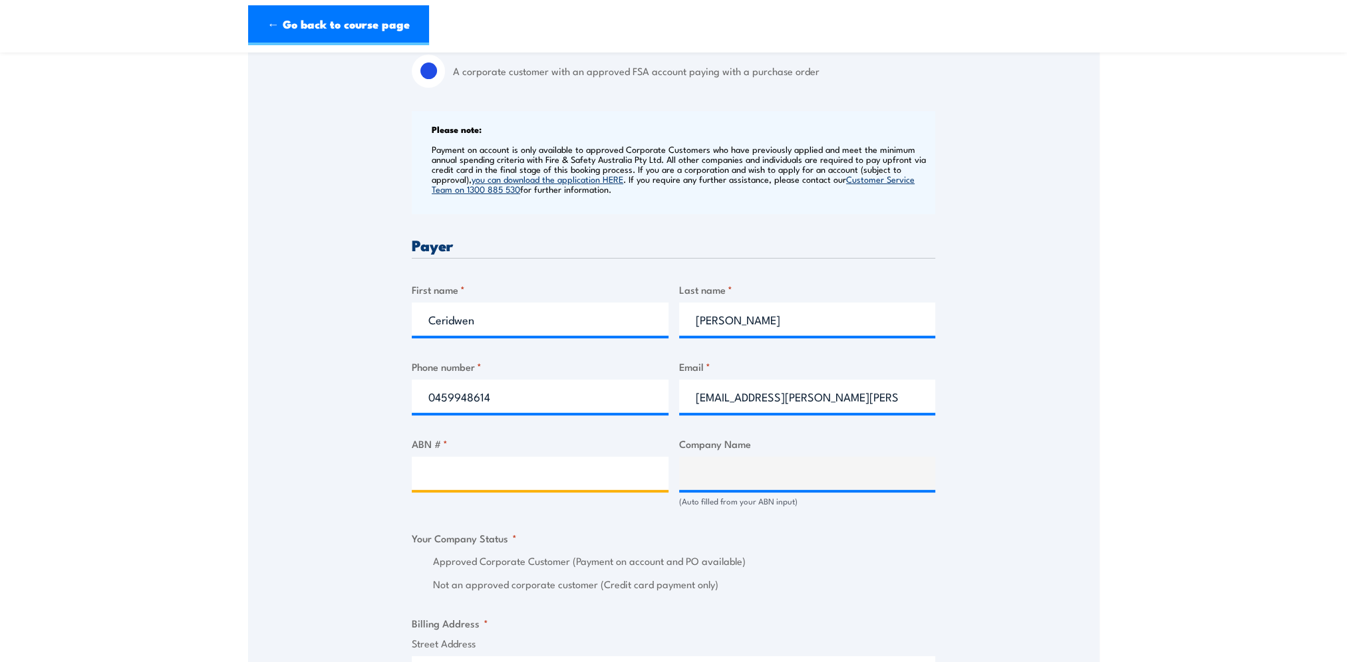
click at [468, 468] on input "ABN # *" at bounding box center [540, 473] width 257 height 33
click at [458, 487] on input "ABN # *" at bounding box center [540, 473] width 257 height 33
paste input "45004189708"
click at [429, 473] on input "45004189708" at bounding box center [540, 473] width 257 height 33
type input "45004189708"
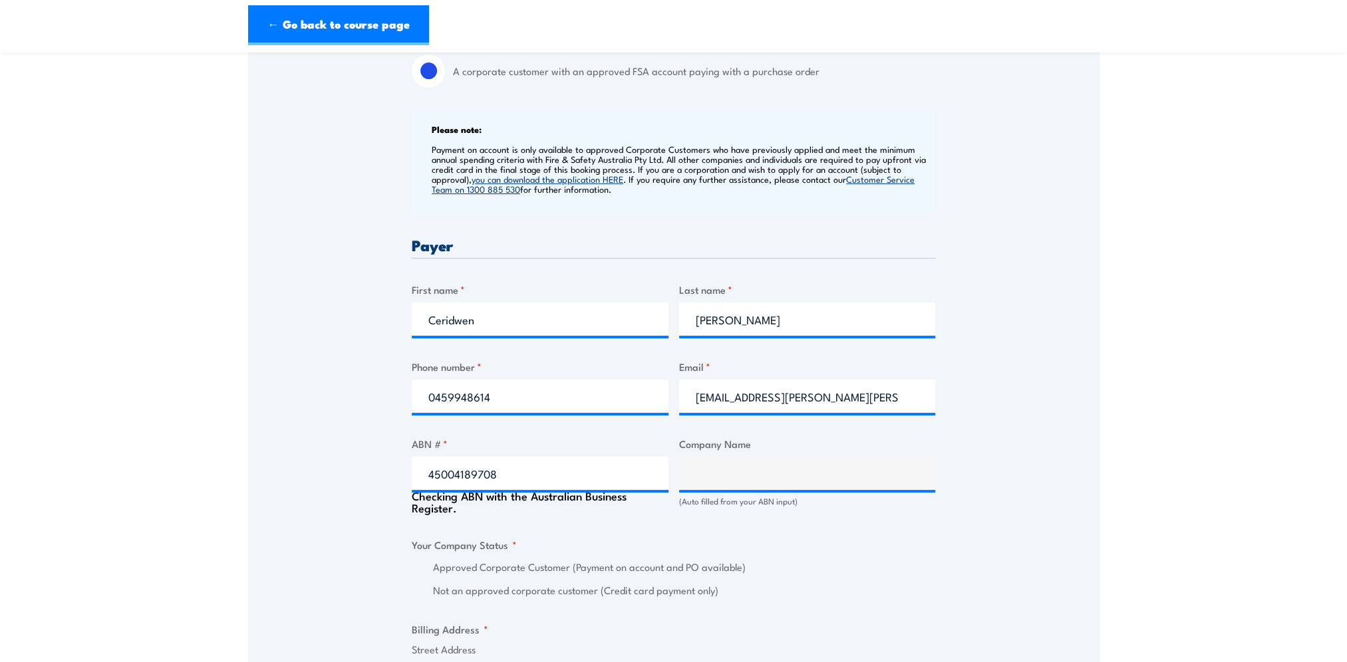
click at [369, 496] on div "Speak to a specialist CALL [PHONE_NUMBER] CALL [PHONE_NUMBER] " * " indicates r…" at bounding box center [673, 527] width 851 height 1525
type input "COLES SUPERMARKETS AUSTRALIA PTY LTD"
radio input "true"
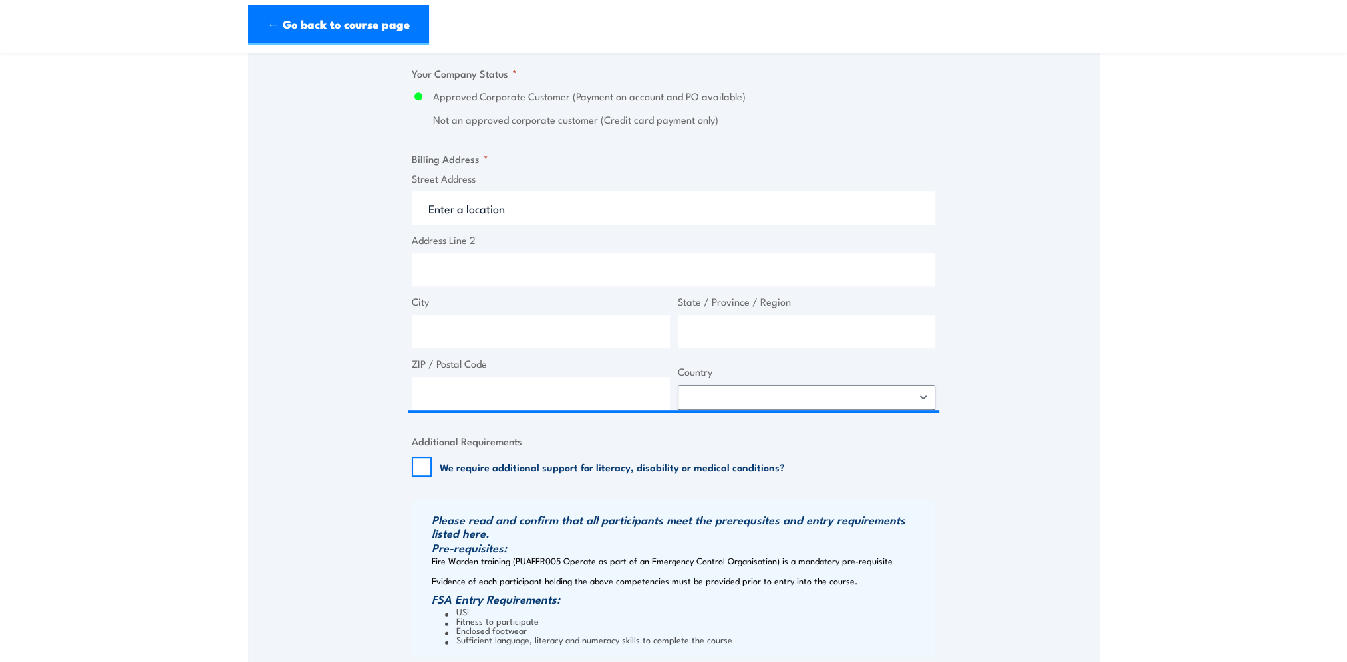
scroll to position [931, 0]
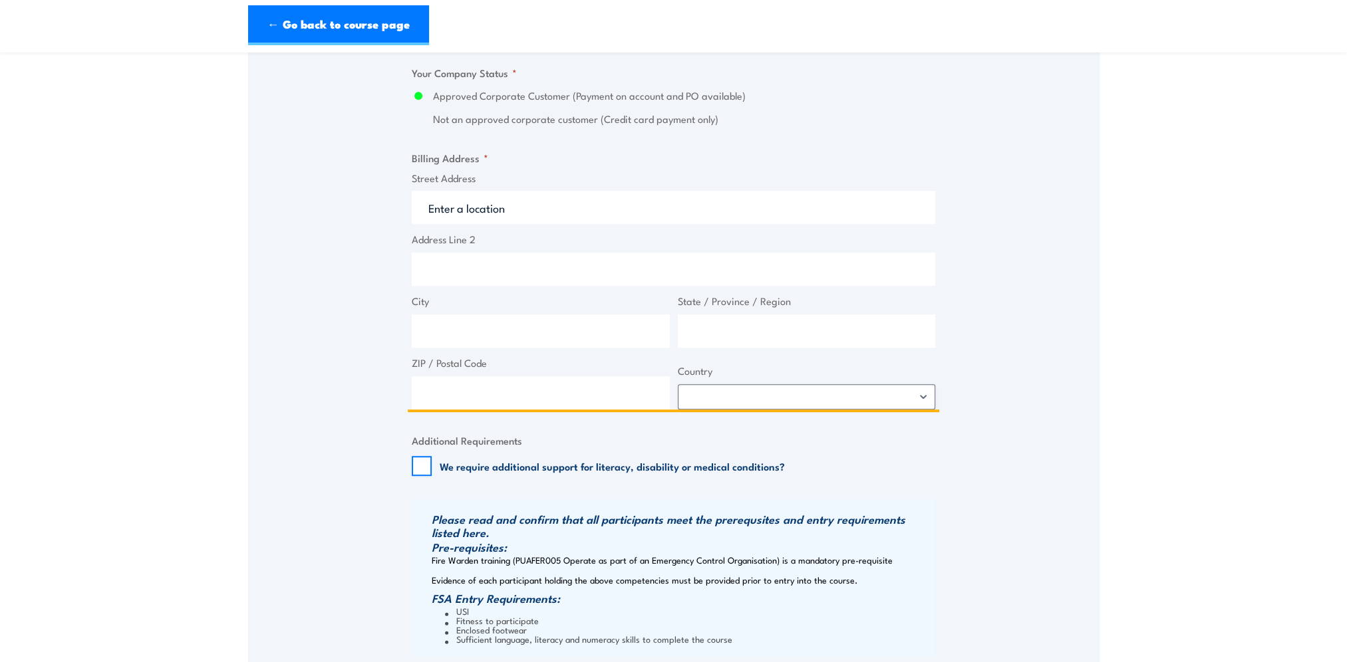
click at [468, 213] on input "Street Address" at bounding box center [673, 207] width 523 height 33
type input "3 [PERSON_NAME]"
type input "[GEOGRAPHIC_DATA]"
type input "2164"
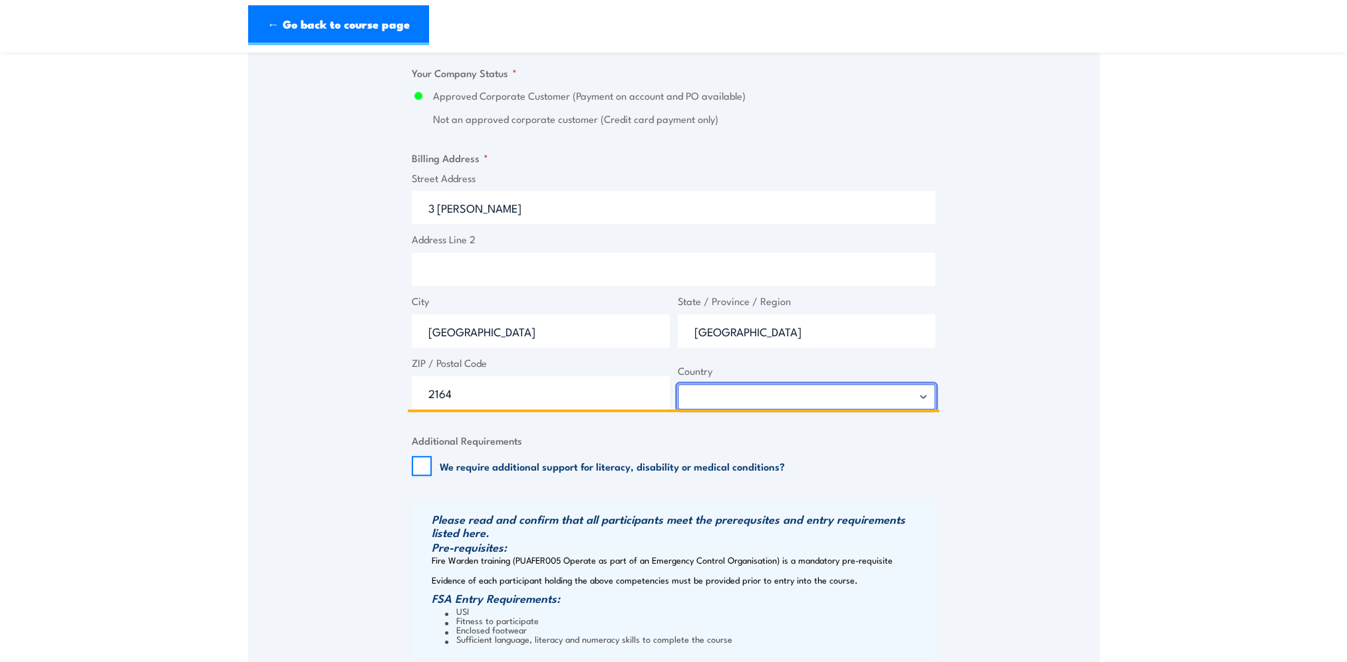
select select "Australia"
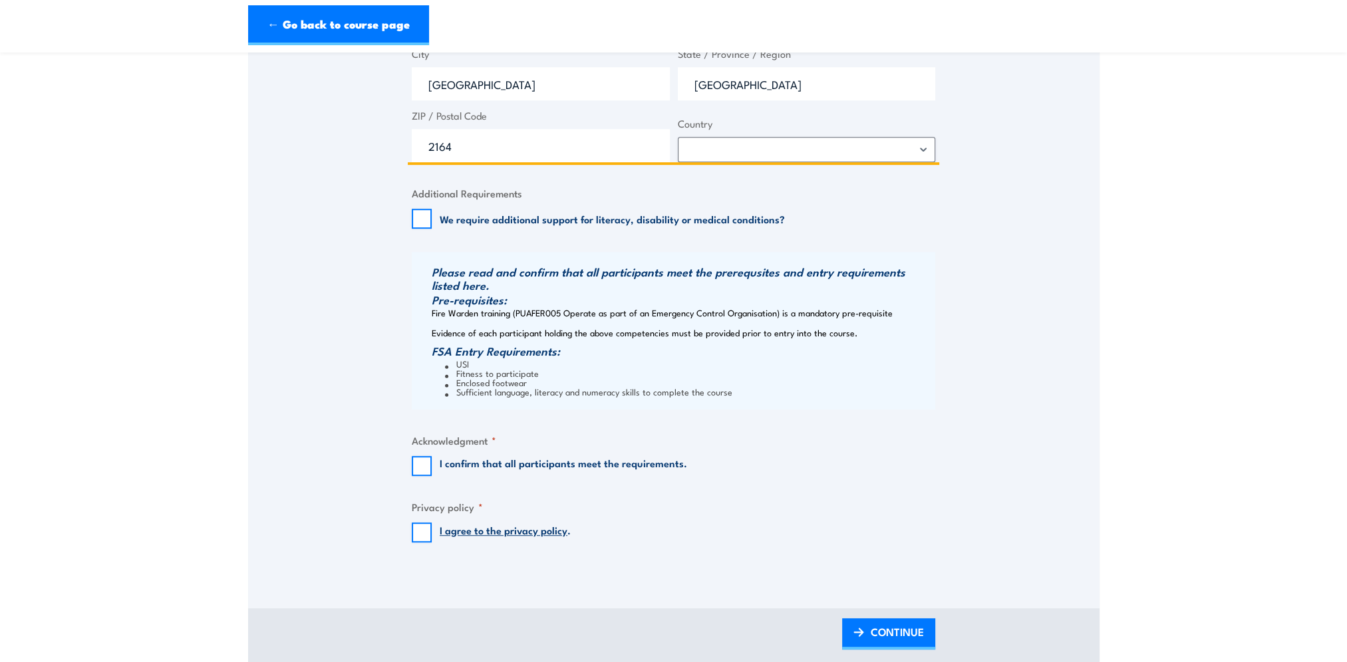
scroll to position [1197, 0]
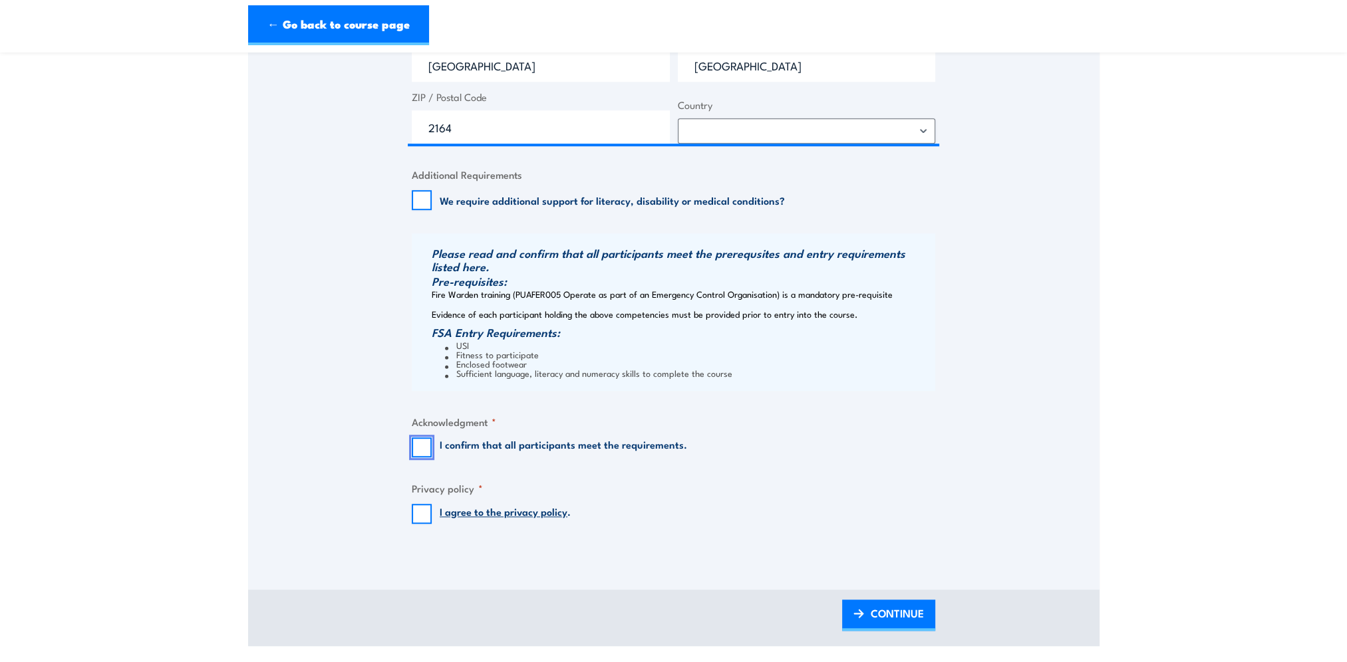
click at [421, 446] on input "I confirm that all participants meet the requirements." at bounding box center [422, 448] width 20 height 20
checkbox input "true"
click at [420, 519] on input "I agree to the privacy policy ." at bounding box center [422, 514] width 20 height 20
checkbox input "true"
click at [904, 612] on span "CONTINUE" at bounding box center [897, 613] width 53 height 35
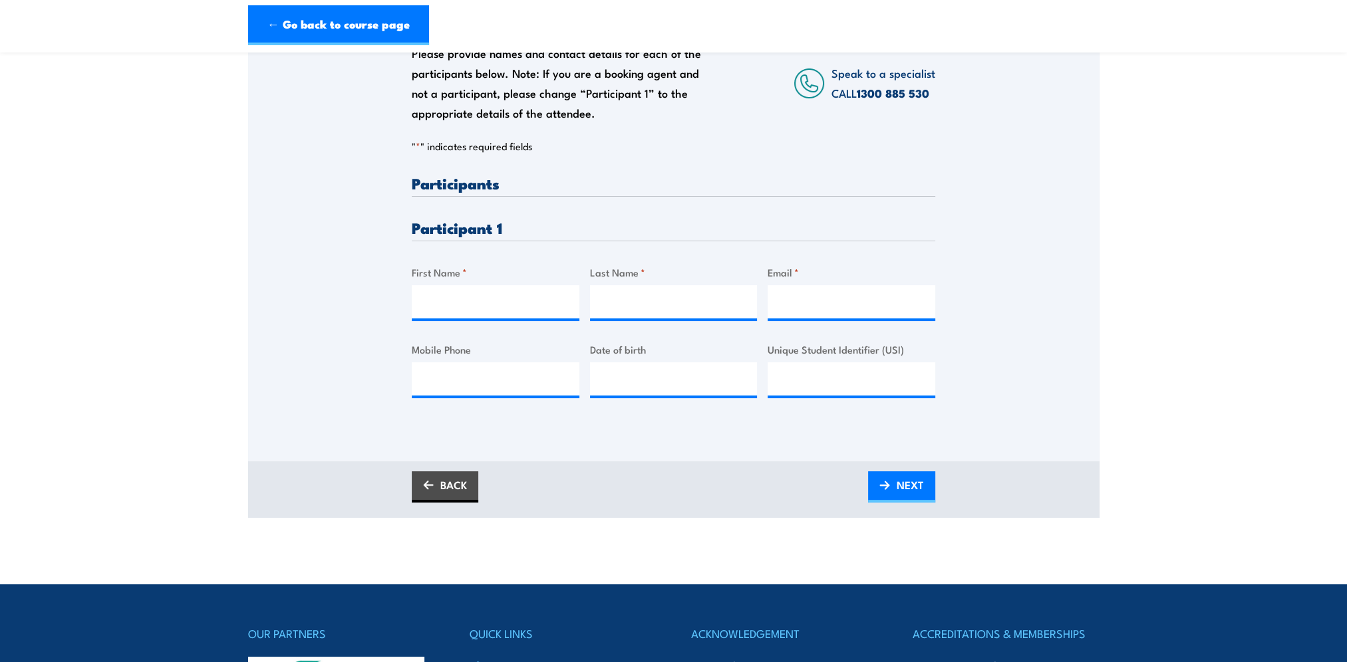
scroll to position [266, 0]
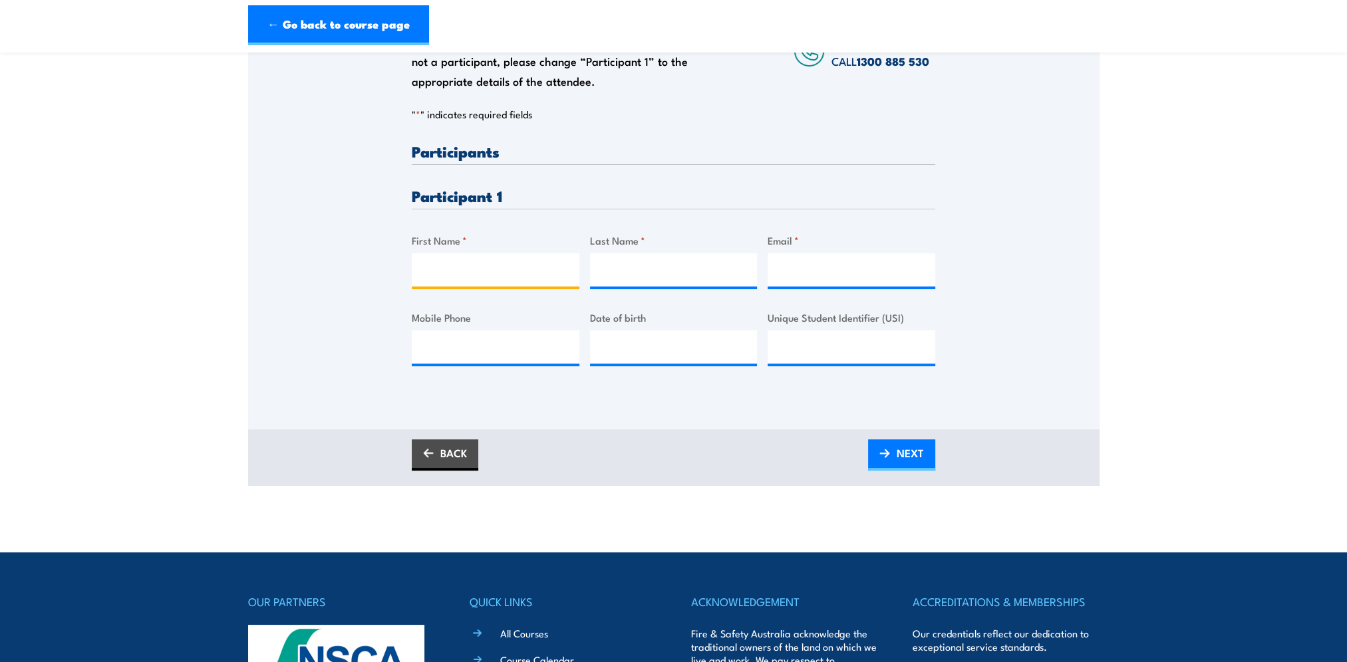
click at [458, 263] on input "First Name *" at bounding box center [496, 269] width 168 height 33
type input "Kim"
type input "Keo"
click at [788, 269] on input "Email *" at bounding box center [851, 269] width 168 height 33
type input "kim.keo@coles.com.au"
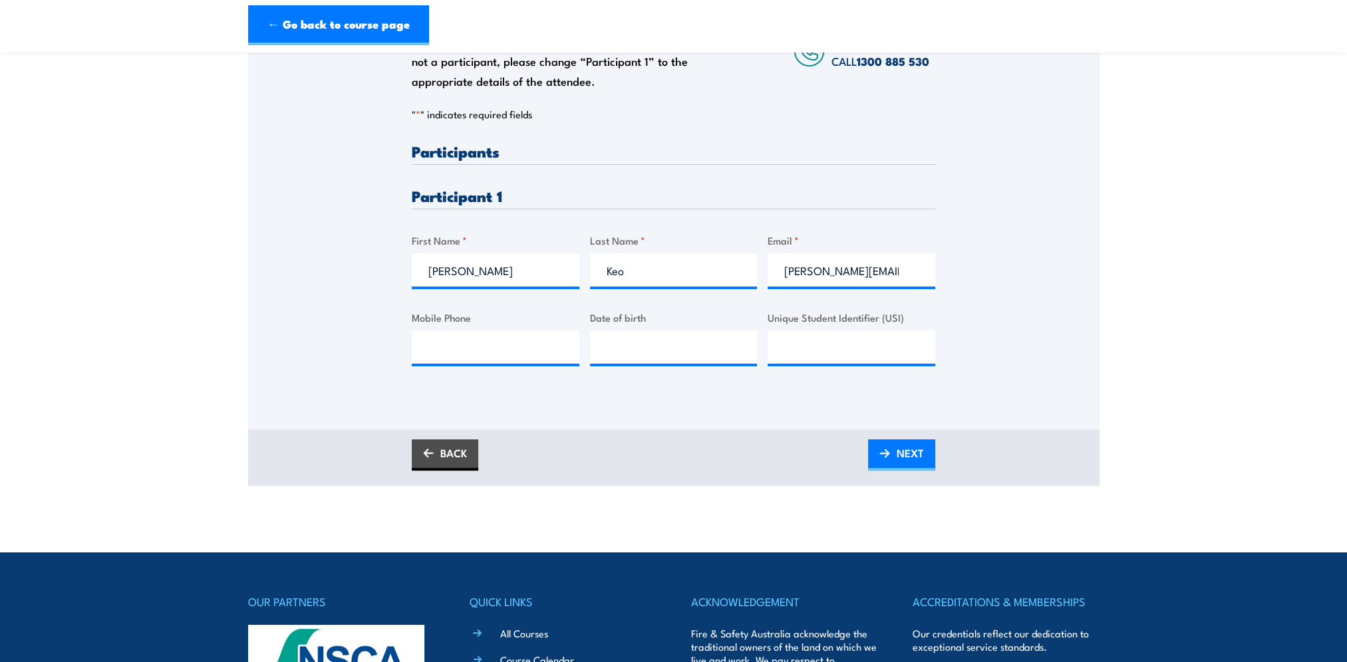
click at [1023, 259] on div "Please provide names and contact details for each of the participants below. No…" at bounding box center [673, 179] width 851 height 428
click at [912, 450] on span "NEXT" at bounding box center [910, 453] width 27 height 35
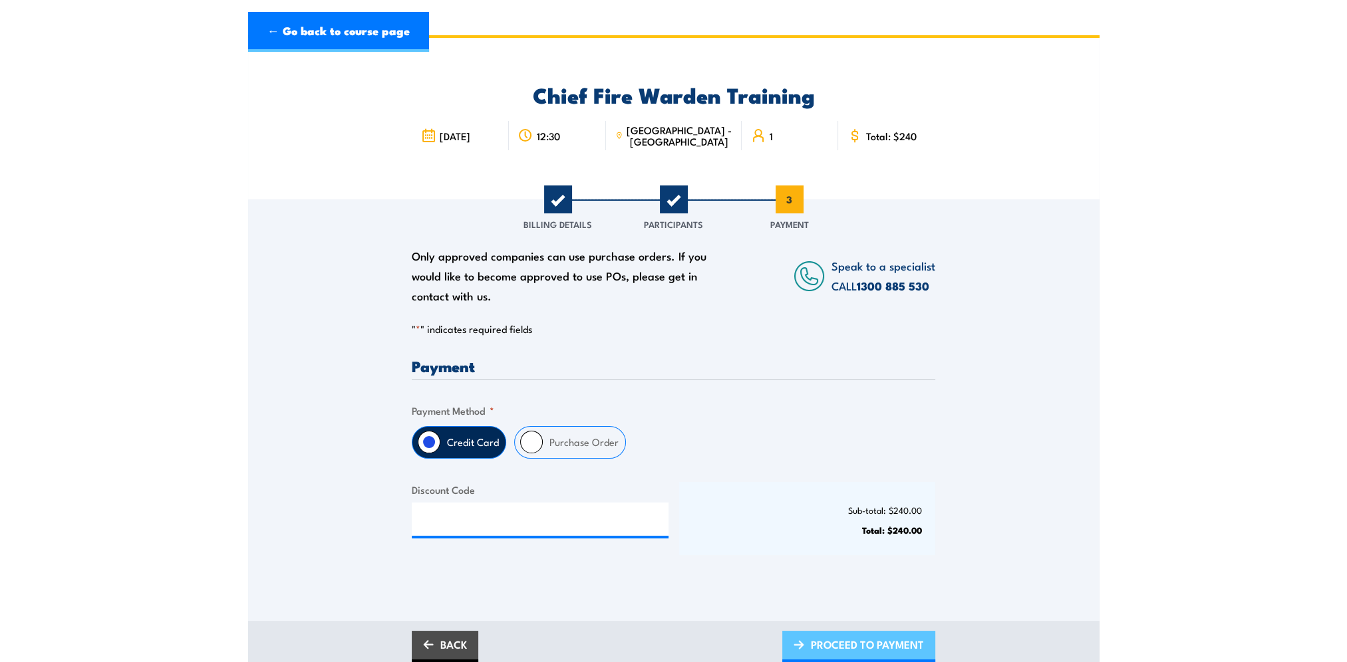
scroll to position [0, 0]
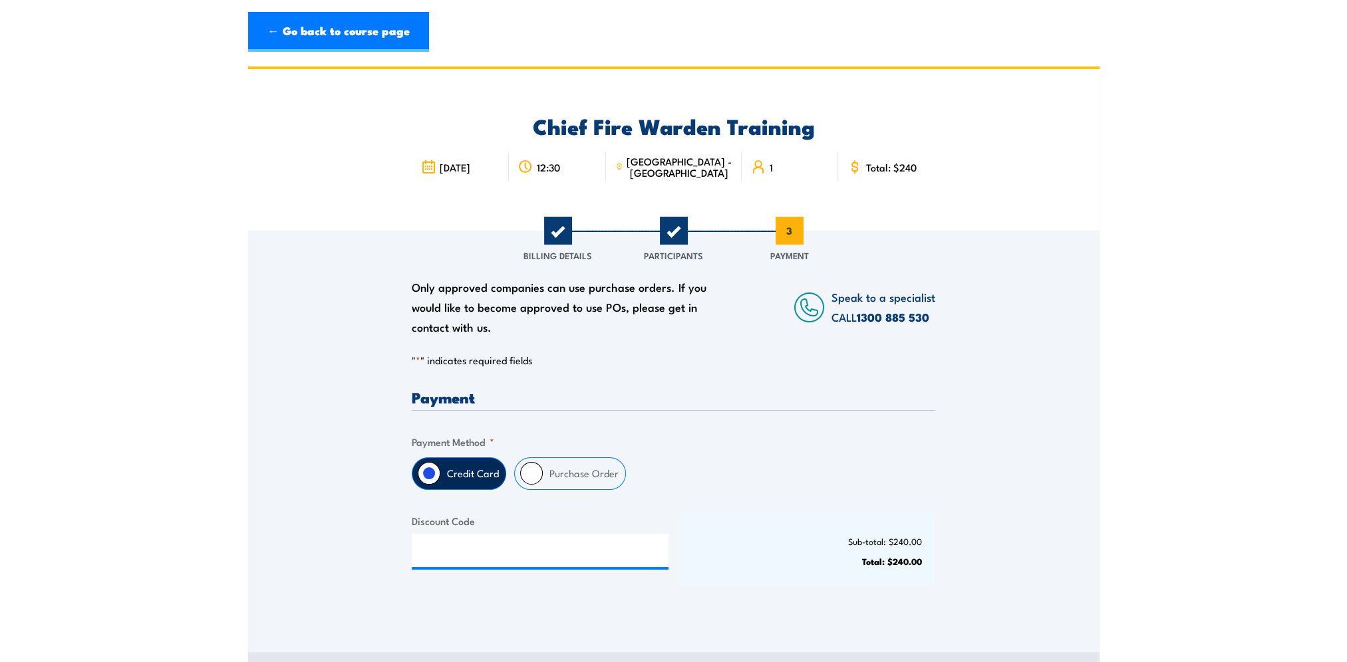
click at [525, 474] on input "Purchase Order" at bounding box center [531, 473] width 23 height 23
radio input "true"
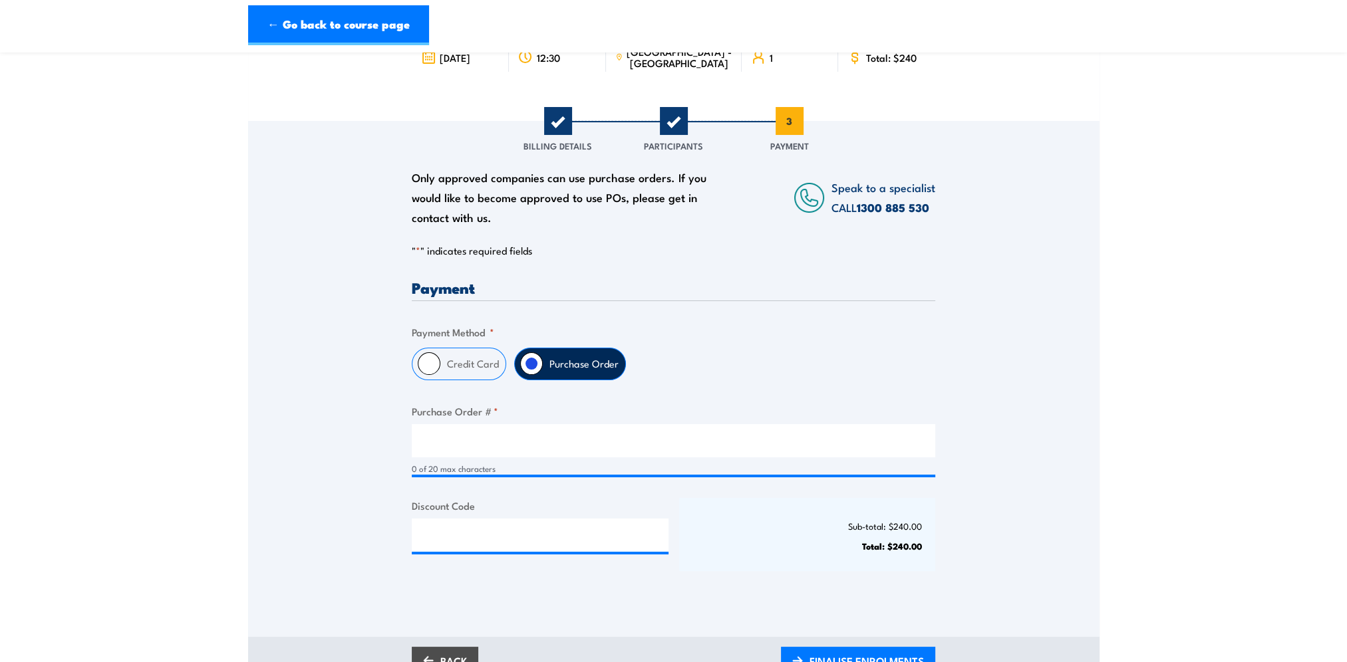
scroll to position [133, 0]
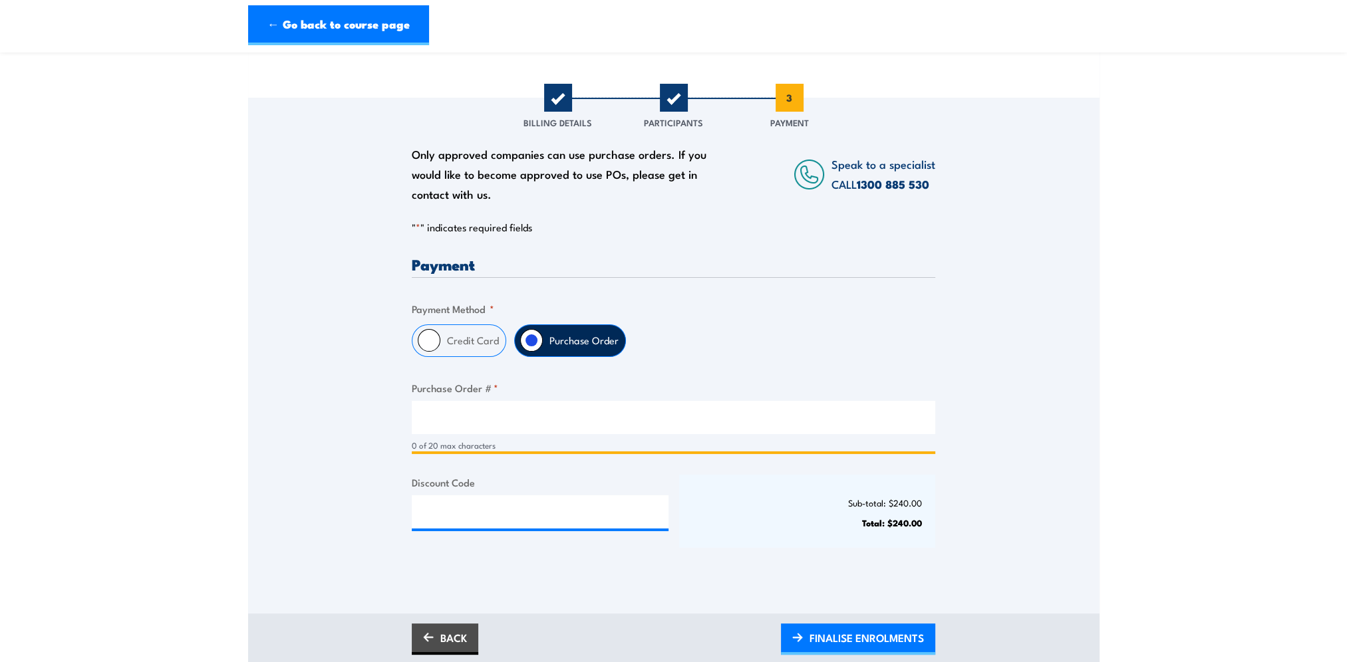
click at [442, 411] on input "Purchase Order # *" at bounding box center [673, 417] width 523 height 33
type input "PR298275"
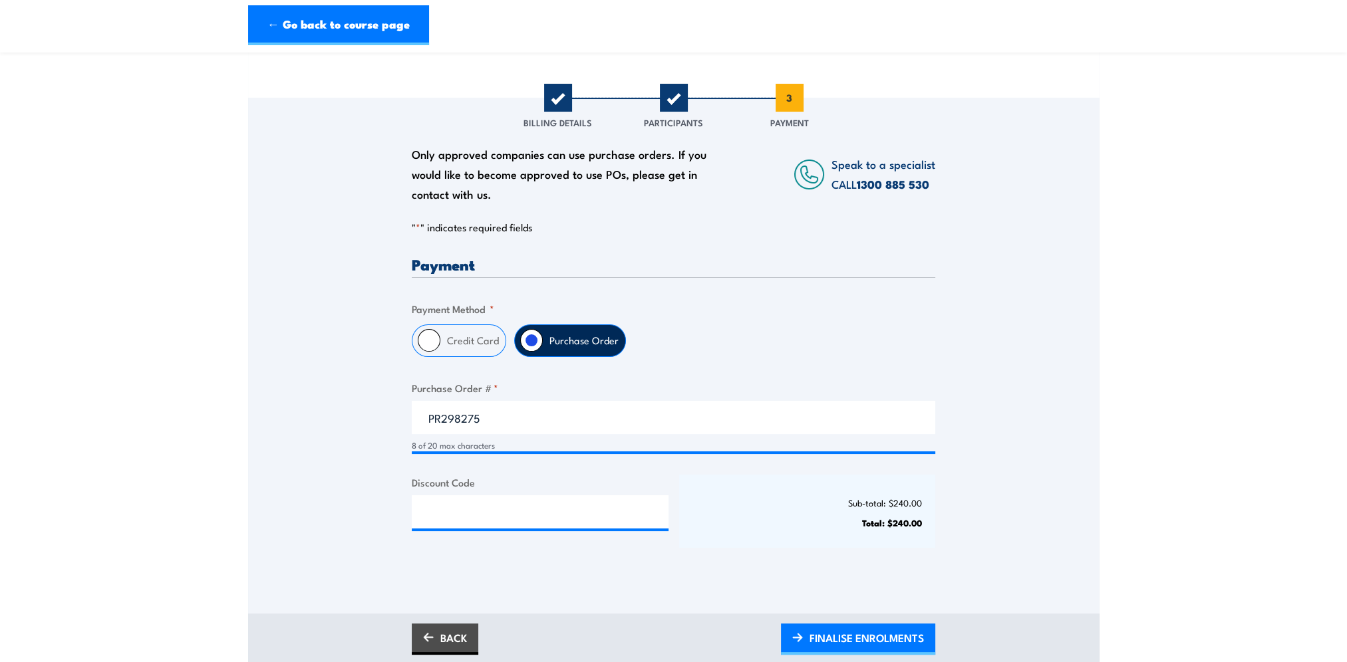
click at [785, 518] on p "Total: $240.00" at bounding box center [807, 523] width 230 height 10
click at [832, 635] on span "FINALISE ENROLMENTS" at bounding box center [866, 638] width 114 height 35
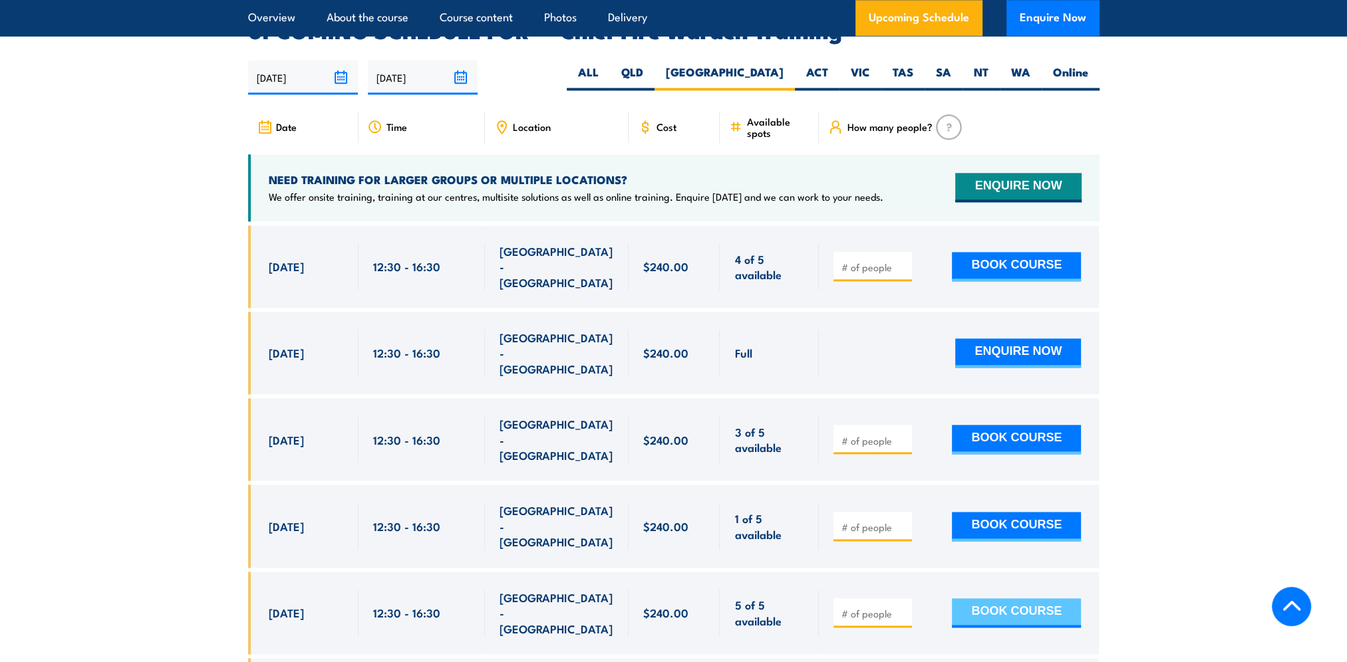
click at [1043, 599] on button "BOOK COURSE" at bounding box center [1016, 613] width 129 height 29
type input "1"
click at [904, 607] on input "1" at bounding box center [874, 613] width 67 height 13
click at [998, 599] on button "BOOK COURSE" at bounding box center [1016, 613] width 129 height 29
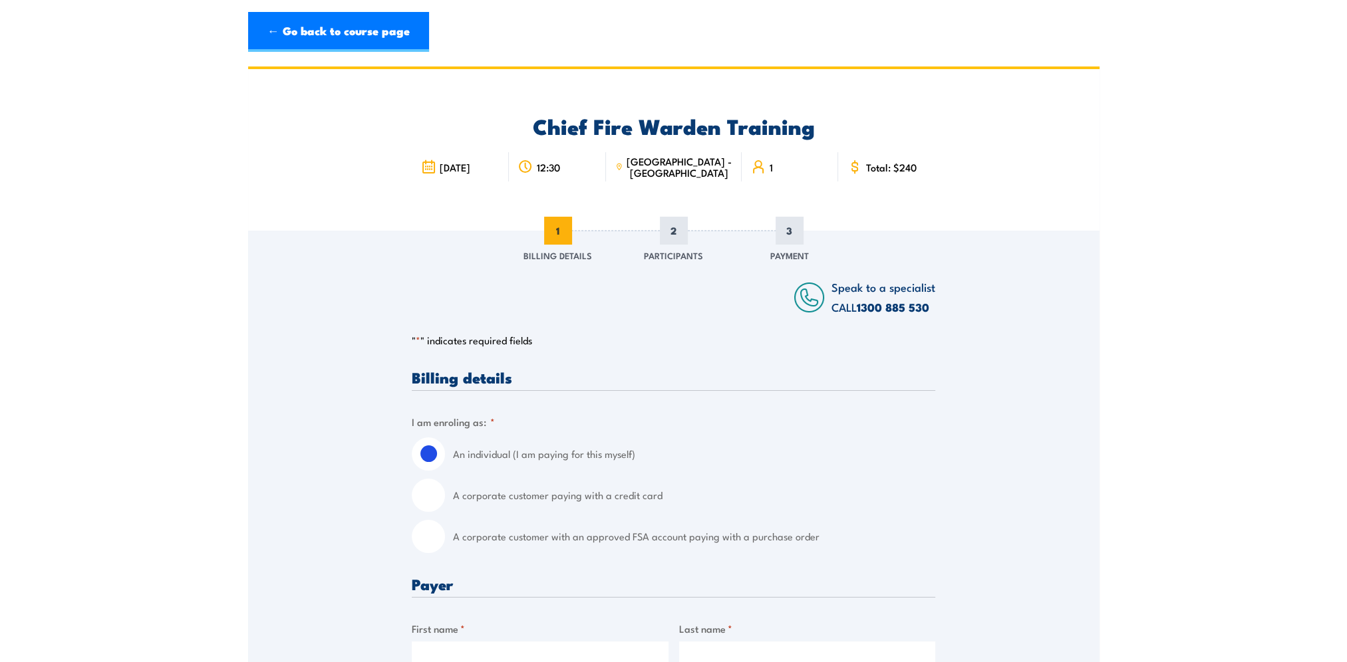
click at [439, 540] on input "A corporate customer with an approved FSA account paying with a purchase order" at bounding box center [428, 536] width 33 height 33
radio input "true"
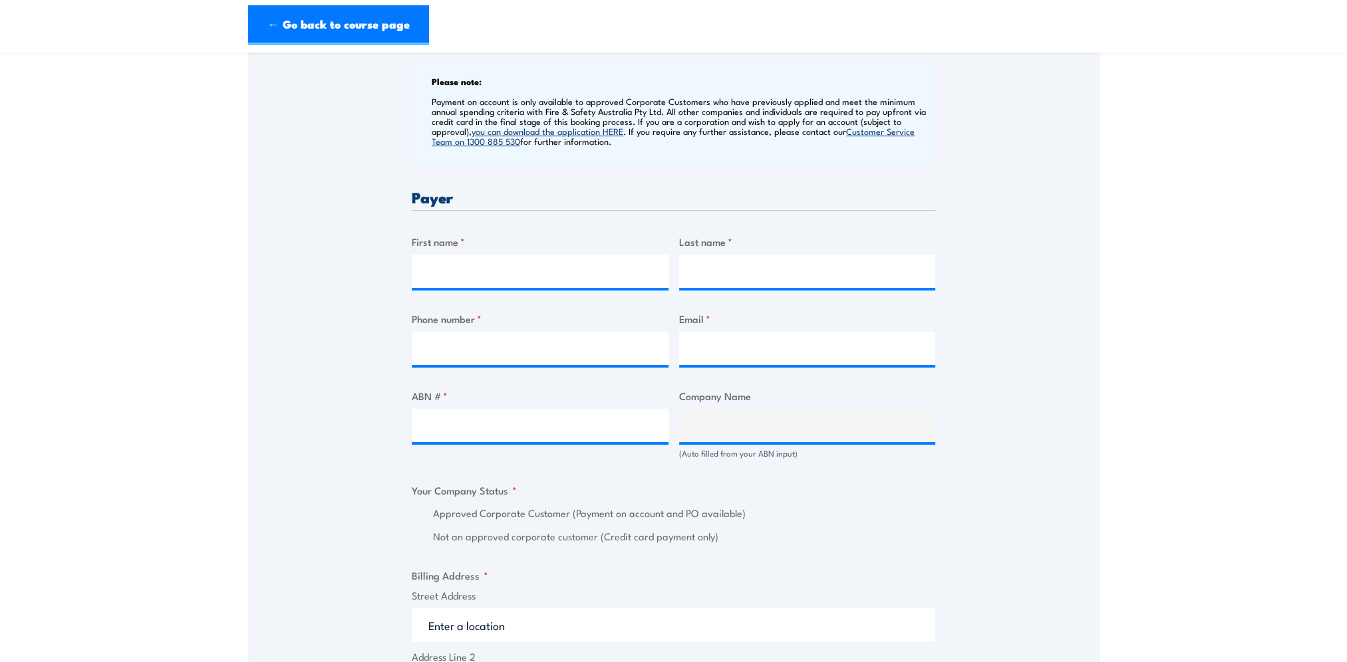
scroll to position [532, 0]
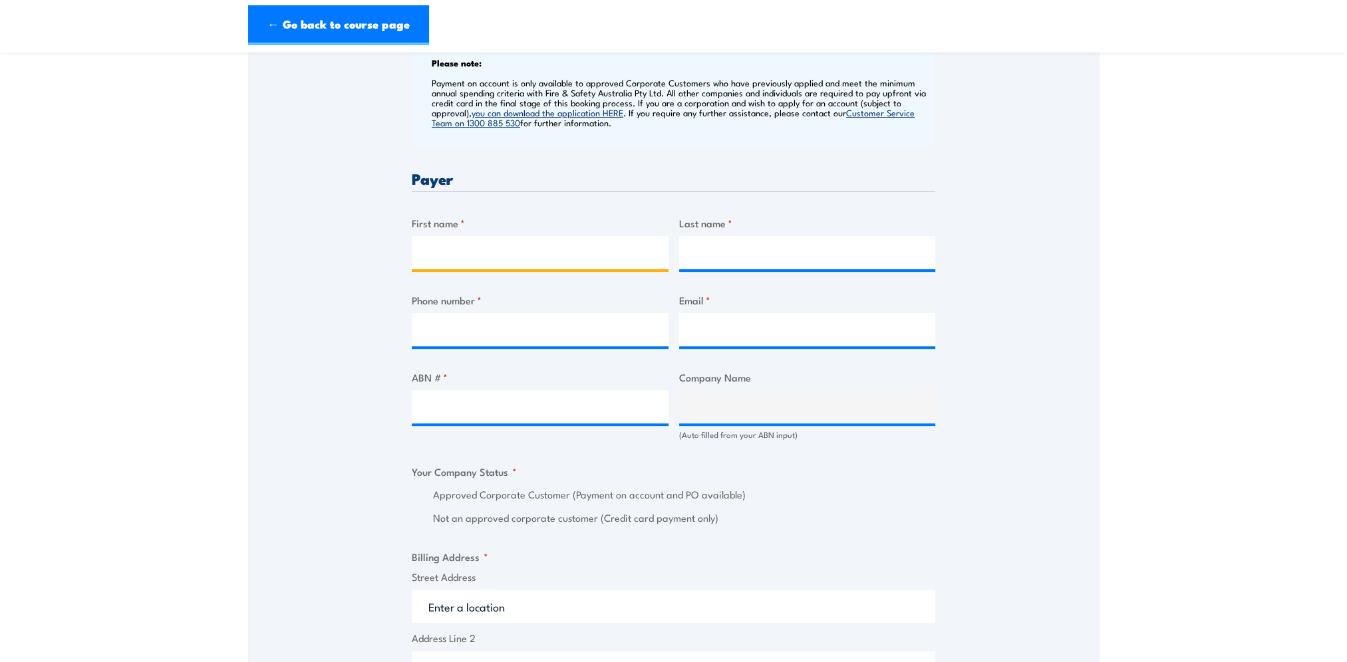
click at [476, 251] on input "First name *" at bounding box center [540, 252] width 257 height 33
type input "Ceridwen"
type input "Jones"
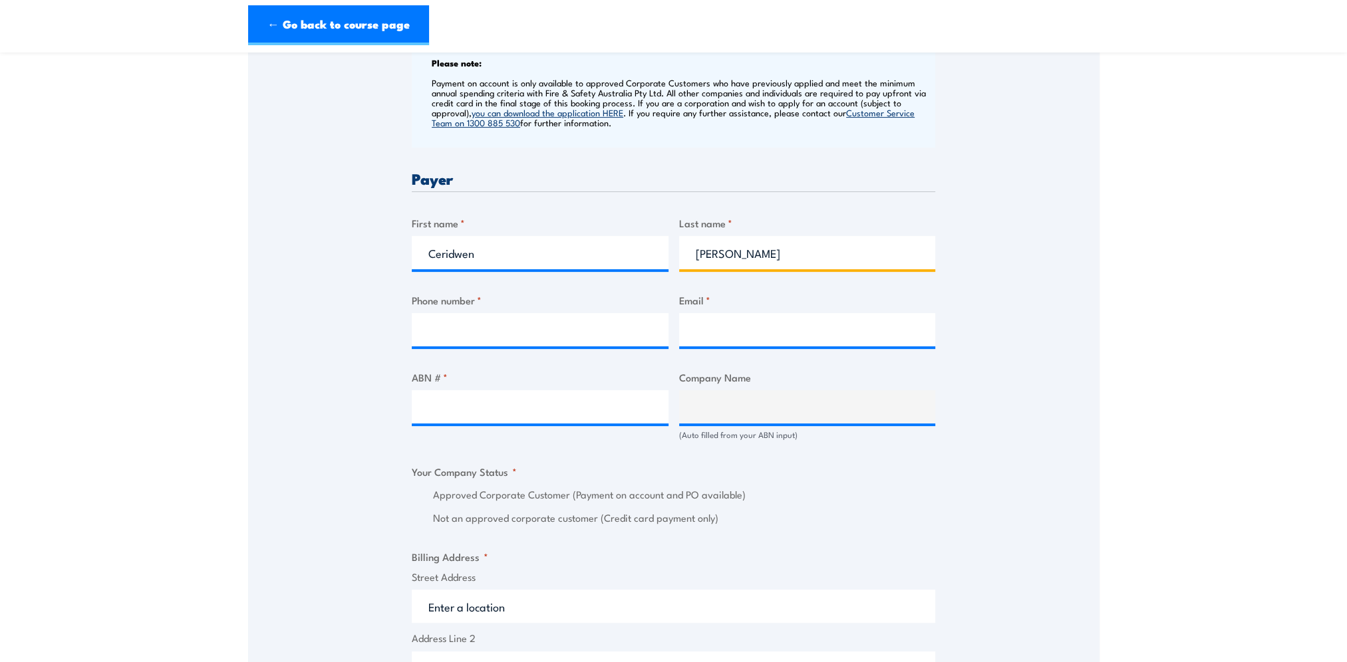
type input "0459948614"
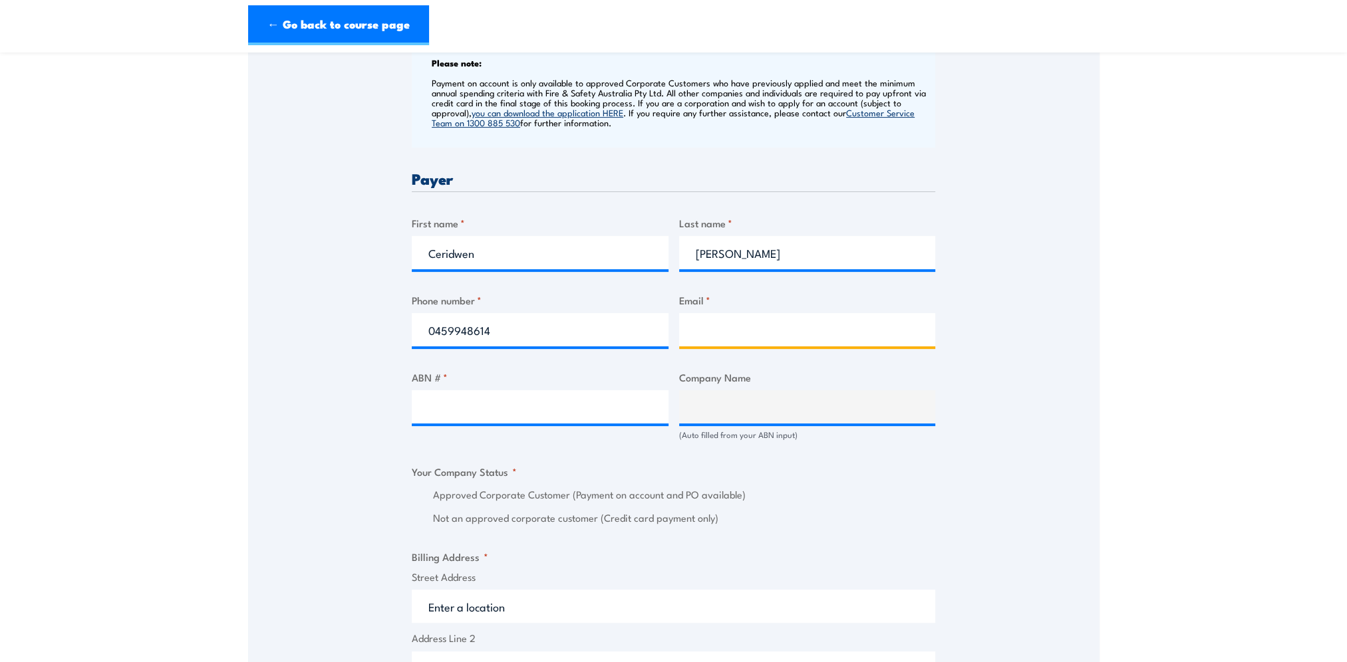
type input "ceridwen.jones@coles.com.au"
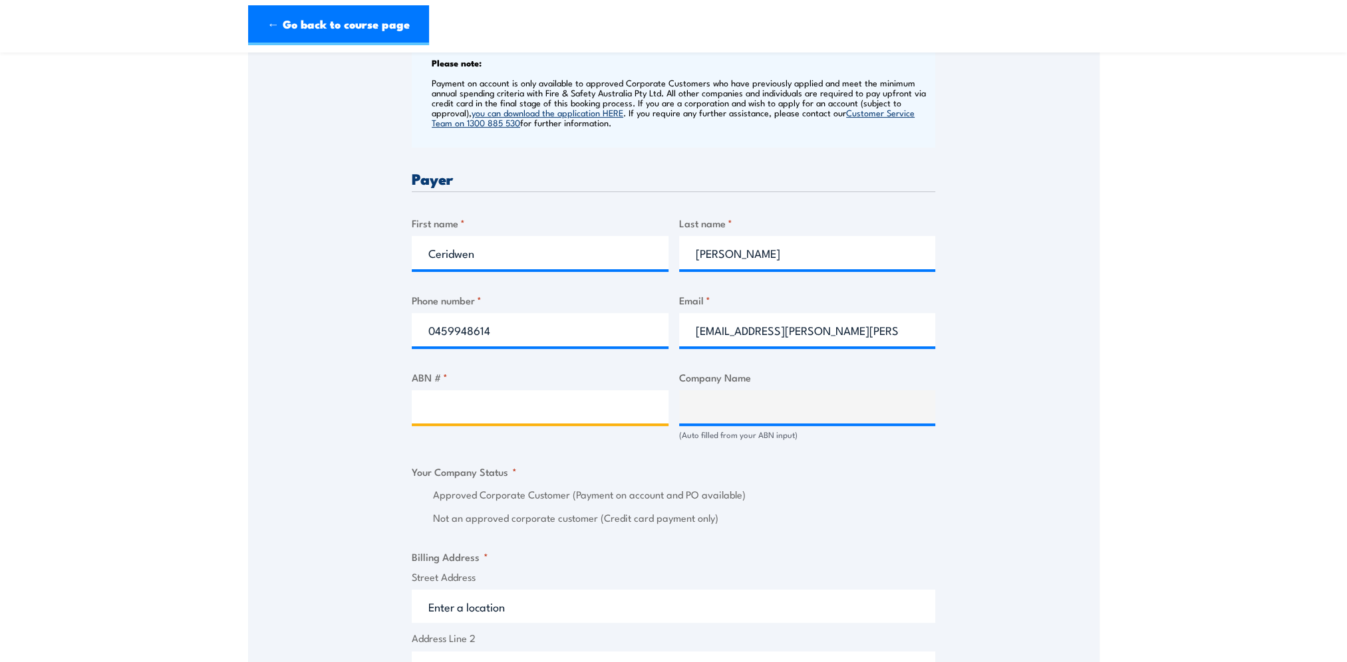
click at [459, 409] on input "ABN # *" at bounding box center [540, 406] width 257 height 33
click at [447, 399] on input "ABN # *" at bounding box center [540, 406] width 257 height 33
paste input "45004189708"
type input "45004189708"
click at [428, 404] on input "45004189708" at bounding box center [540, 406] width 257 height 33
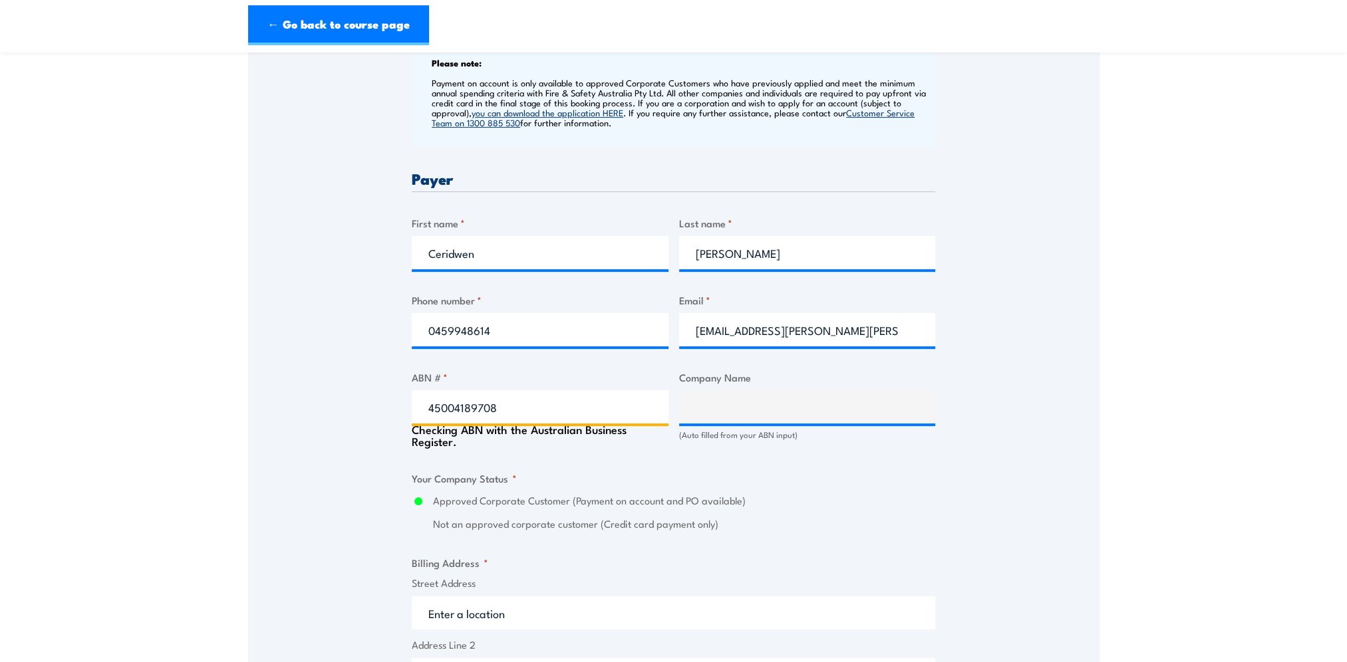
type input "COLES SUPERMARKETS AUSTRALIA PTY LTD"
radio input "true"
type input "45004189708"
click at [883, 509] on div "Approved Corporate Customer (Payment on account and PO available) Not an approv…" at bounding box center [673, 512] width 523 height 39
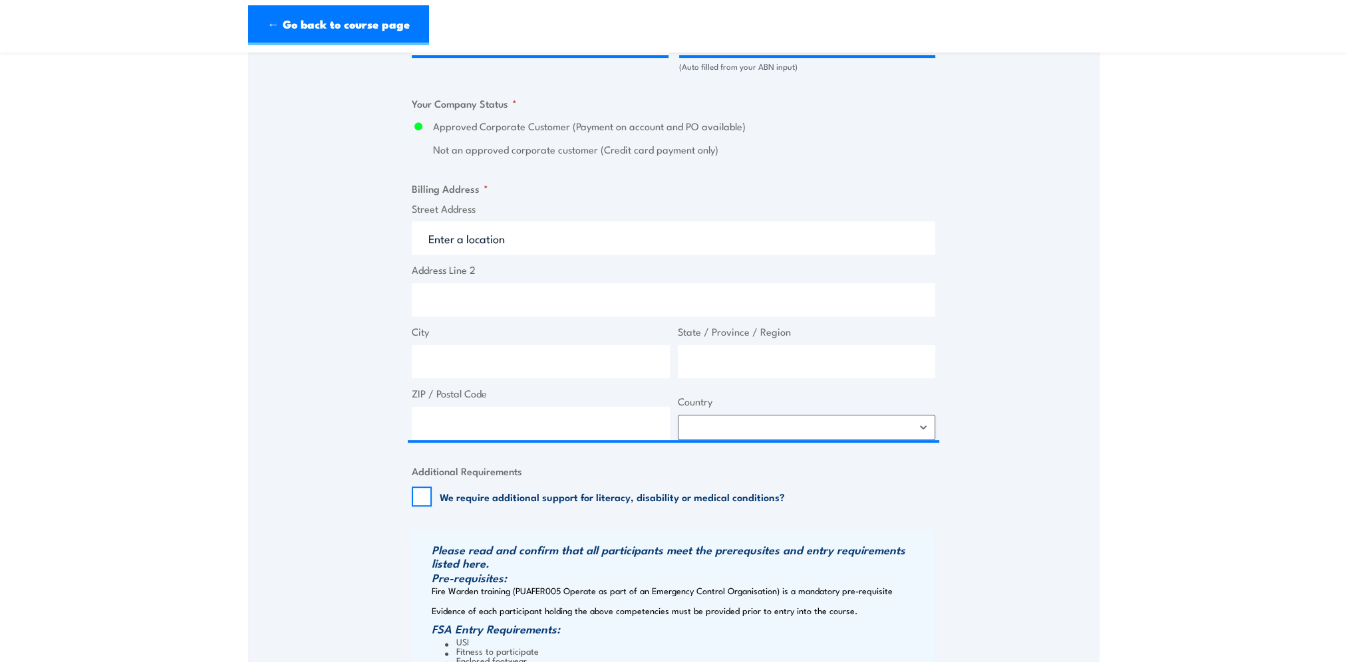
scroll to position [931, 0]
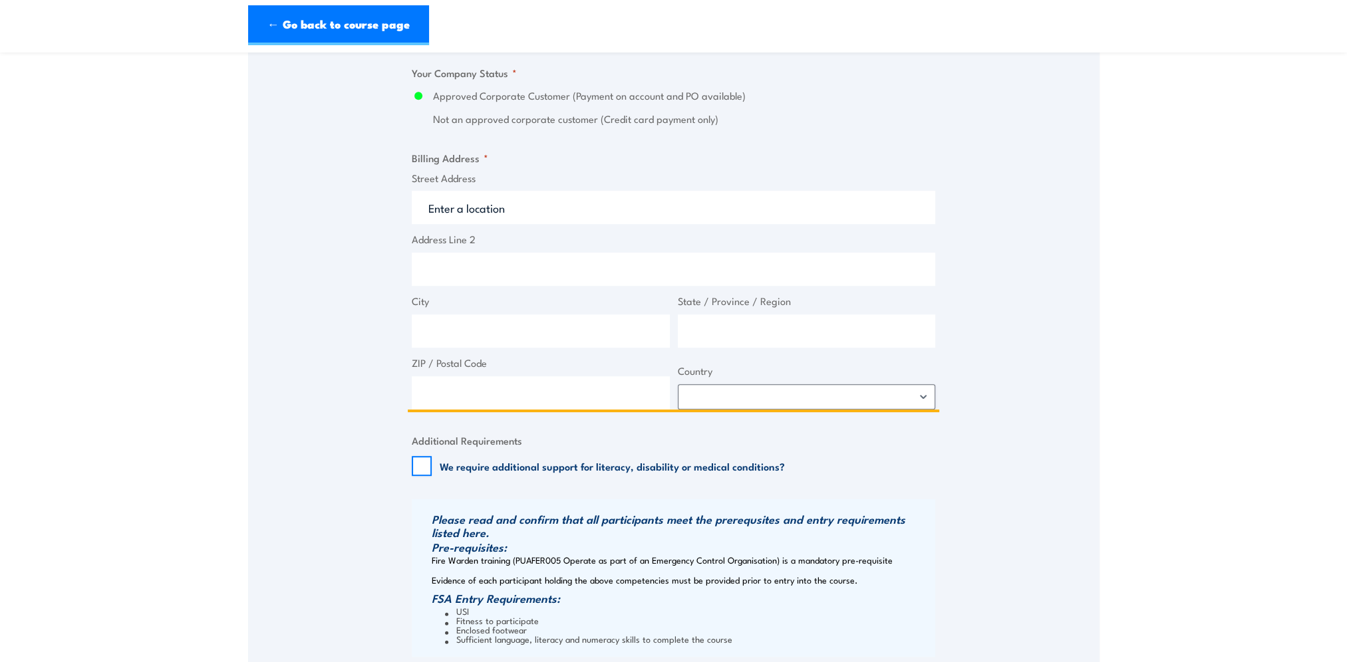
click at [472, 201] on input "Street Address" at bounding box center [673, 207] width 523 height 33
type input "3 Moriarty Cl"
type input "Wetherill Park"
type input "New South Wales"
type input "2164"
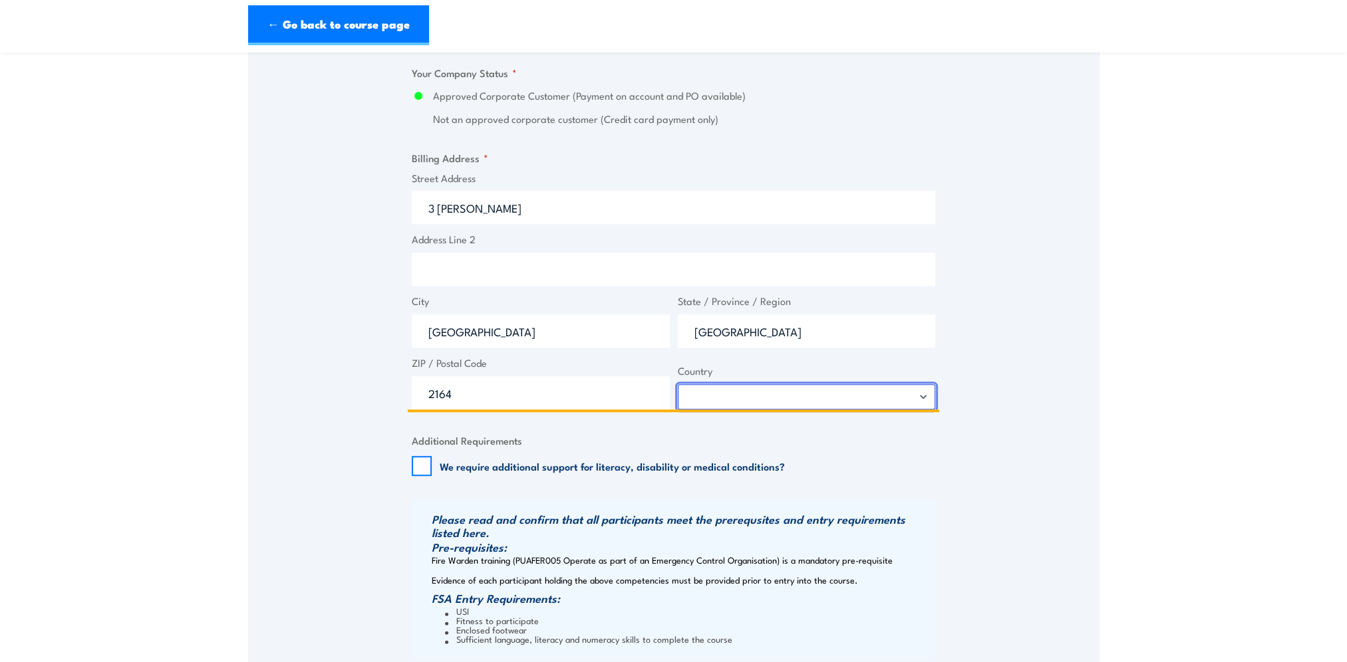
select select "Australia"
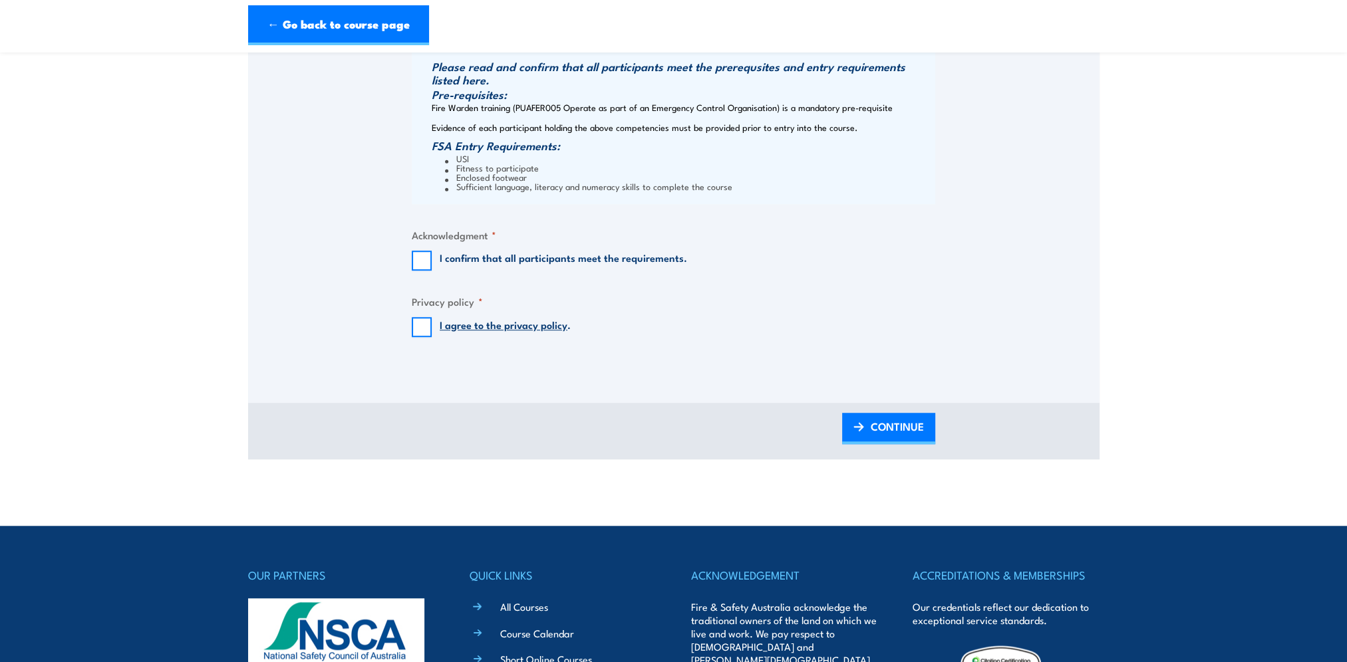
scroll to position [1397, 0]
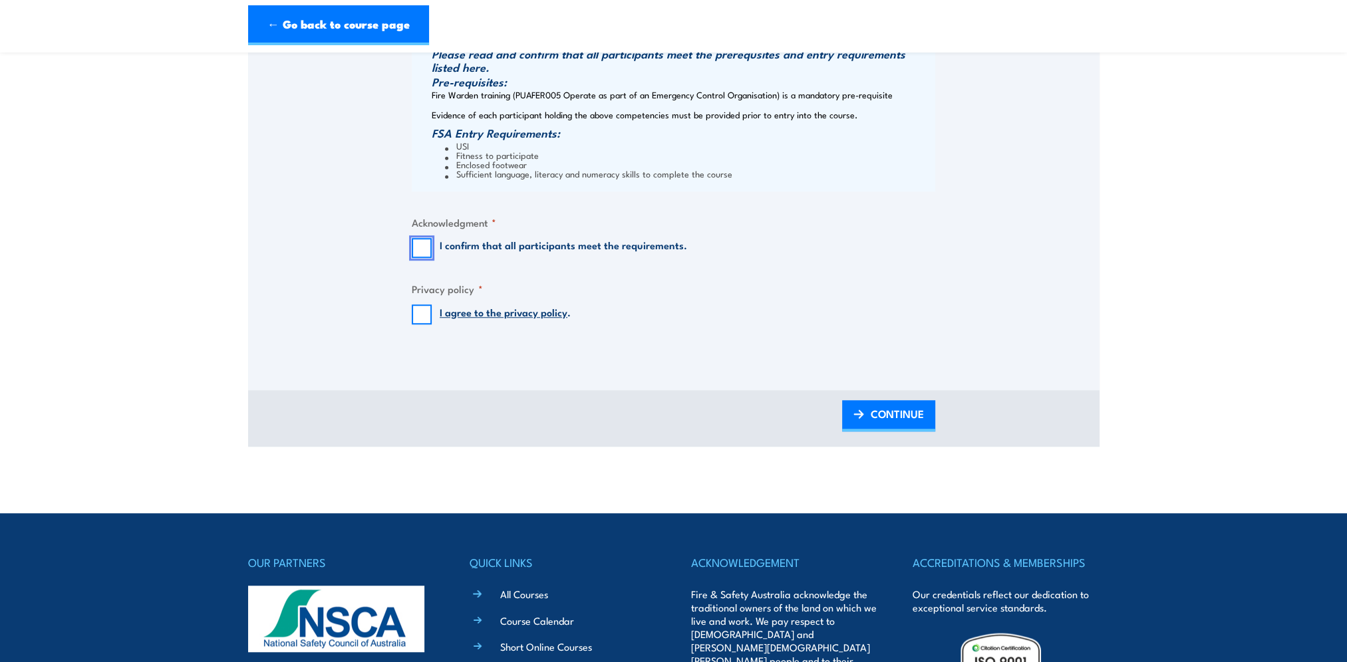
click at [420, 239] on input "I confirm that all participants meet the requirements." at bounding box center [422, 248] width 20 height 20
checkbox input "true"
click at [425, 308] on input "I agree to the privacy policy ." at bounding box center [422, 315] width 20 height 20
checkbox input "true"
click at [892, 415] on span "CONTINUE" at bounding box center [897, 413] width 53 height 35
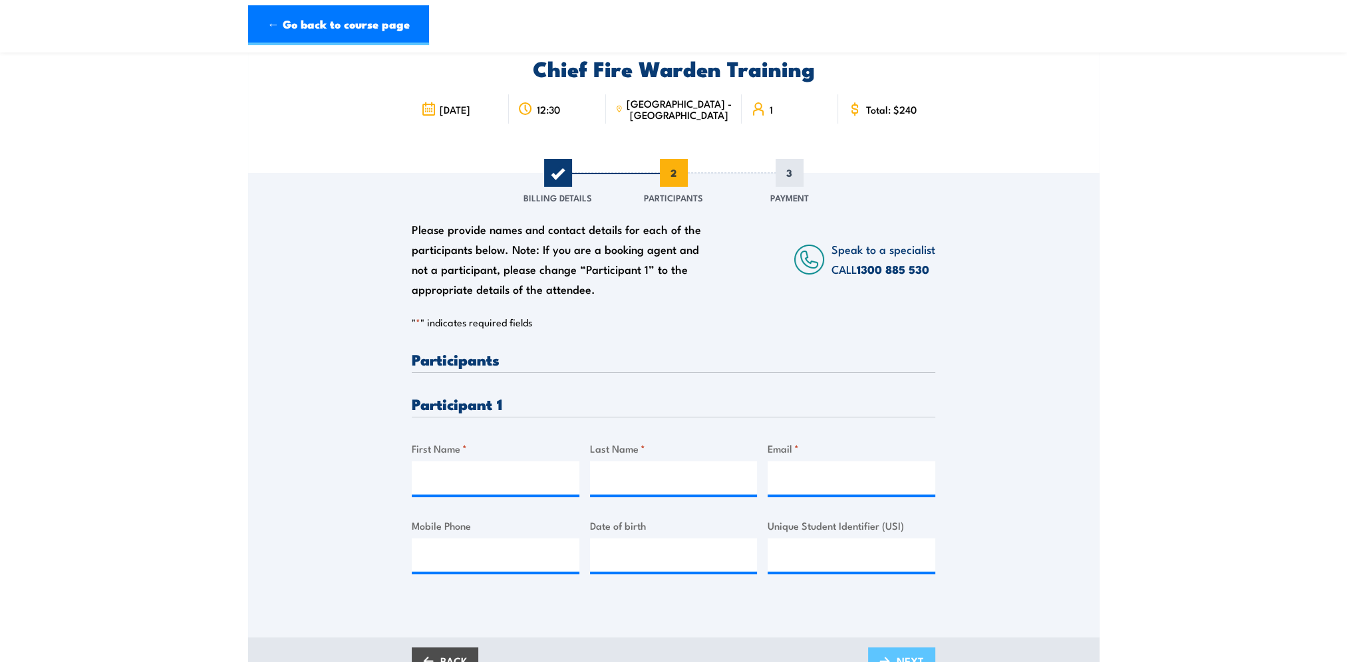
scroll to position [0, 0]
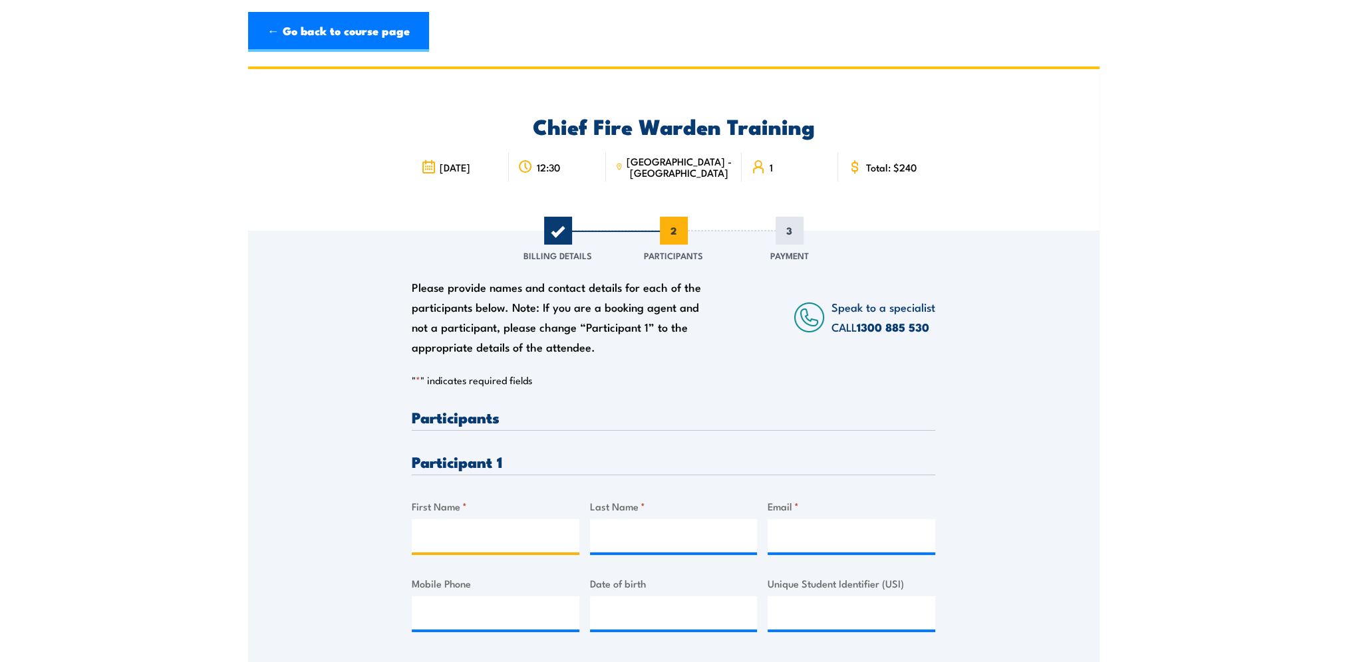
click at [448, 532] on input "First Name *" at bounding box center [496, 535] width 168 height 33
type input "Wilson"
type input "Mai"
click at [795, 531] on input "Email *" at bounding box center [851, 535] width 168 height 33
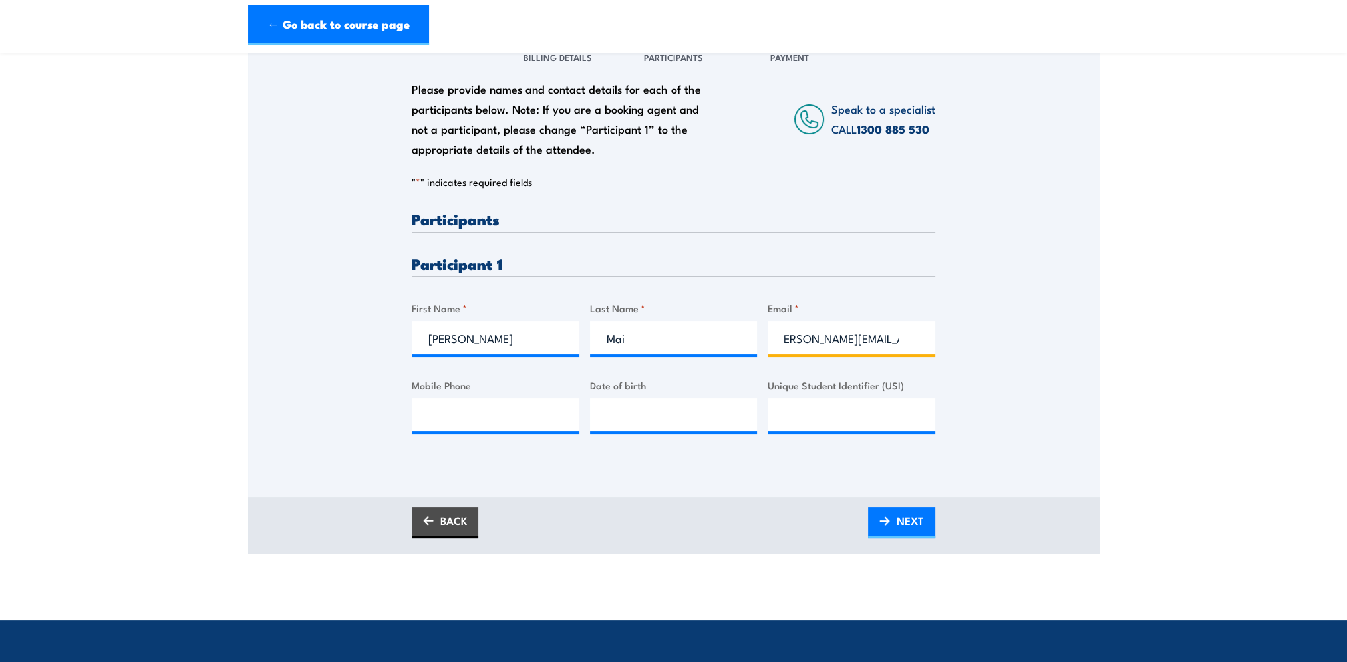
scroll to position [200, 0]
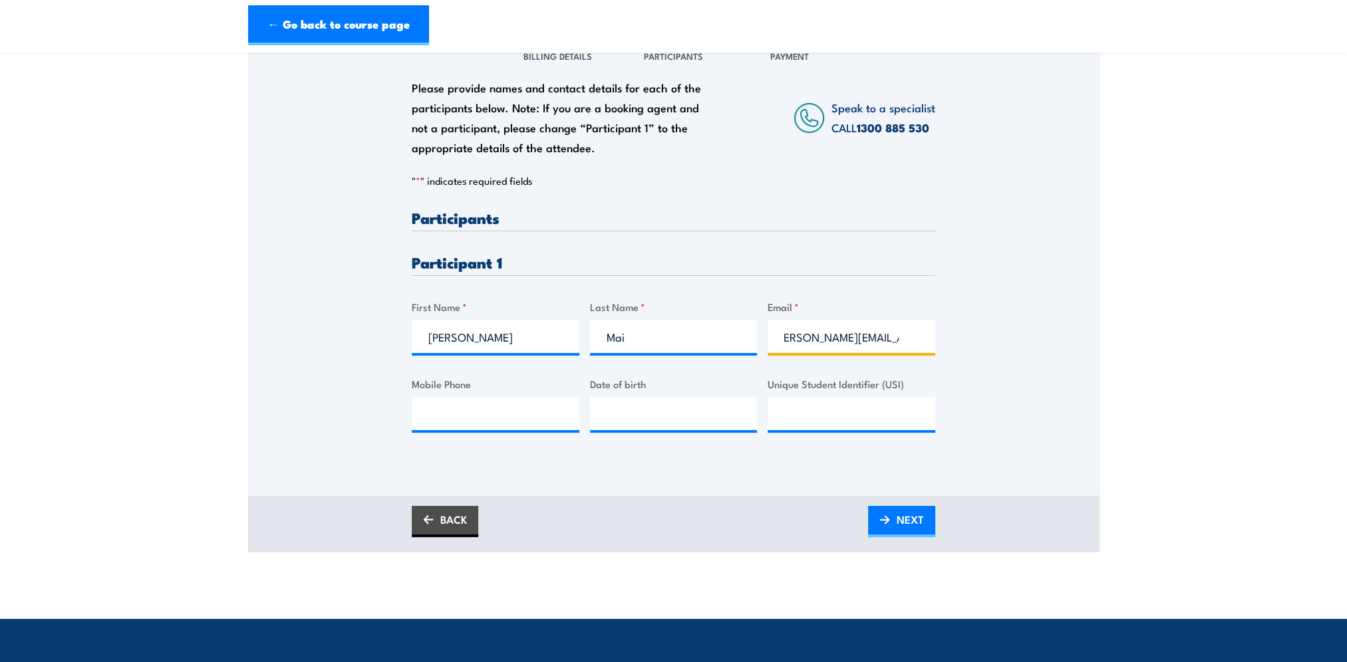
type input "wilson.mai@coles.com.au"
click at [1026, 415] on div "Please provide names and contact details for each of the participants below. No…" at bounding box center [673, 245] width 851 height 428
click at [902, 516] on span "NEXT" at bounding box center [910, 519] width 27 height 35
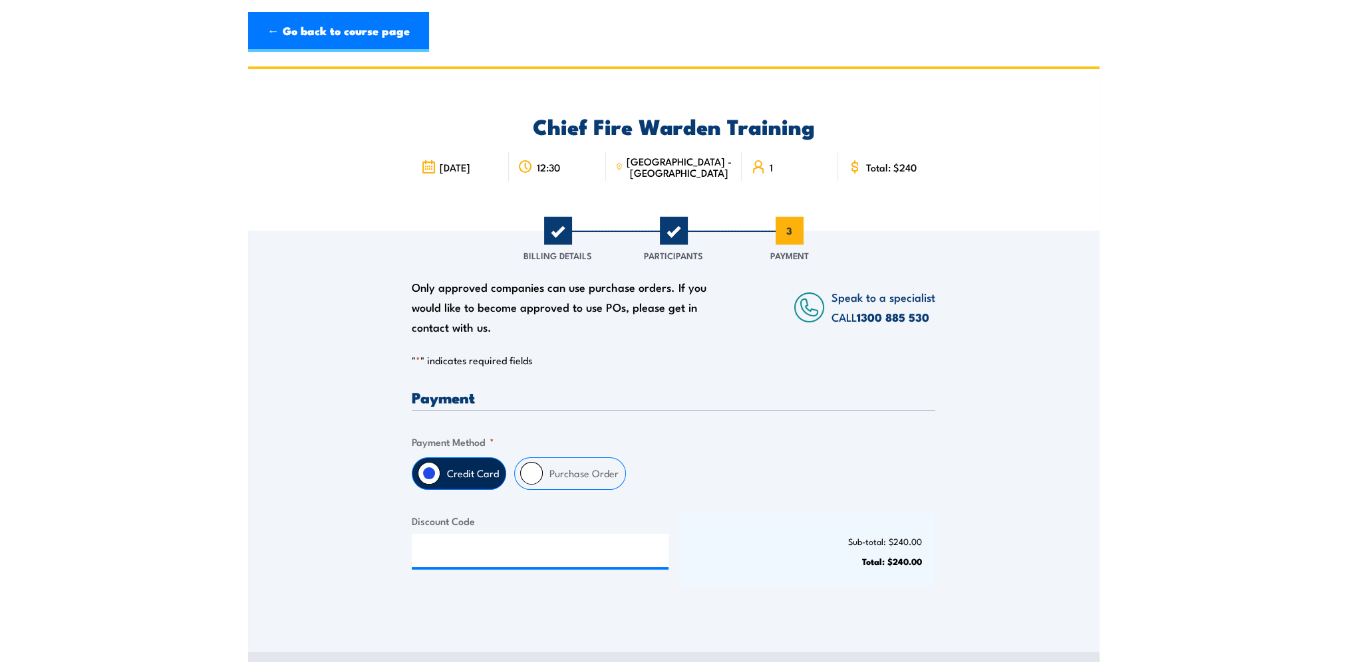
click at [527, 470] on input "Purchase Order" at bounding box center [531, 473] width 23 height 23
radio input "true"
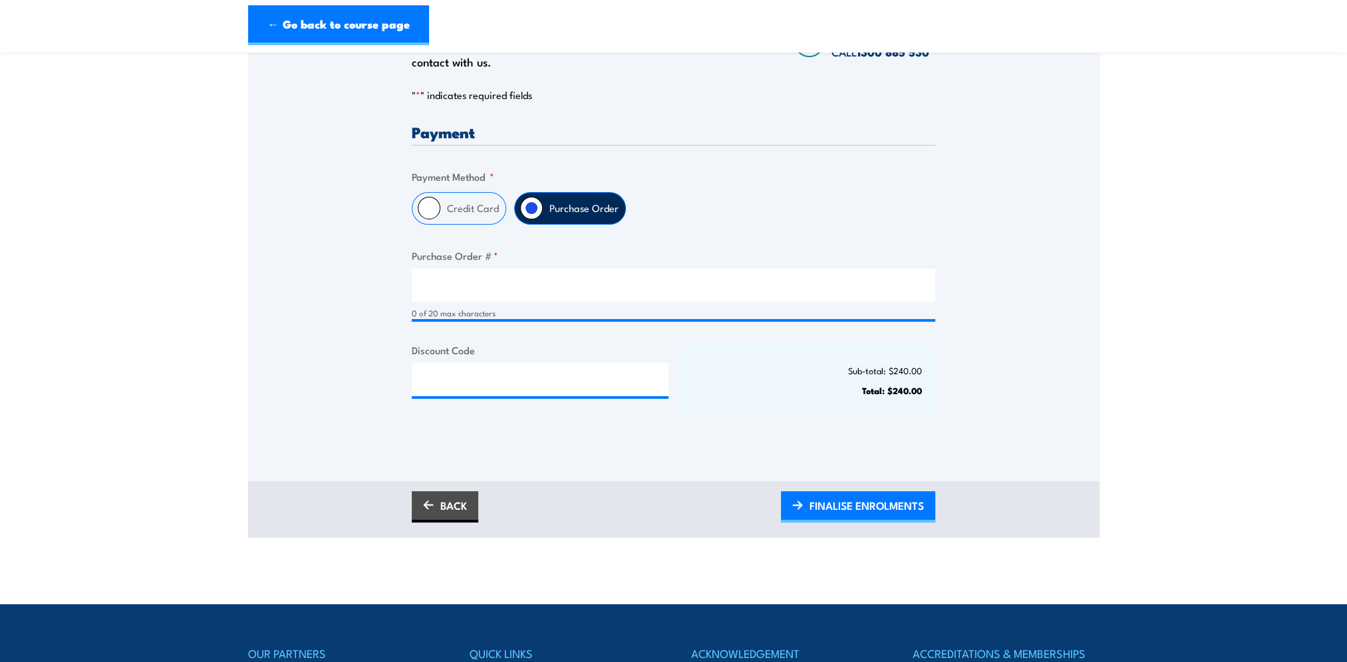
scroll to position [266, 0]
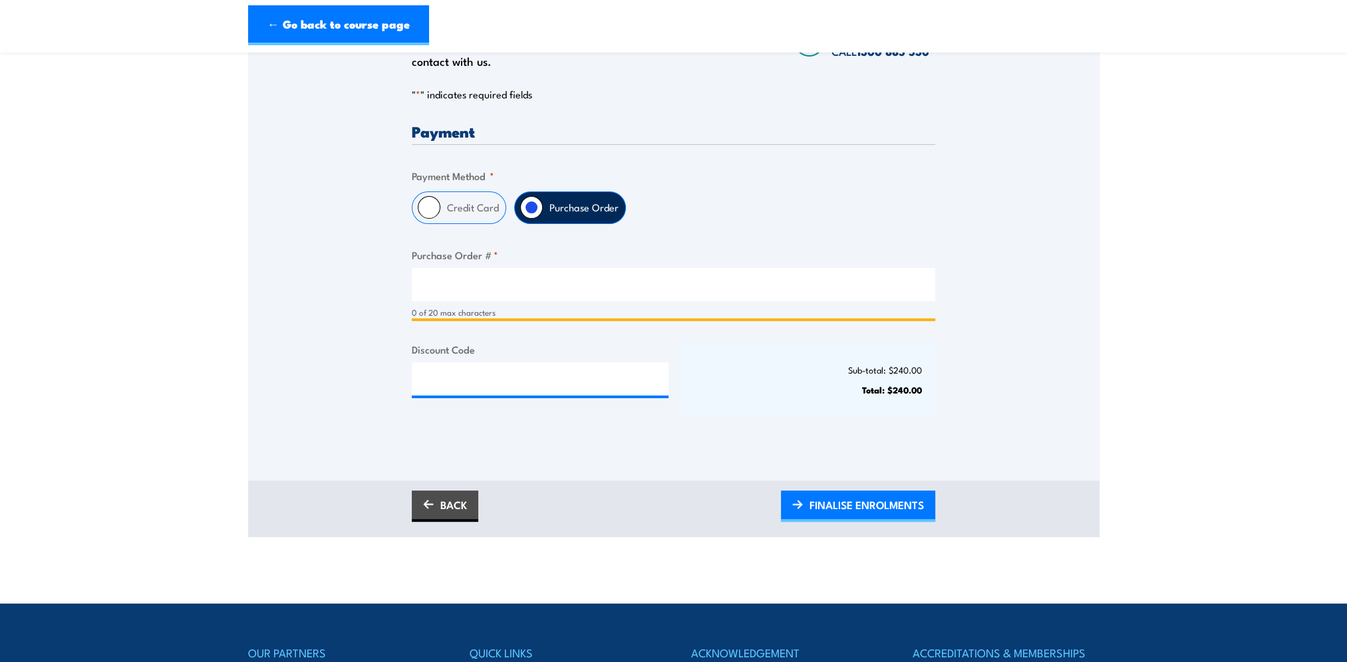
click at [419, 281] on input "Purchase Order # *" at bounding box center [673, 284] width 523 height 33
type input "PR298275"
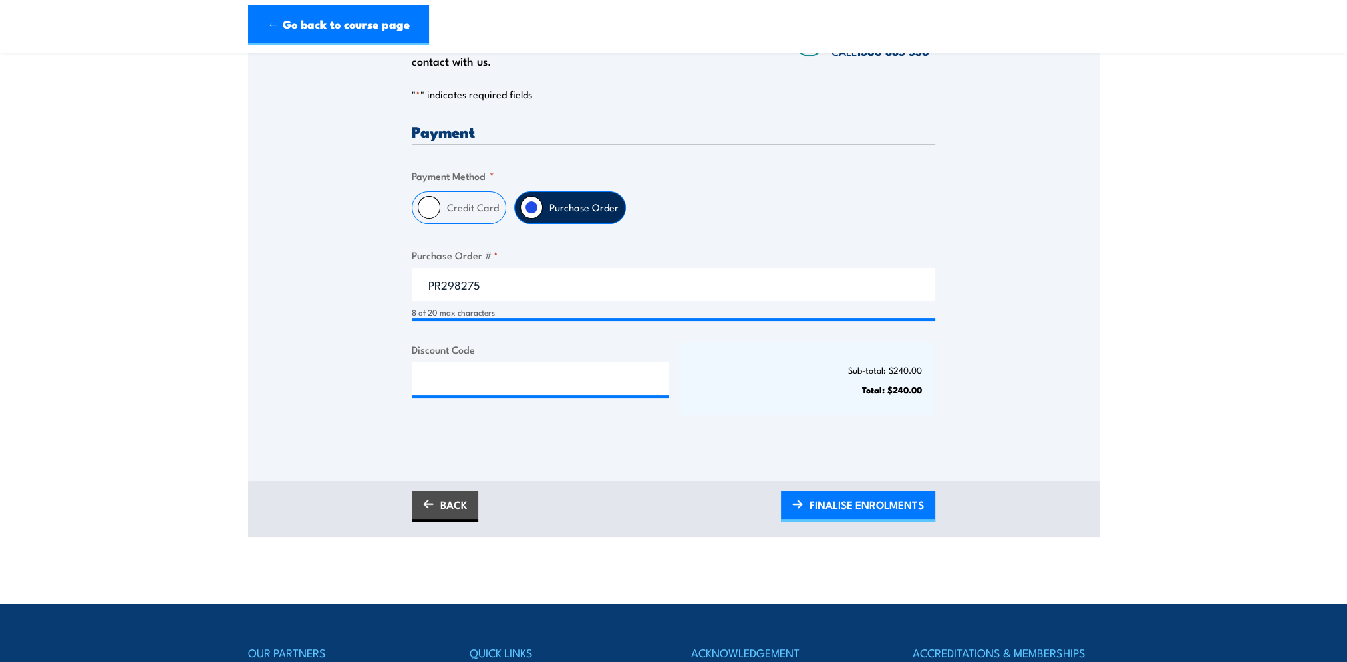
click at [1019, 373] on div "Only approved companies can use purchase orders. If you would like to become ap…" at bounding box center [673, 204] width 851 height 479
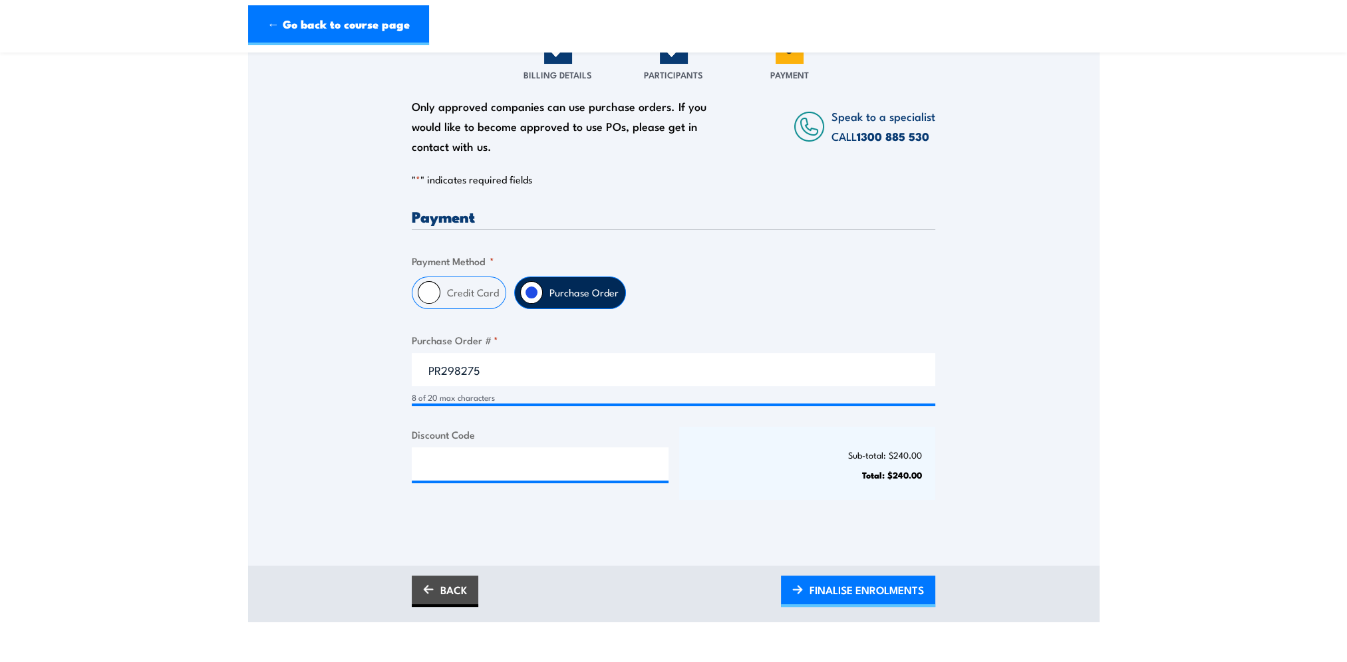
scroll to position [466, 0]
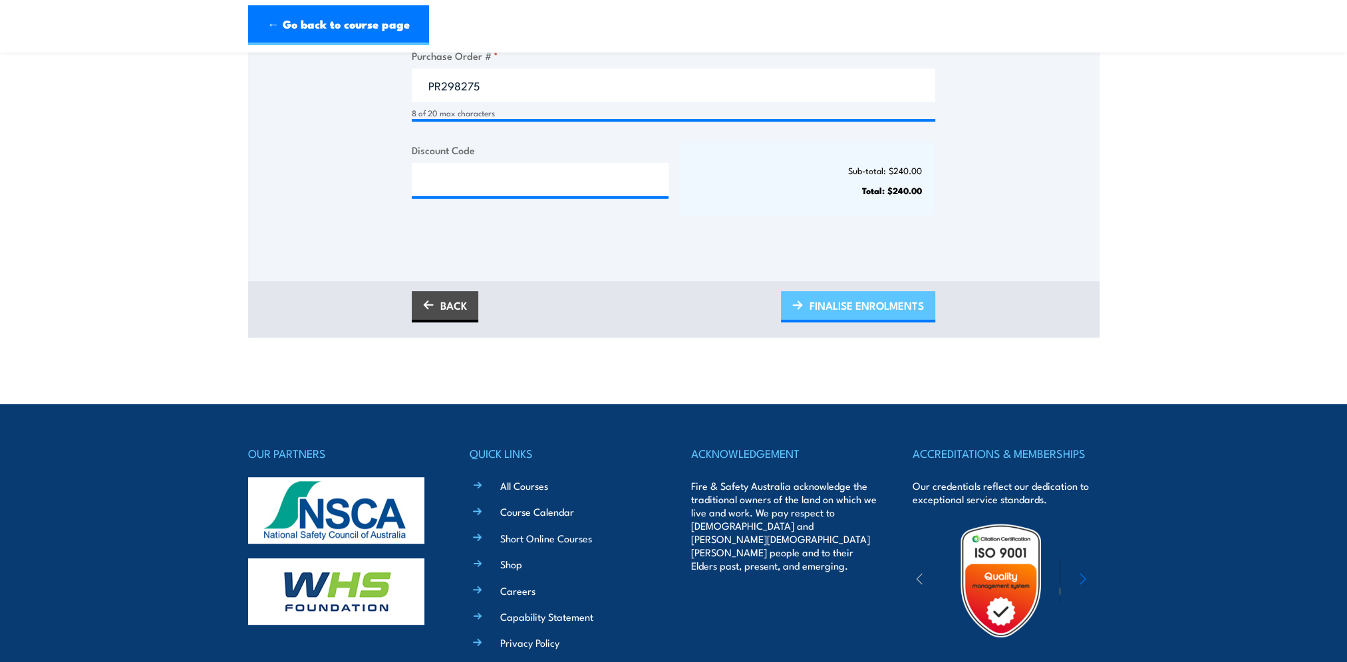
click at [865, 302] on span "FINALISE ENROLMENTS" at bounding box center [866, 305] width 114 height 35
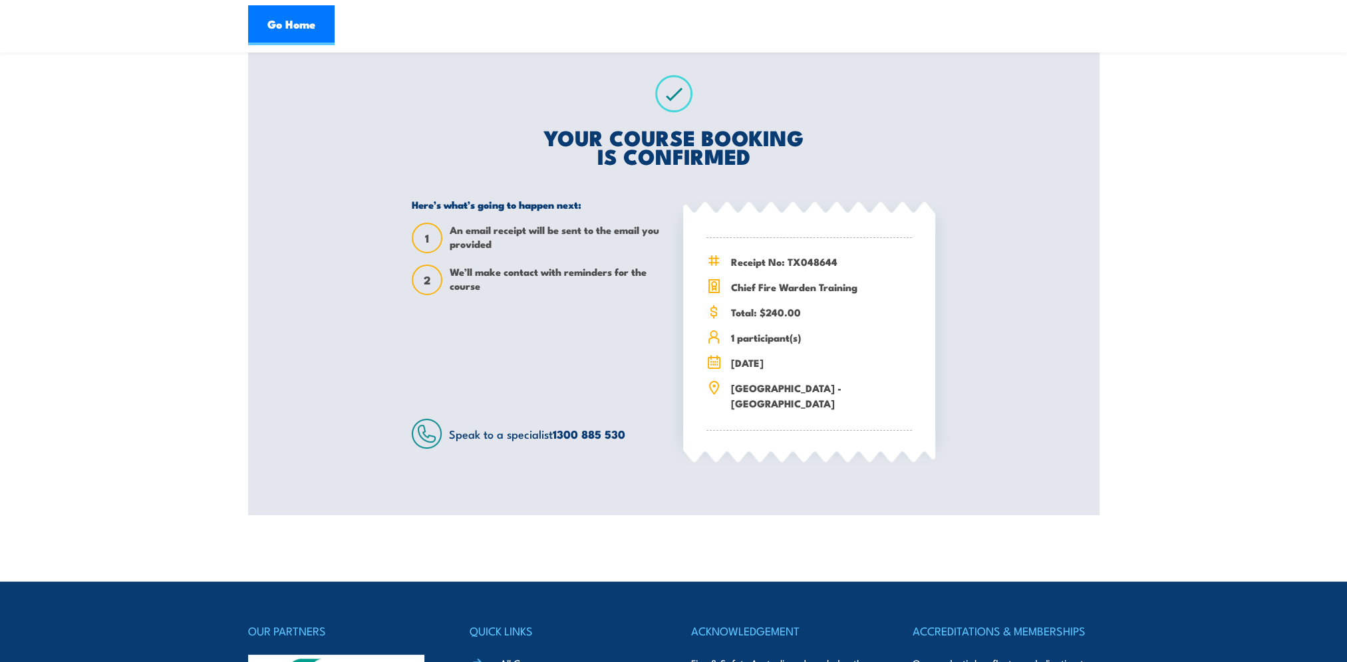
scroll to position [200, 0]
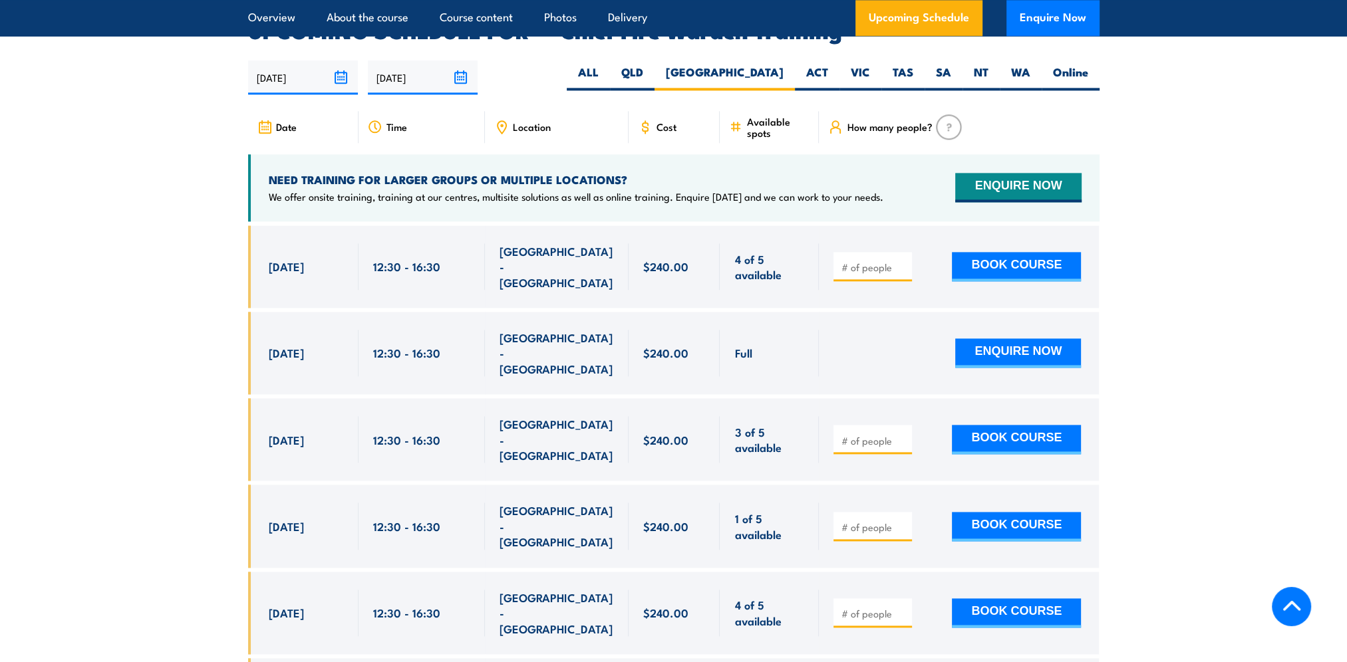
click at [846, 425] on div at bounding box center [872, 439] width 78 height 29
click at [845, 434] on input "number" at bounding box center [874, 440] width 67 height 13
type input "1"
click at [902, 434] on input "1" at bounding box center [874, 440] width 67 height 13
click at [996, 425] on button "BOOK COURSE" at bounding box center [1016, 439] width 129 height 29
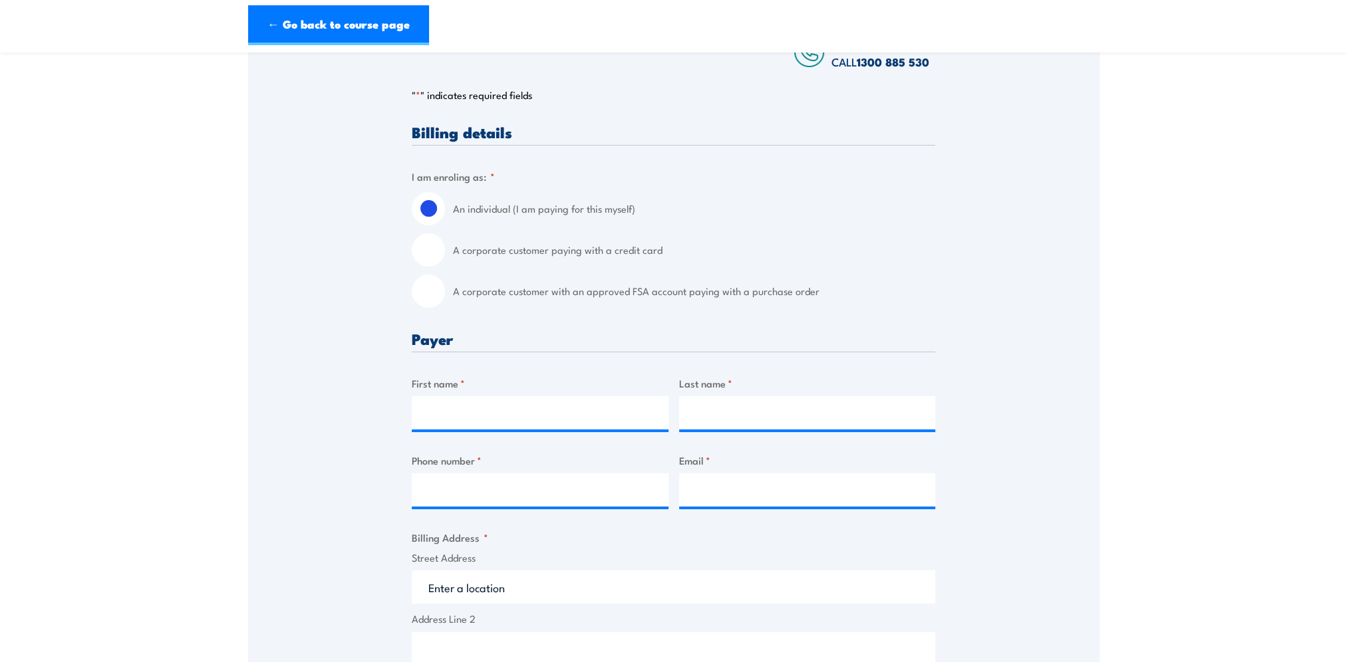
scroll to position [266, 0]
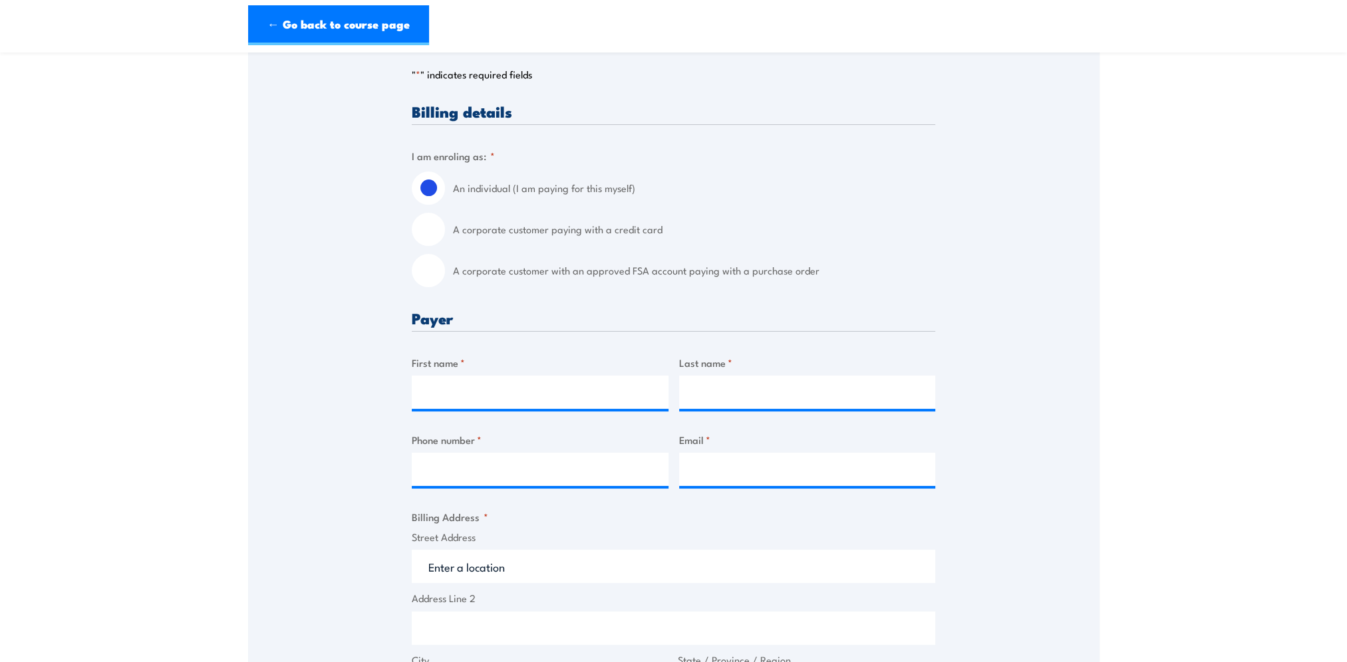
click at [424, 273] on input "A corporate customer with an approved FSA account paying with a purchase order" at bounding box center [428, 270] width 33 height 33
radio input "true"
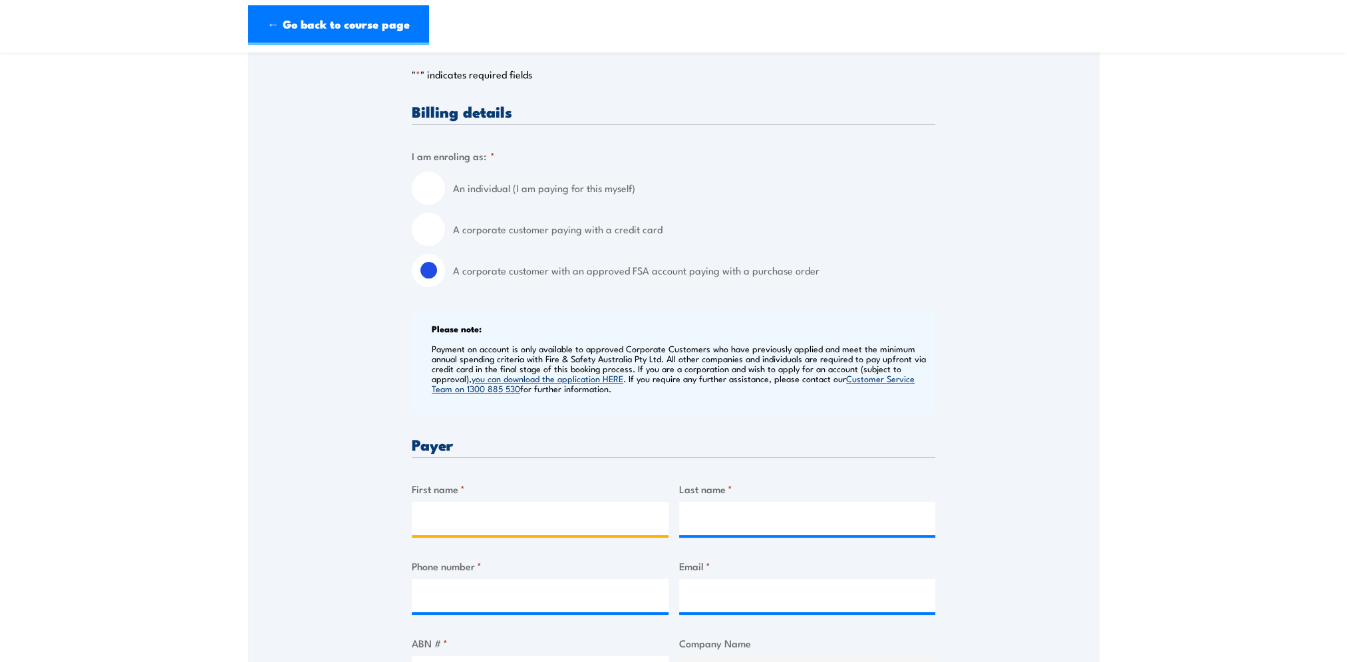
click at [452, 516] on input "First name *" at bounding box center [540, 518] width 257 height 33
type input "Ceridwen"
type input "[PERSON_NAME]"
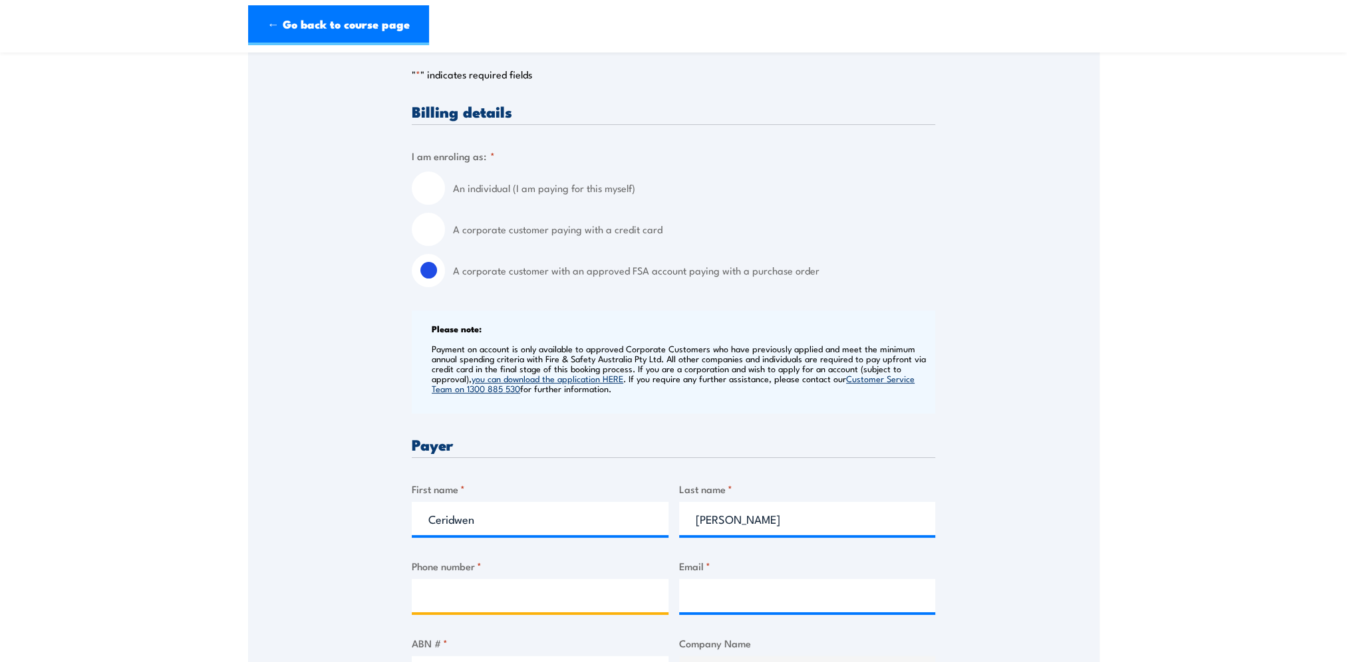
type input "0412690560"
type input "cribbyj@gmail.com"
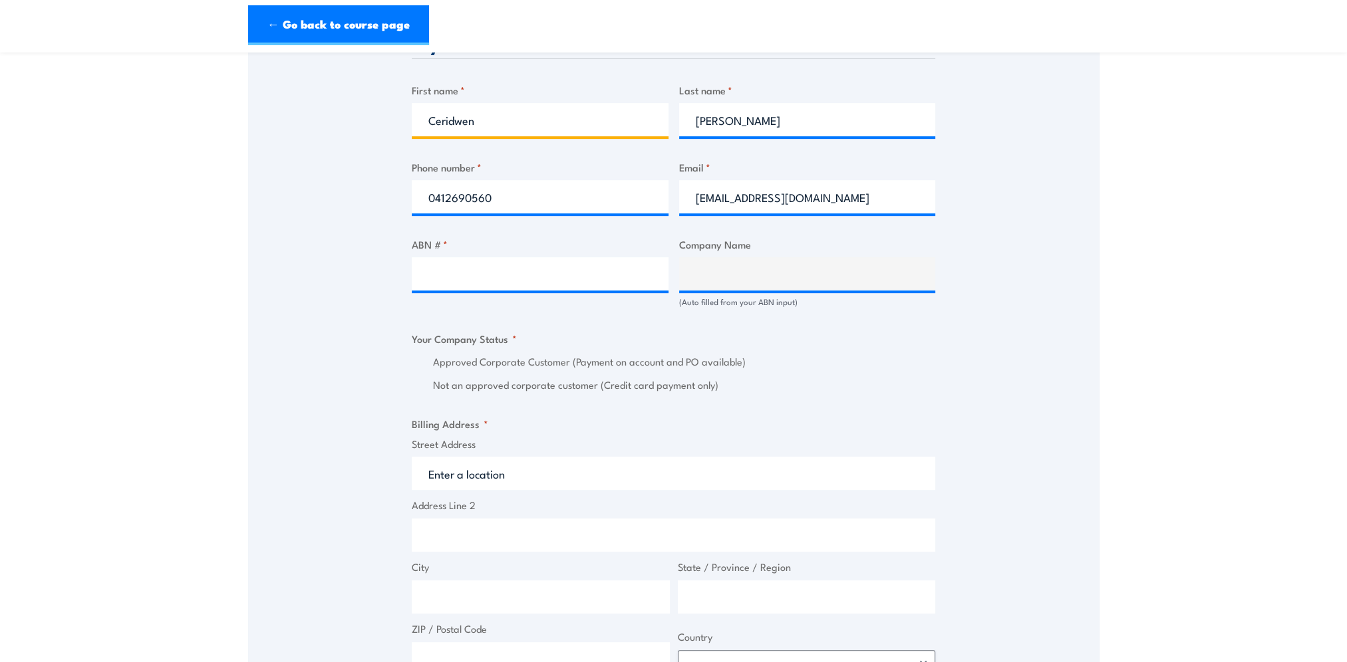
scroll to position [732, 0]
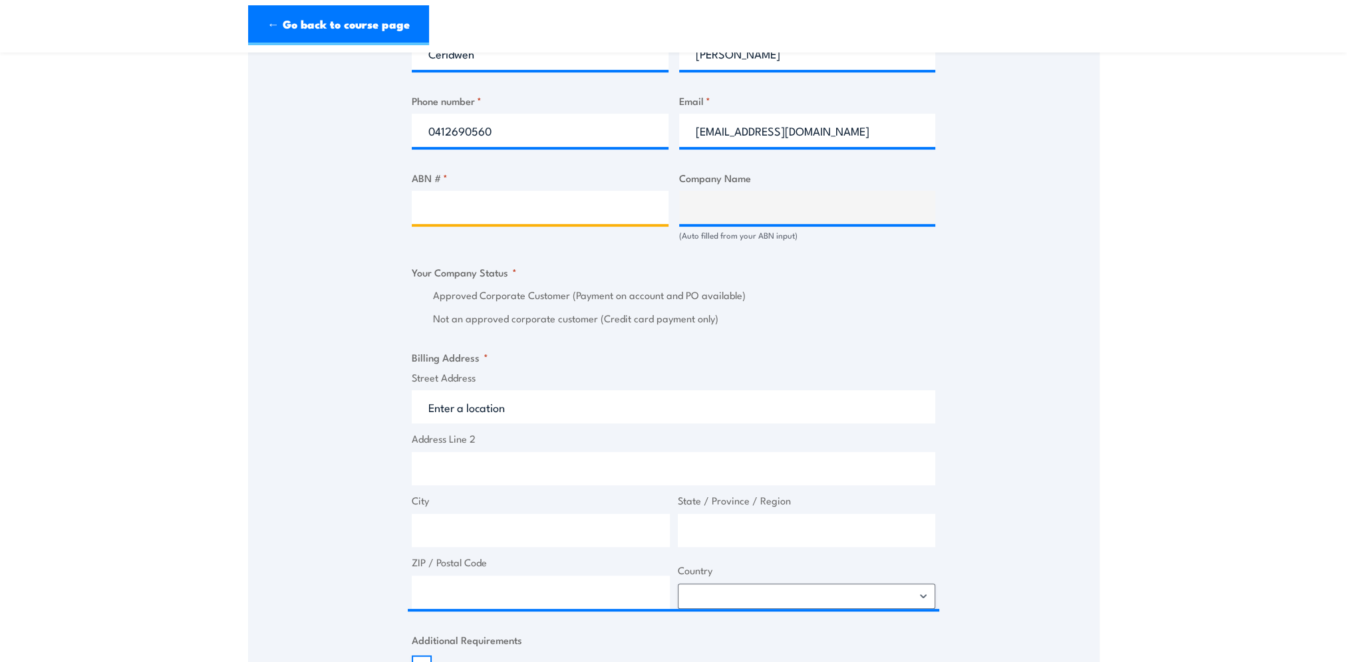
click at [456, 214] on input "ABN # *" at bounding box center [540, 207] width 257 height 33
click at [492, 211] on input "ABN # *" at bounding box center [540, 207] width 257 height 33
paste input "45004189708"
type input "45004189708"
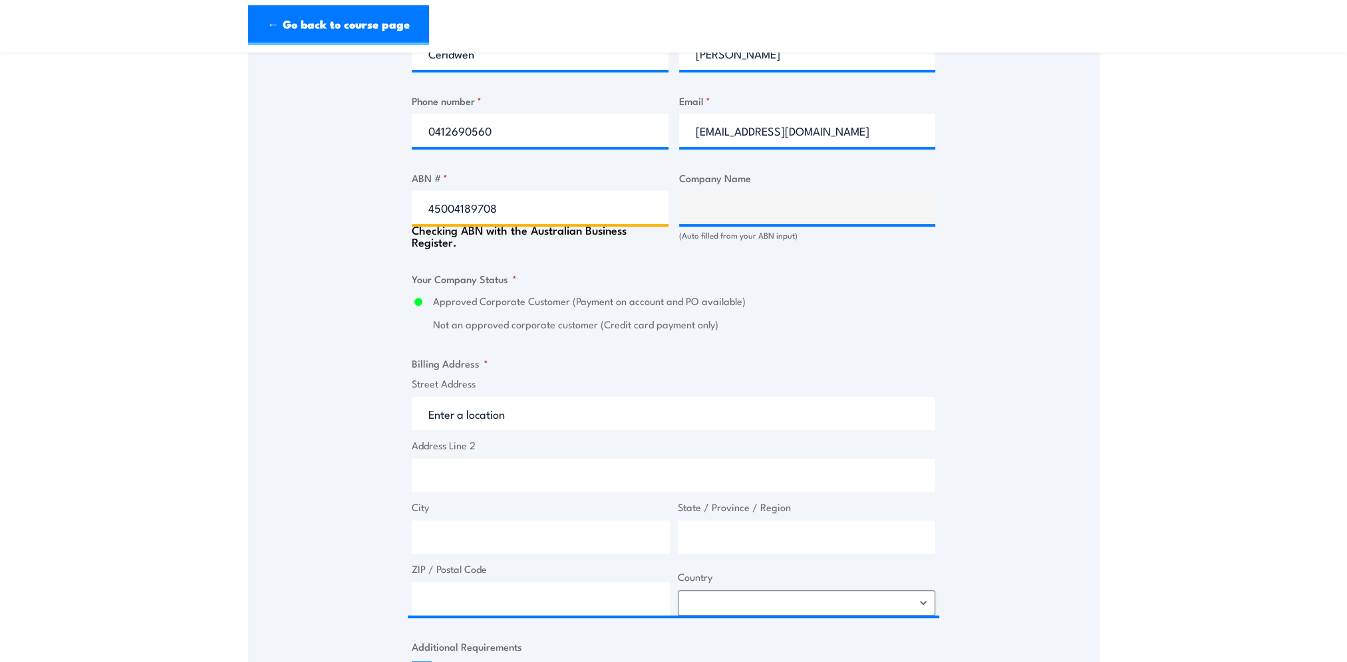
type input "COLES SUPERMARKETS AUSTRALIA PTY LTD"
radio input "true"
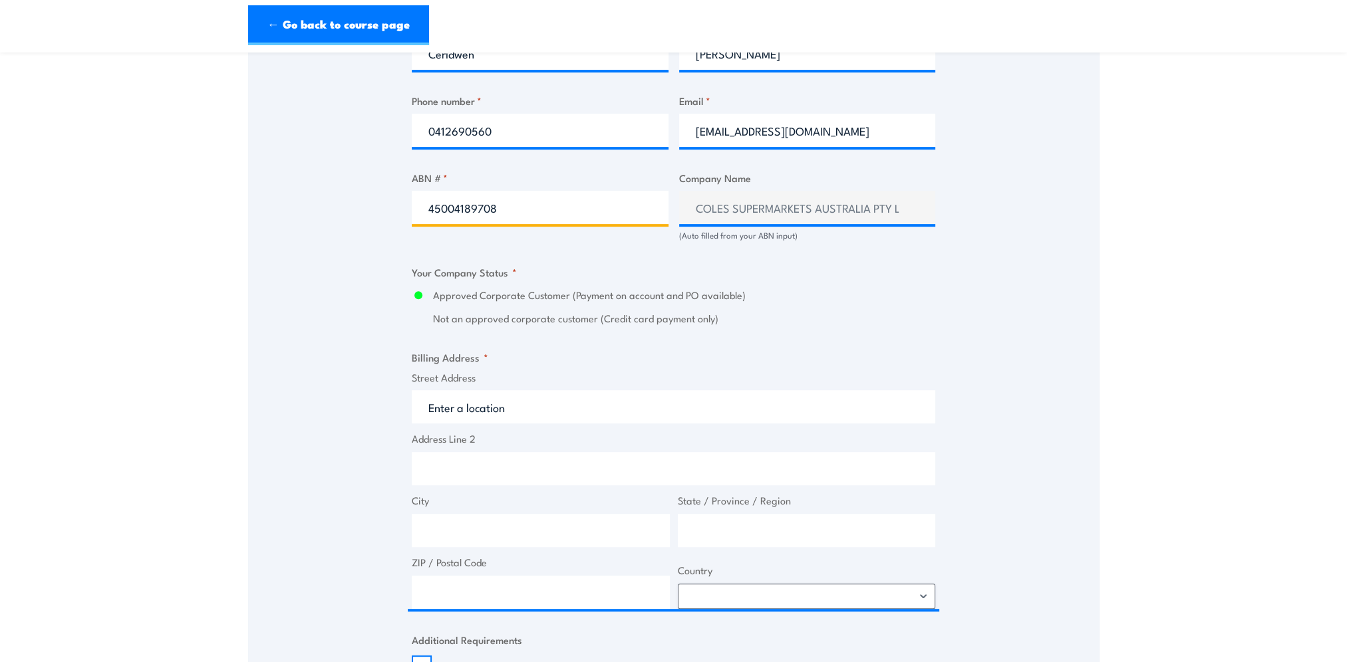
type input "45004189708"
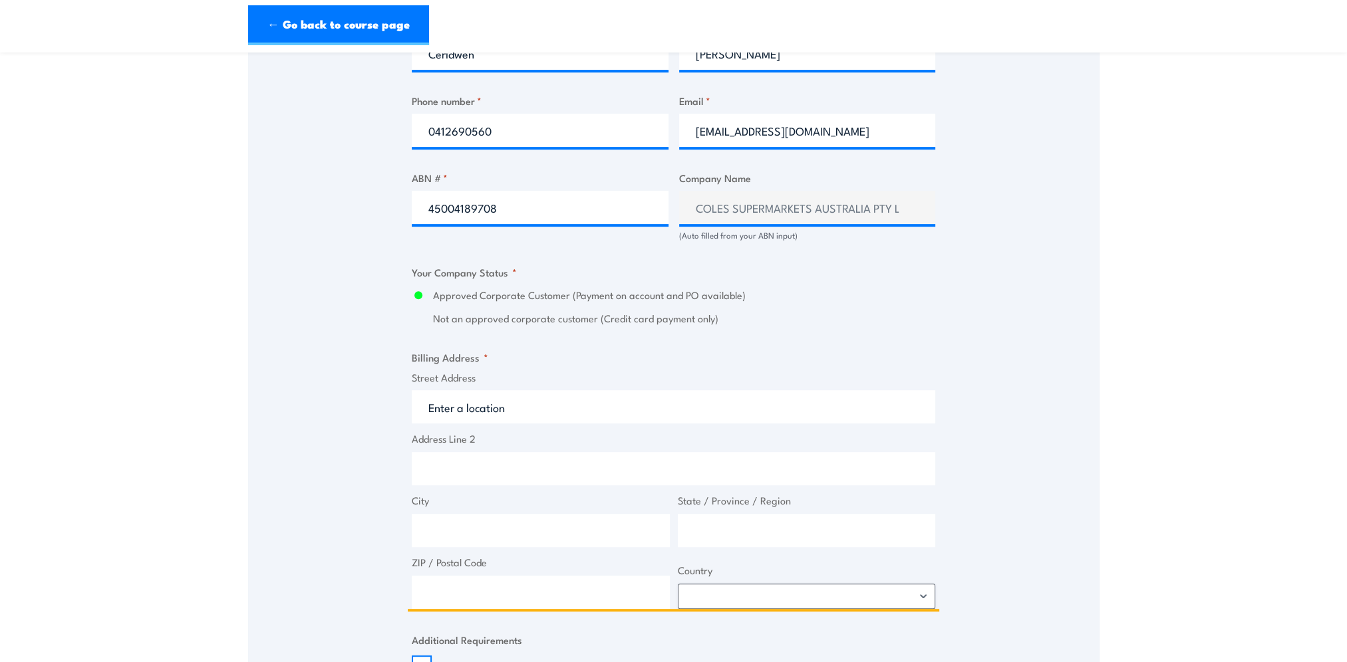
click at [512, 410] on input "Street Address" at bounding box center [673, 406] width 523 height 33
type input "3 Moriarty Cl"
type input "Wetherill Park"
type input "New South Wales"
type input "2164"
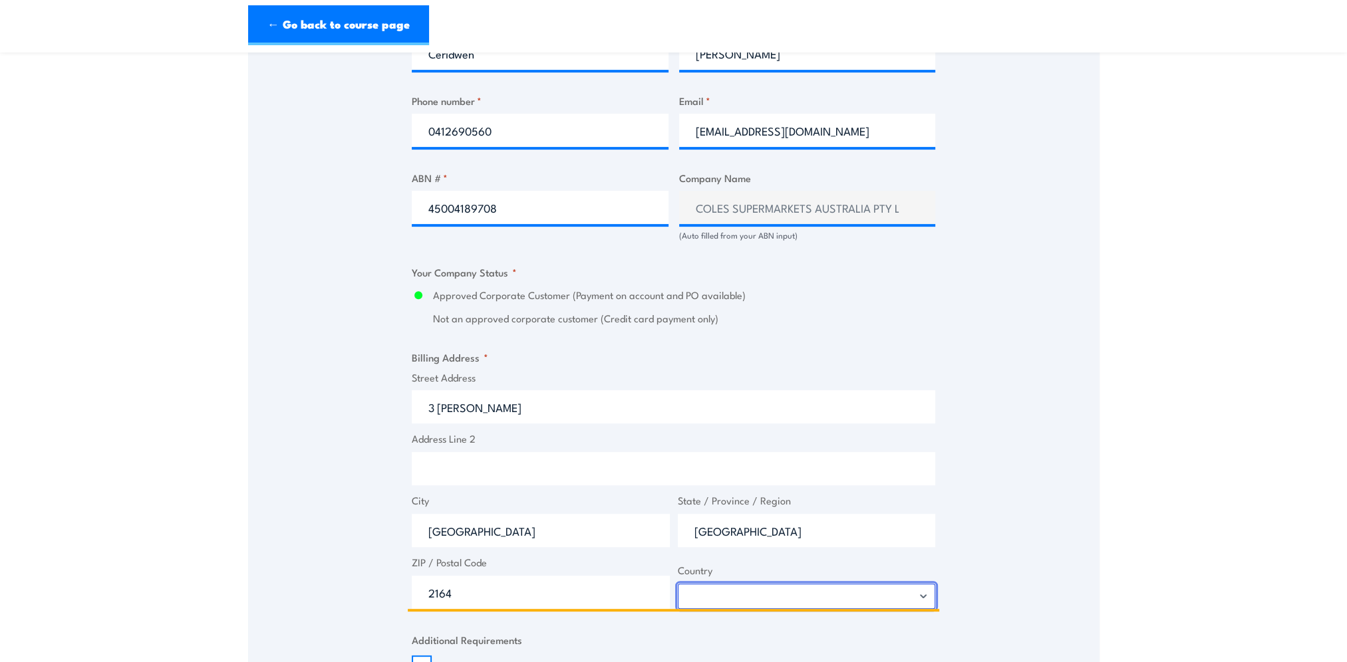
select select "Australia"
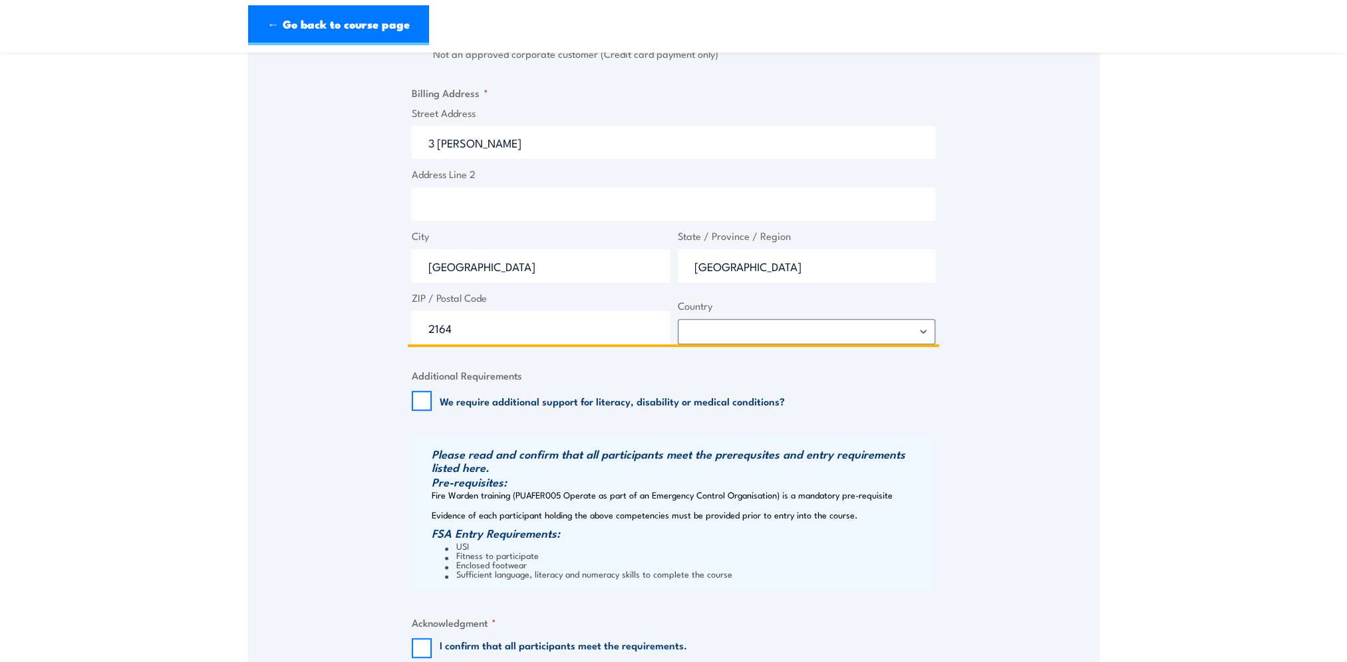
scroll to position [1064, 0]
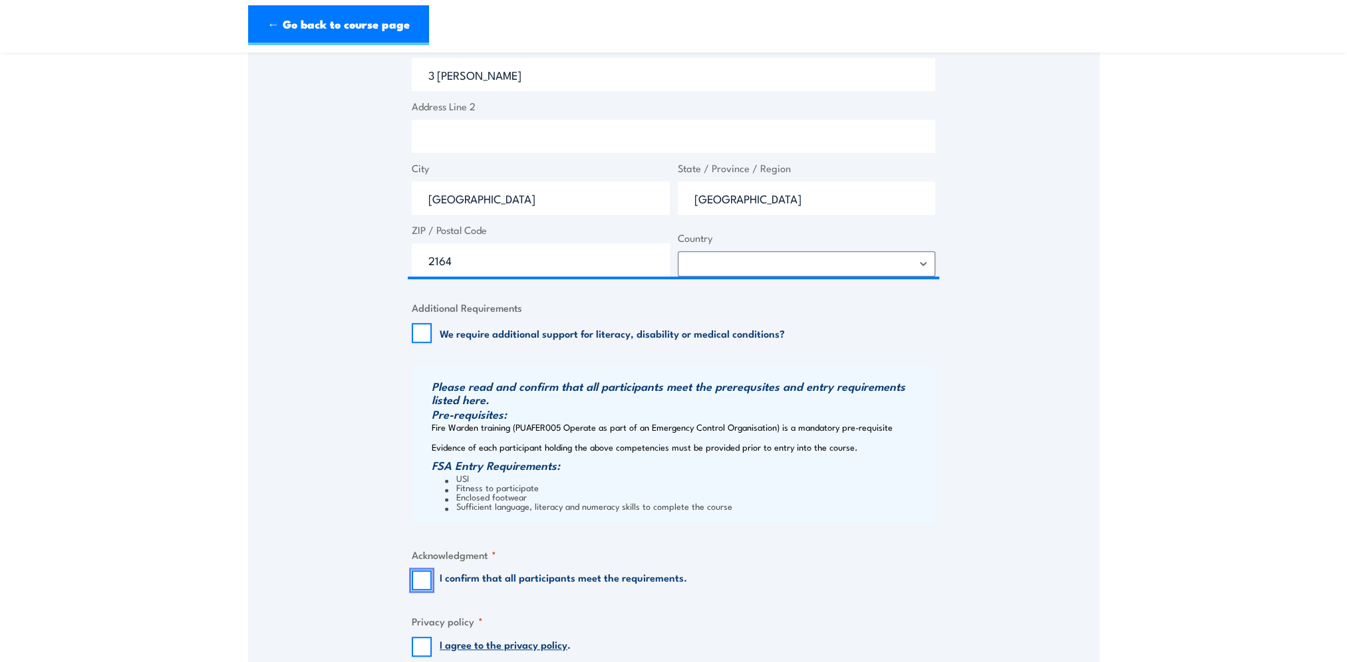
click at [428, 580] on input "I confirm that all participants meet the requirements." at bounding box center [422, 581] width 20 height 20
checkbox input "true"
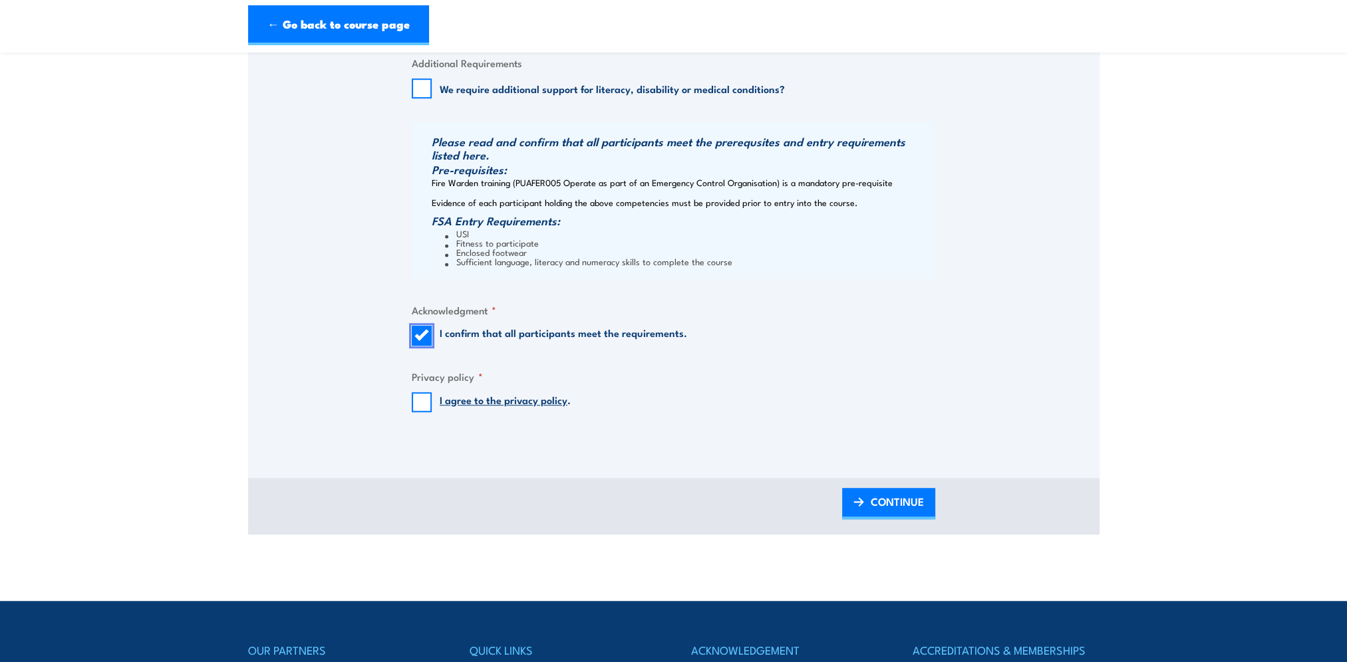
scroll to position [1330, 0]
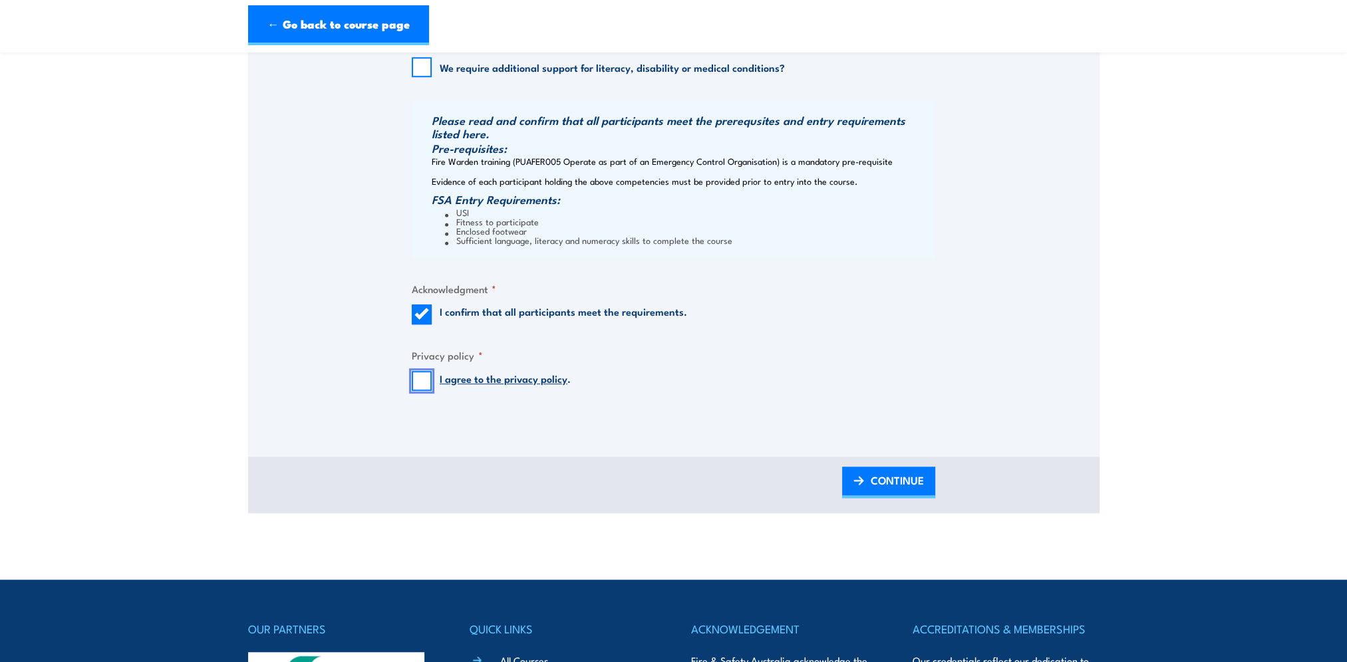
click at [424, 378] on input "I agree to the privacy policy ." at bounding box center [422, 381] width 20 height 20
checkbox input "true"
click at [865, 472] on link "CONTINUE" at bounding box center [888, 482] width 93 height 31
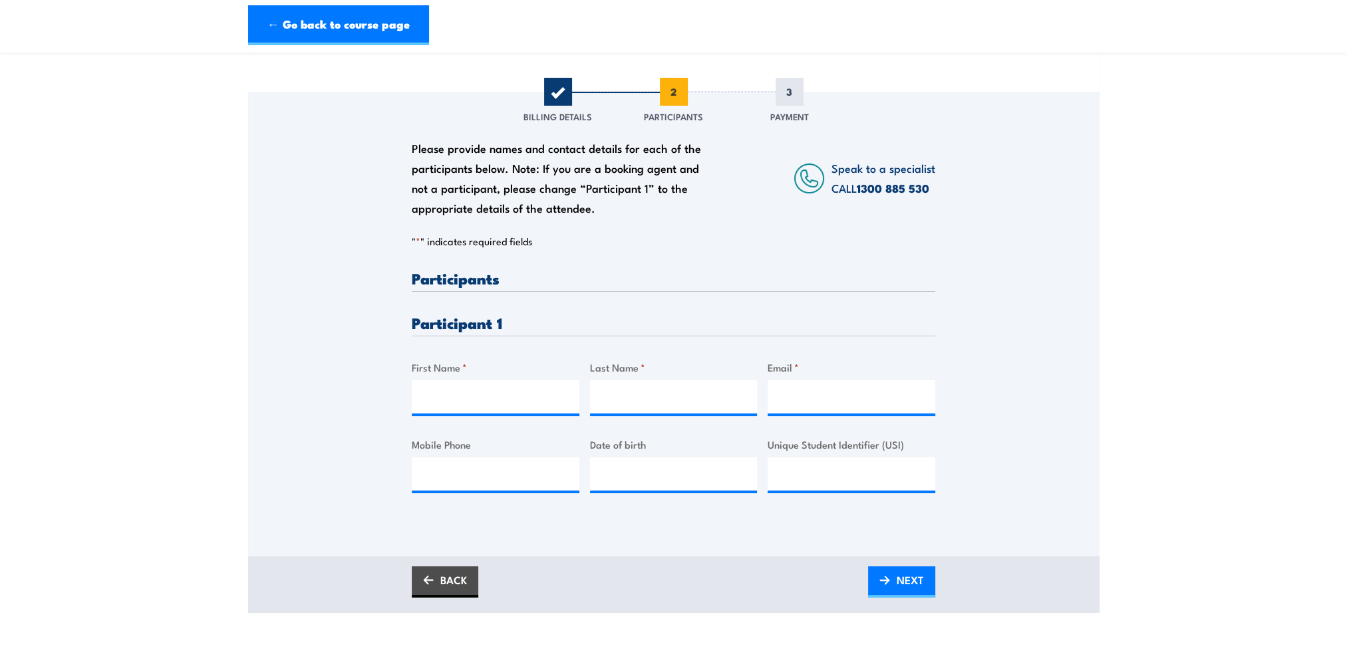
scroll to position [200, 0]
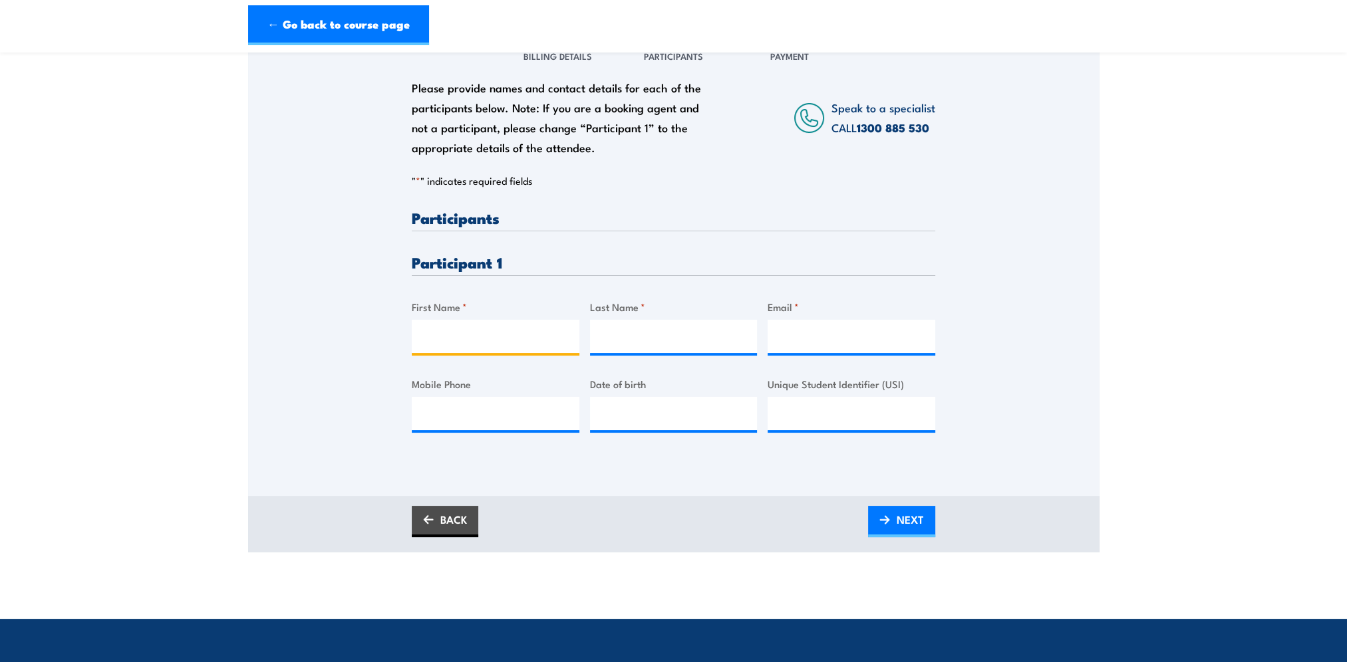
click at [442, 330] on input "First Name *" at bounding box center [496, 336] width 168 height 33
type input "Ben"
type input "Cole"
click at [797, 330] on input "Email *" at bounding box center [851, 336] width 168 height 33
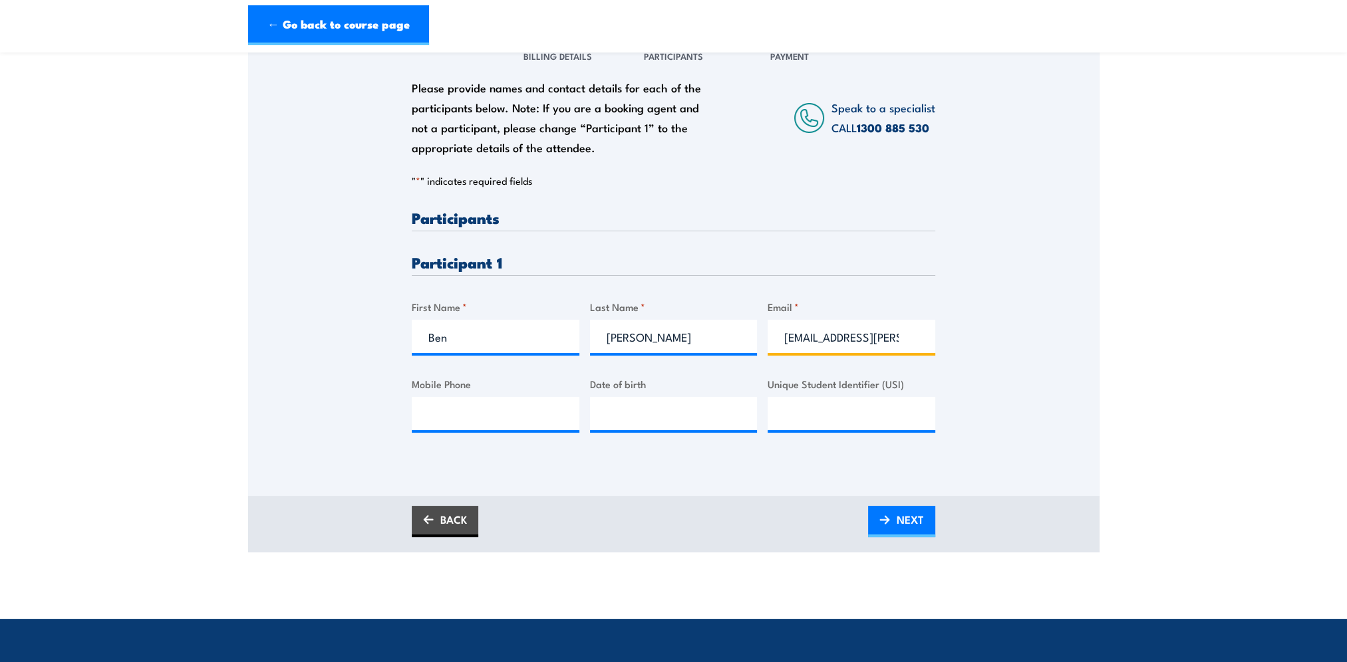
type input "ben.cole@coles.com.au"
click at [771, 452] on div "Please provide names and contact details for each of the participants below. No…" at bounding box center [673, 331] width 523 height 243
click at [915, 519] on span "NEXT" at bounding box center [910, 519] width 27 height 35
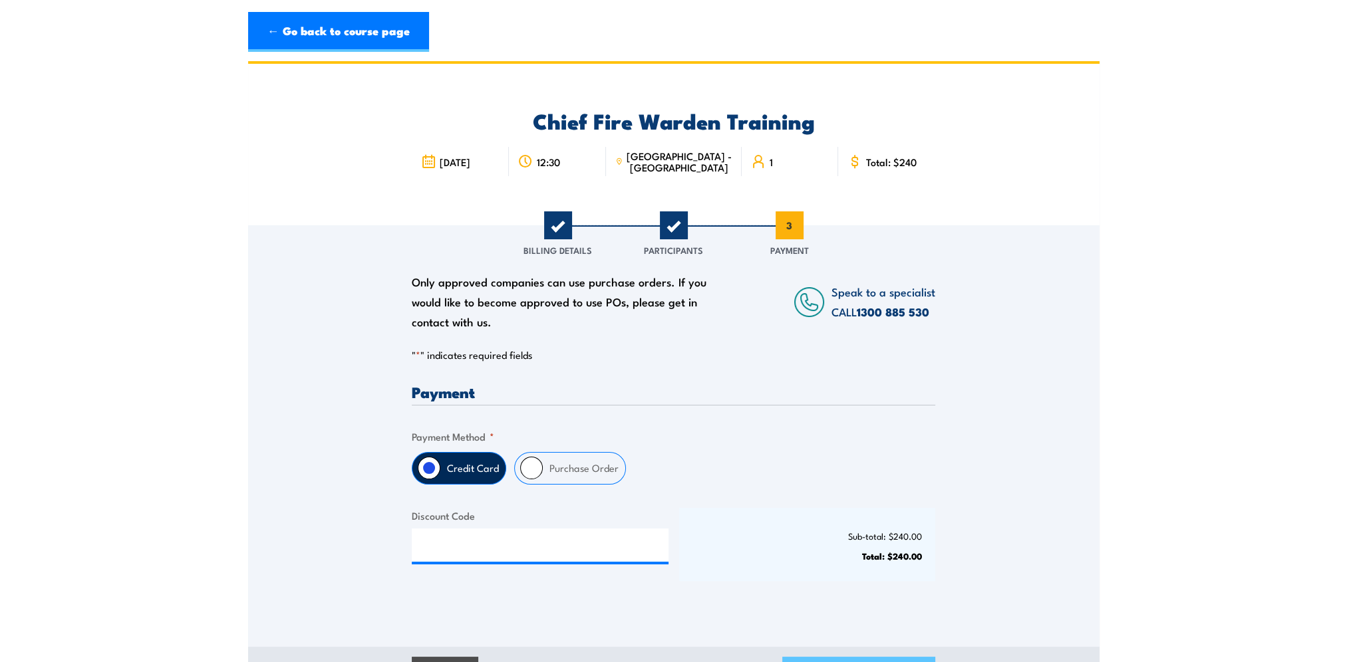
scroll to position [0, 0]
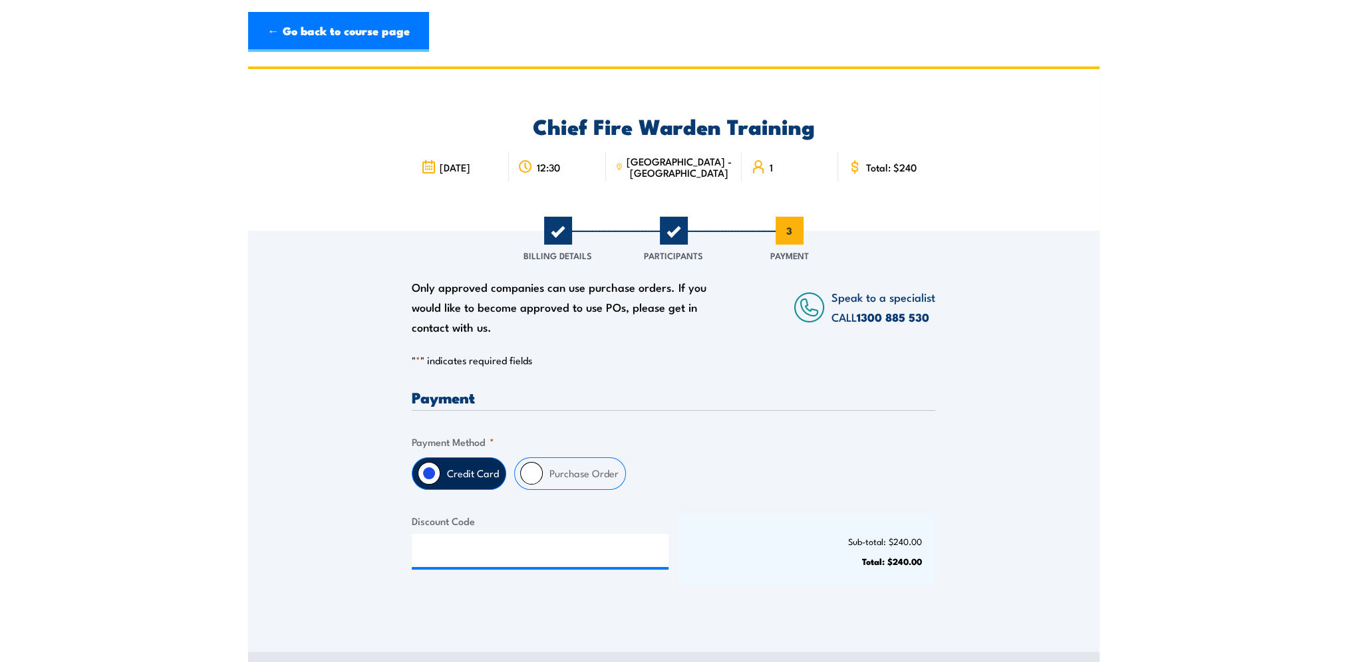
click at [539, 474] on input "Purchase Order" at bounding box center [531, 473] width 23 height 23
radio input "true"
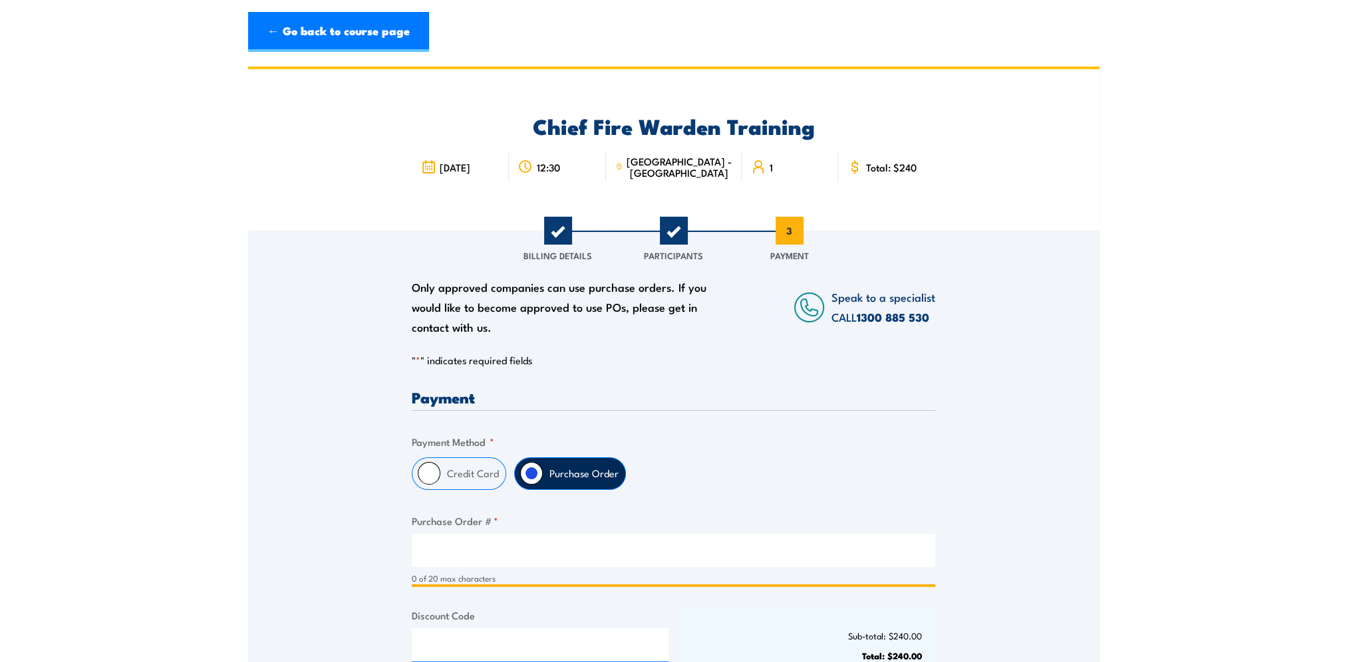
click at [462, 553] on input "Purchase Order # *" at bounding box center [673, 550] width 523 height 33
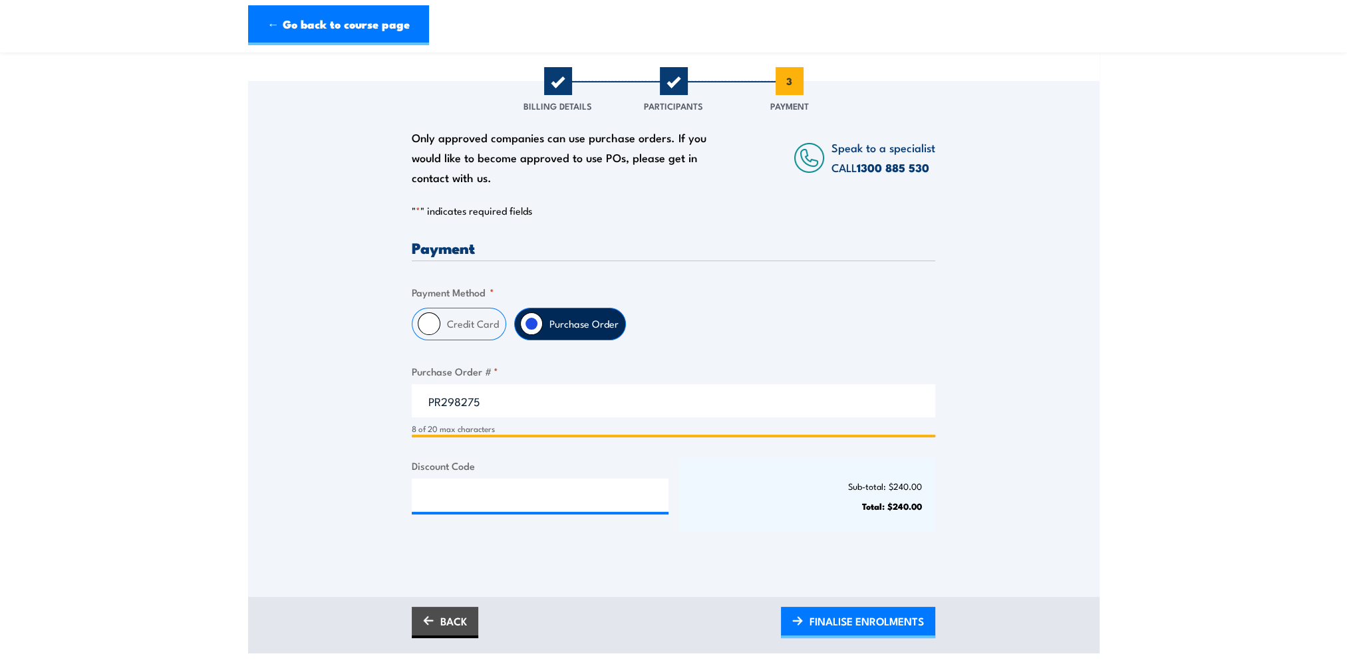
scroll to position [266, 0]
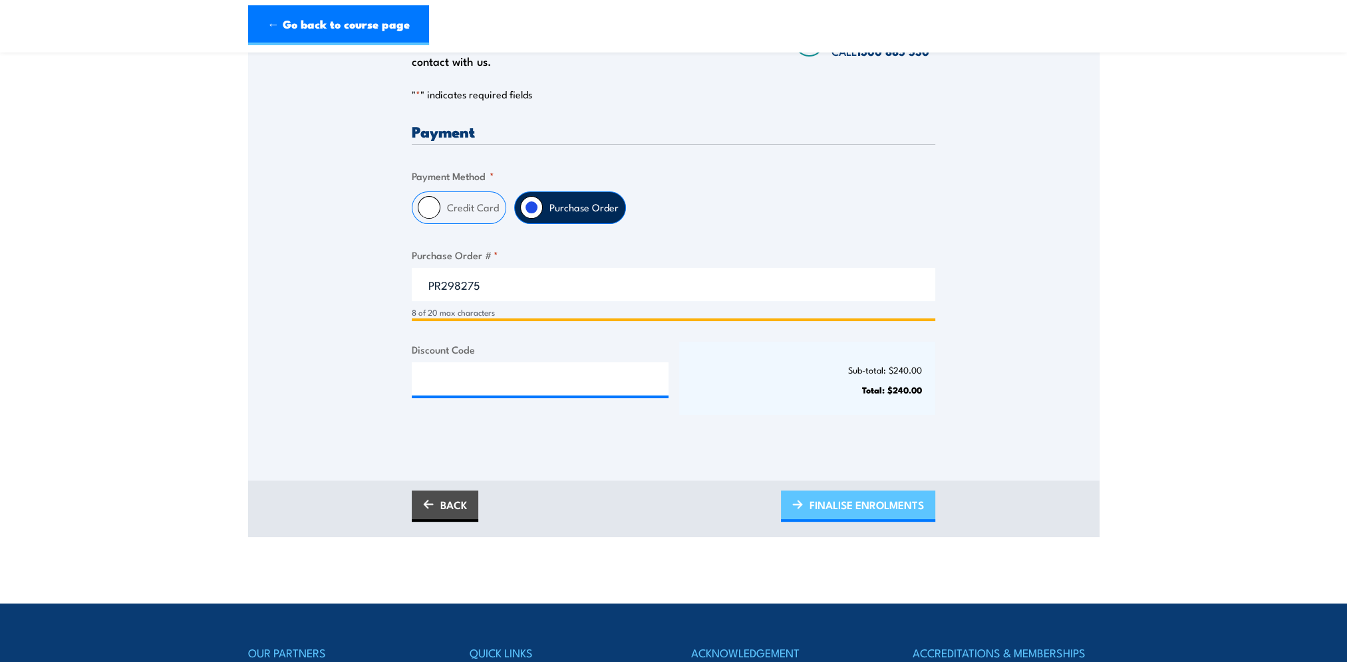
type input "PR298275"
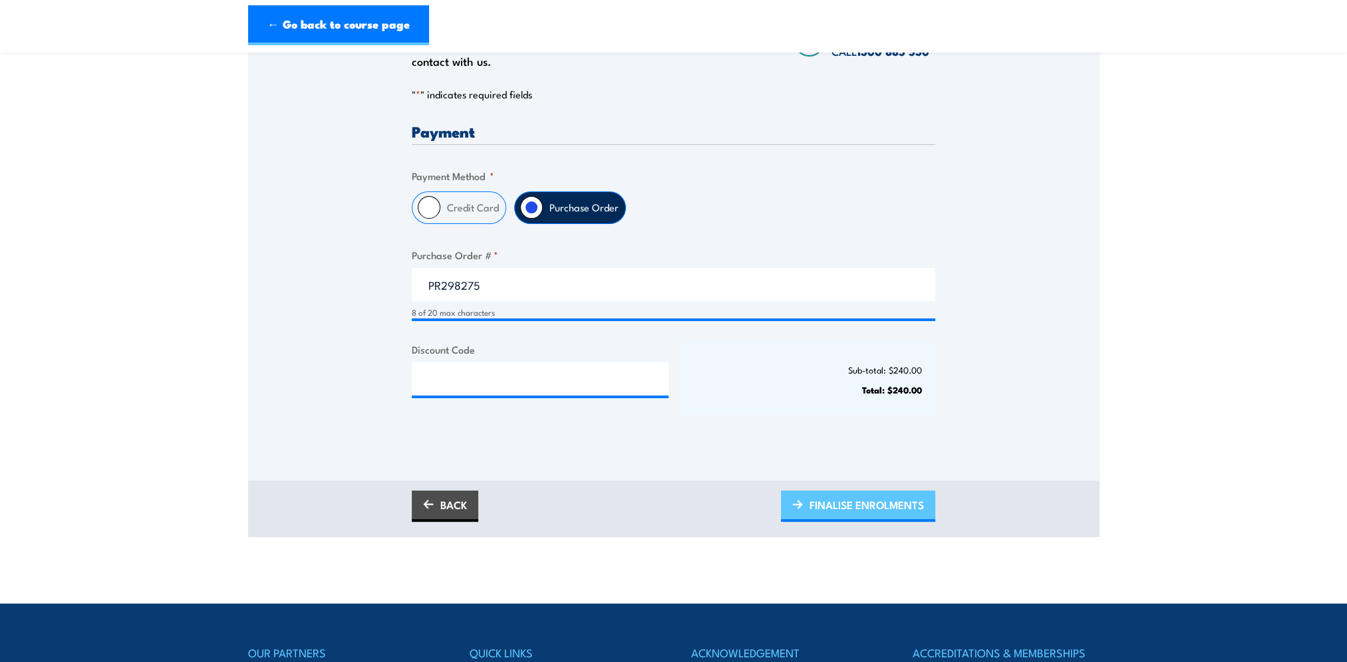
click at [825, 501] on span "FINALISE ENROLMENTS" at bounding box center [866, 504] width 114 height 35
